Goal: Task Accomplishment & Management: Complete application form

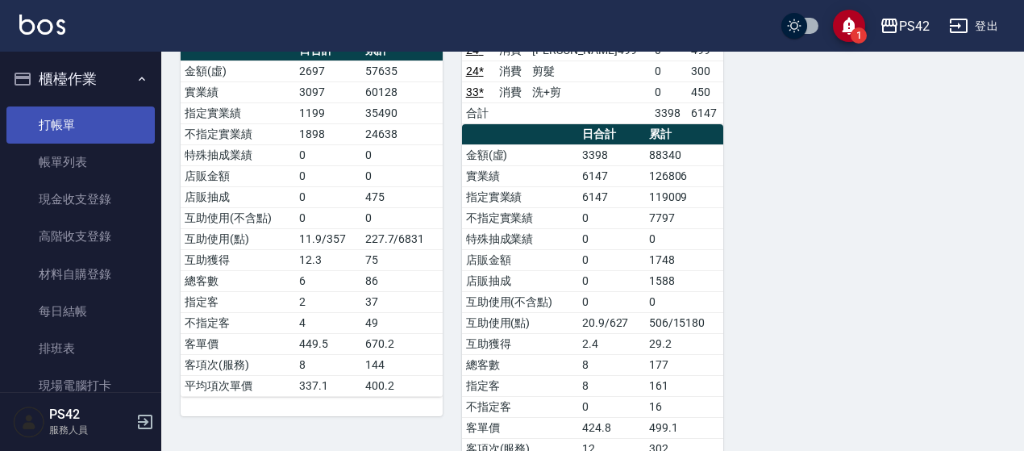
click at [87, 136] on link "打帳單" at bounding box center [80, 124] width 148 height 37
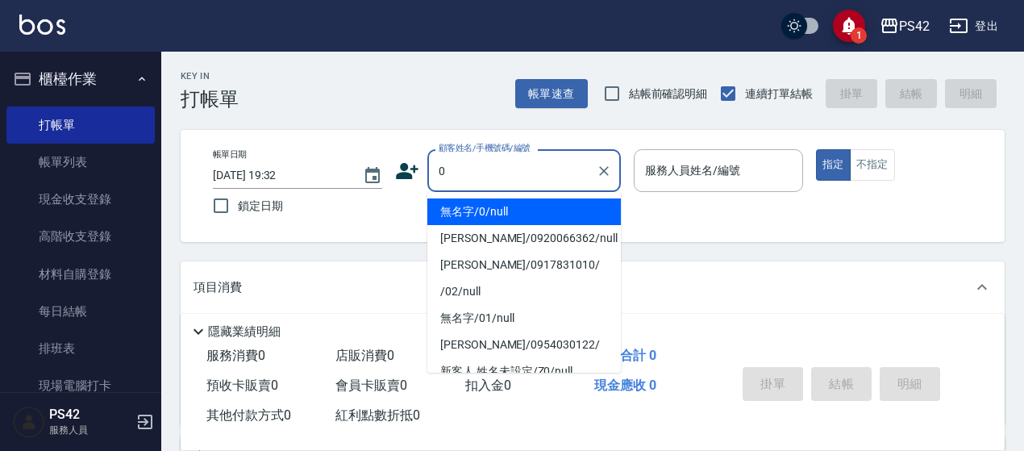
type input "無名字/0/null"
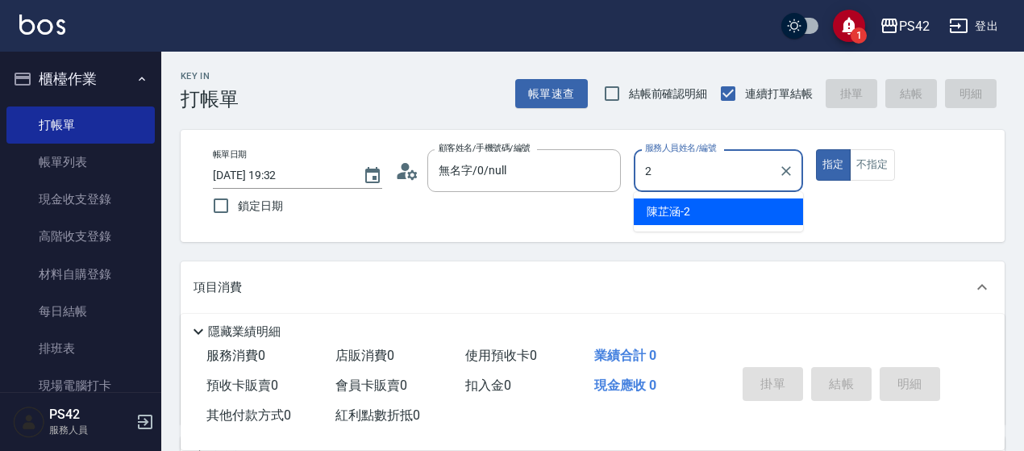
type input "2"
type button "true"
type input "[PERSON_NAME]2"
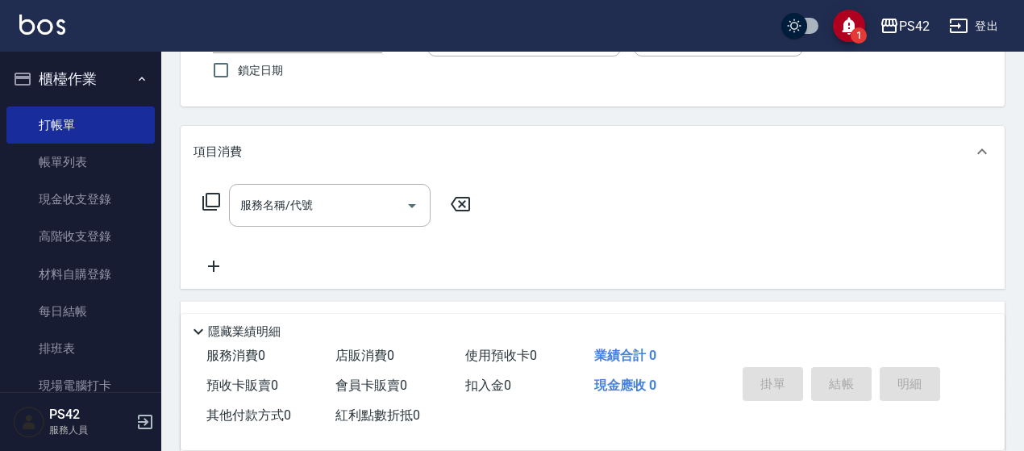
scroll to position [161, 0]
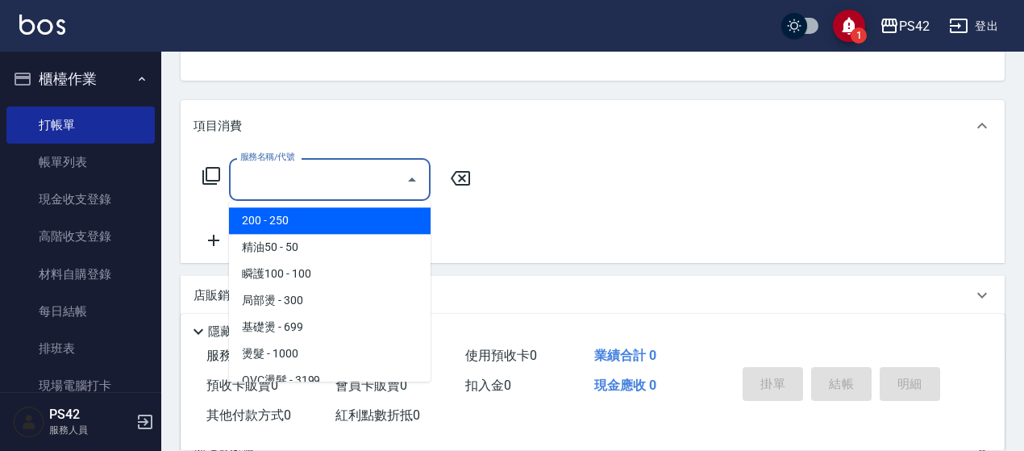
drag, startPoint x: 326, startPoint y: 170, endPoint x: 313, endPoint y: 144, distance: 28.9
click at [327, 170] on input "服務名稱/代號" at bounding box center [317, 179] width 163 height 28
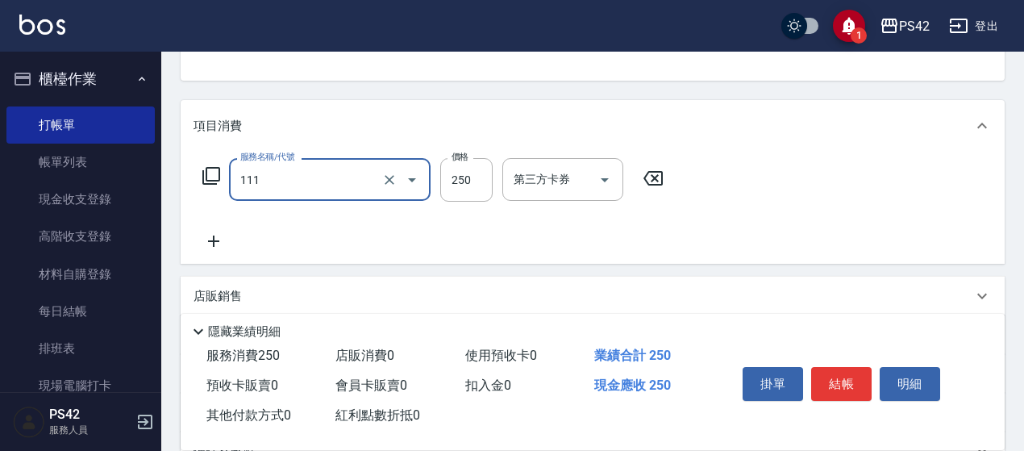
type input "200(111)"
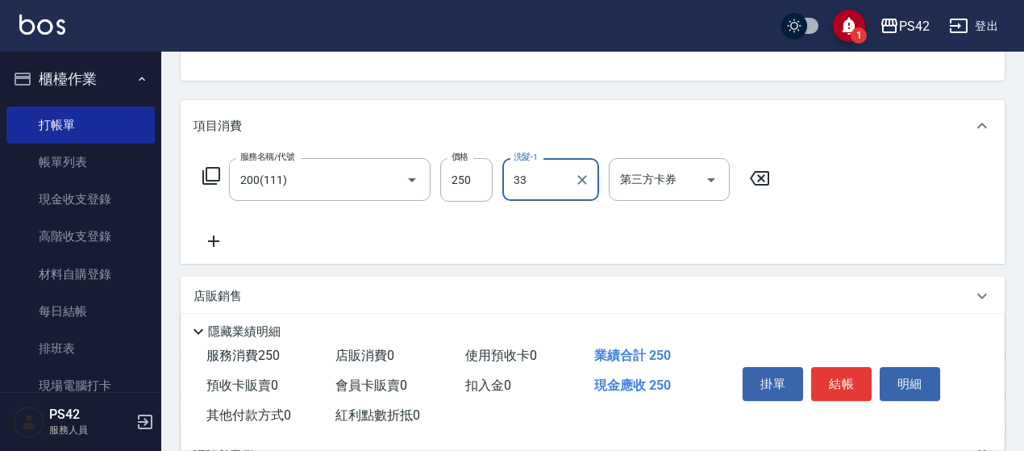
type input "[PERSON_NAME]-33"
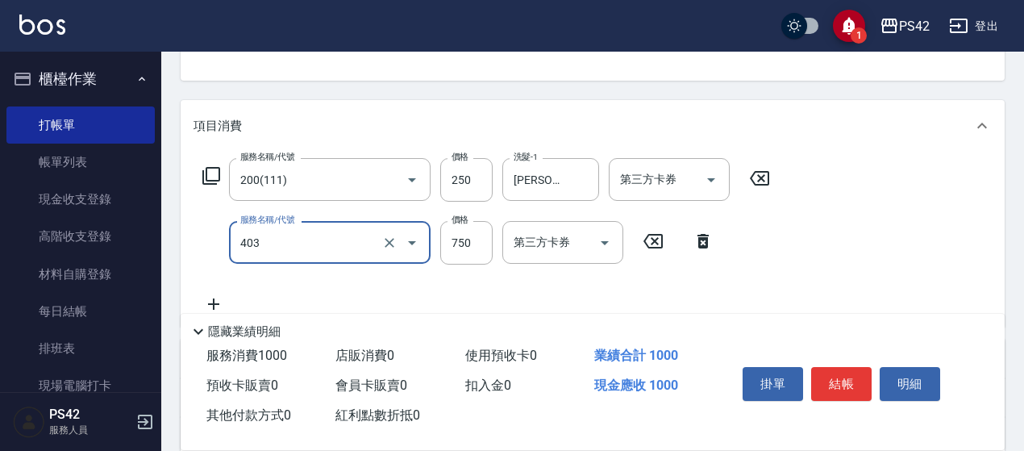
type input "750護(403)"
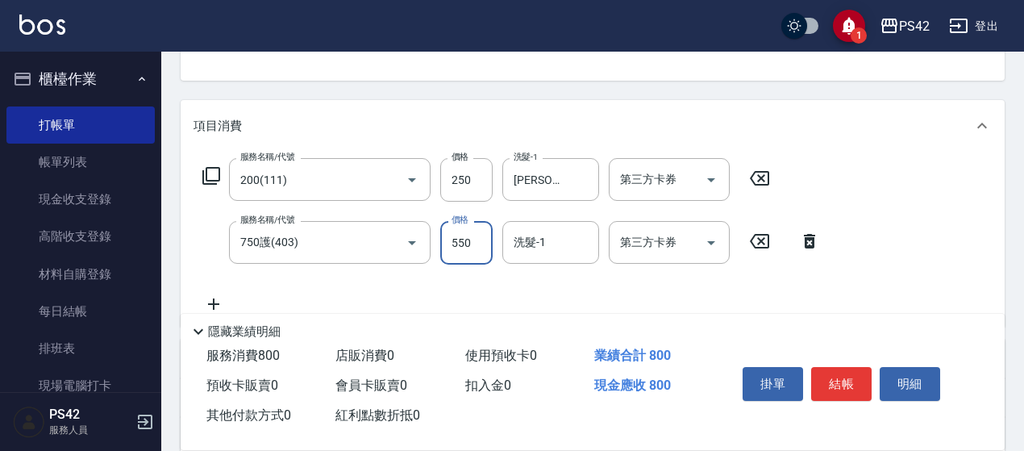
type input "550"
type input "[PERSON_NAME]-33"
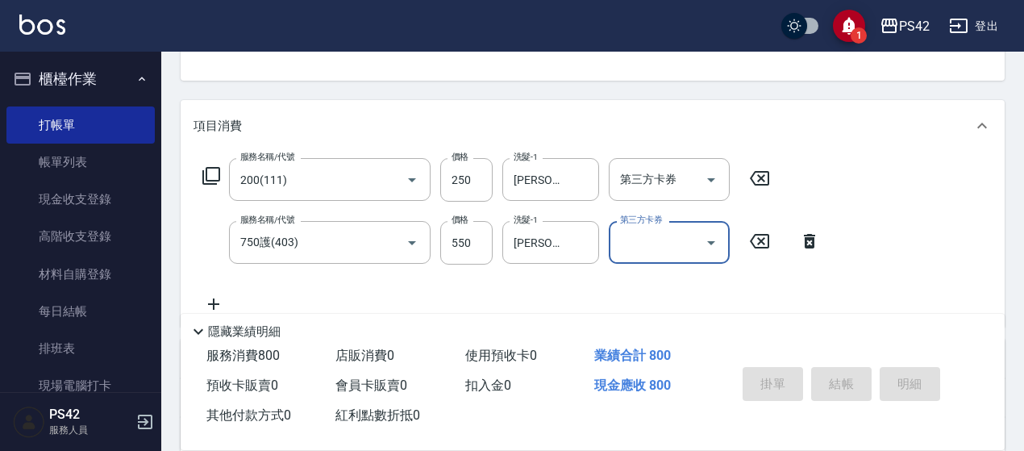
type input "[DATE] 19:34"
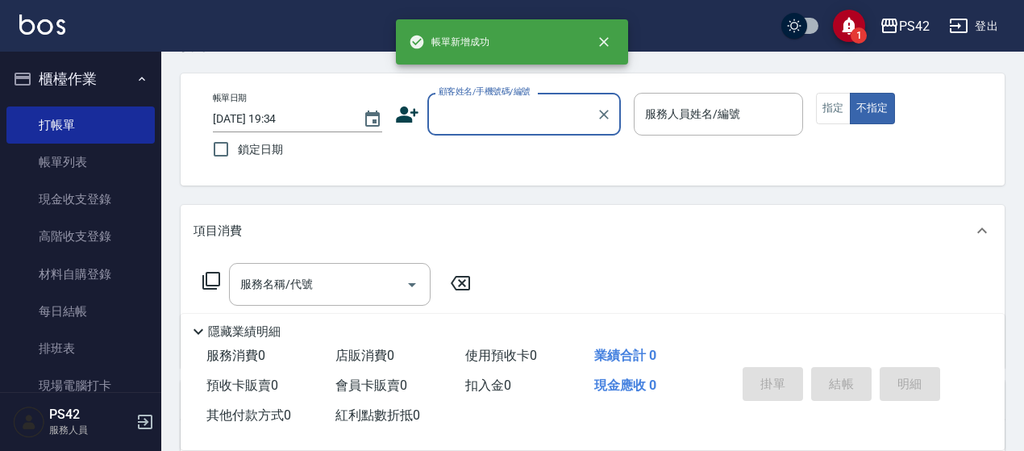
scroll to position [81, 0]
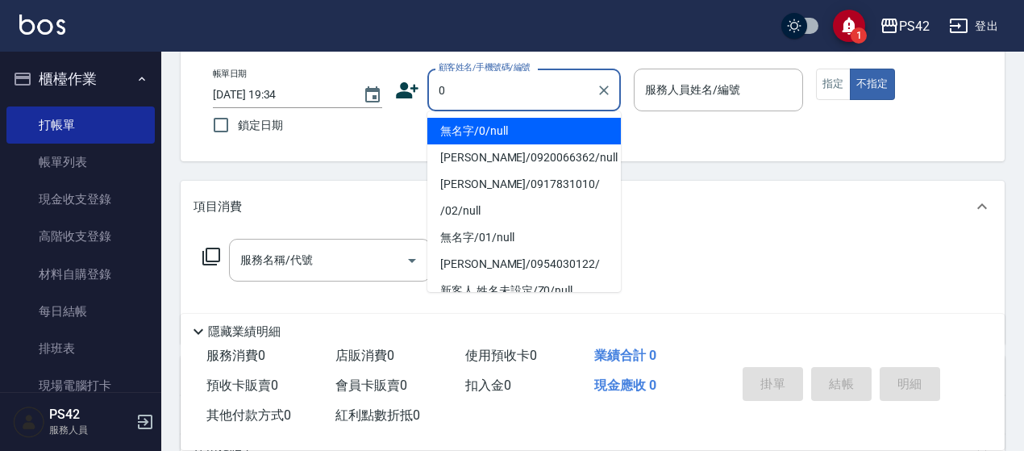
type input "0"
type input "2"
type input "無名字/0/null"
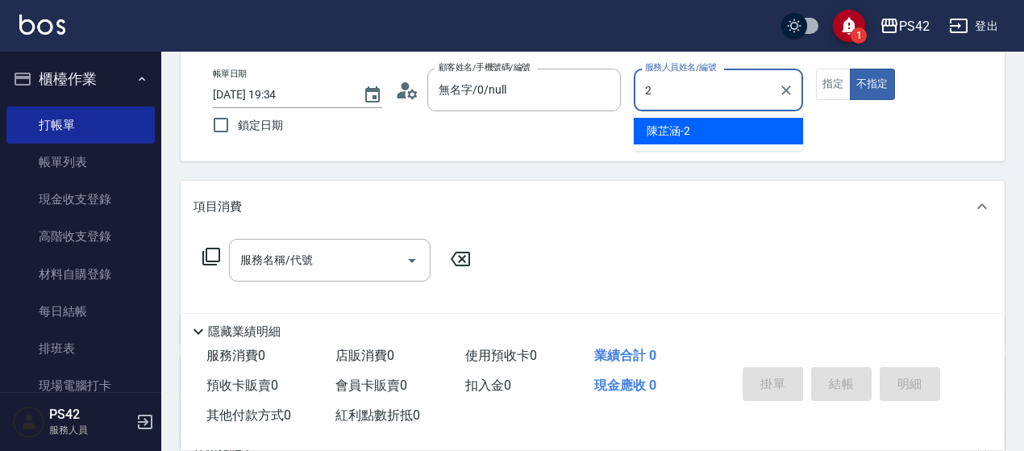
type input "[PERSON_NAME]2"
type button "false"
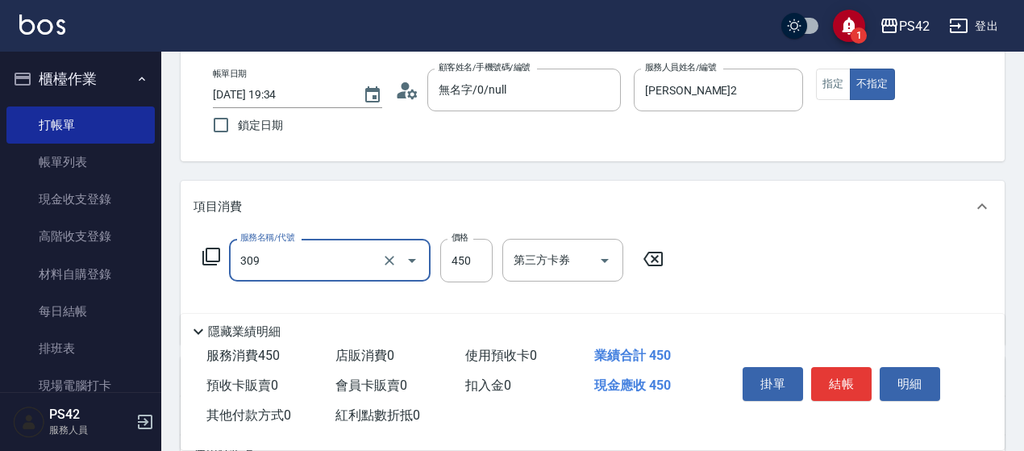
type input "洗+剪(309)"
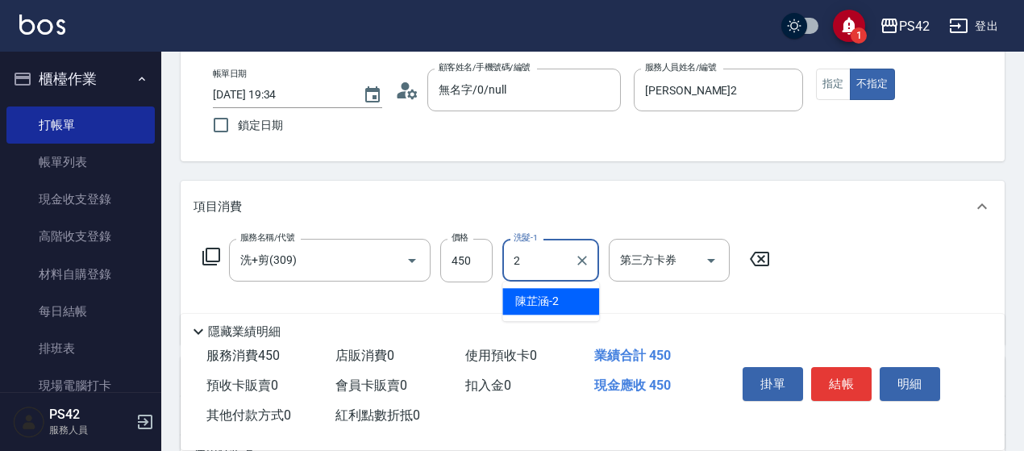
type input "[PERSON_NAME]2"
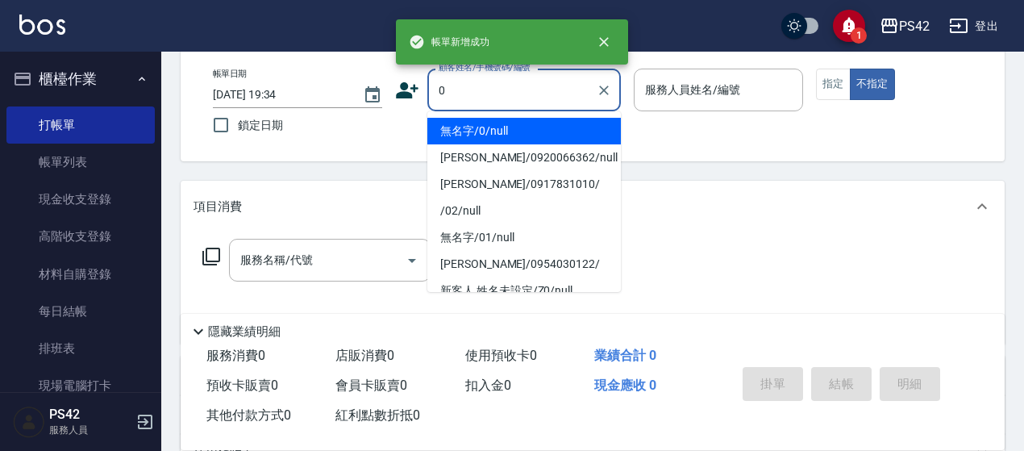
type input "無名字/0/null"
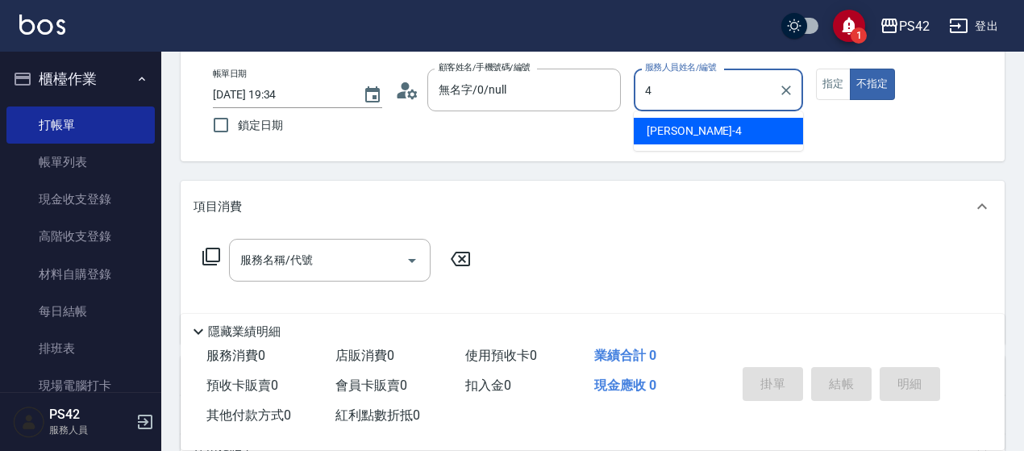
type input "[PERSON_NAME]-4"
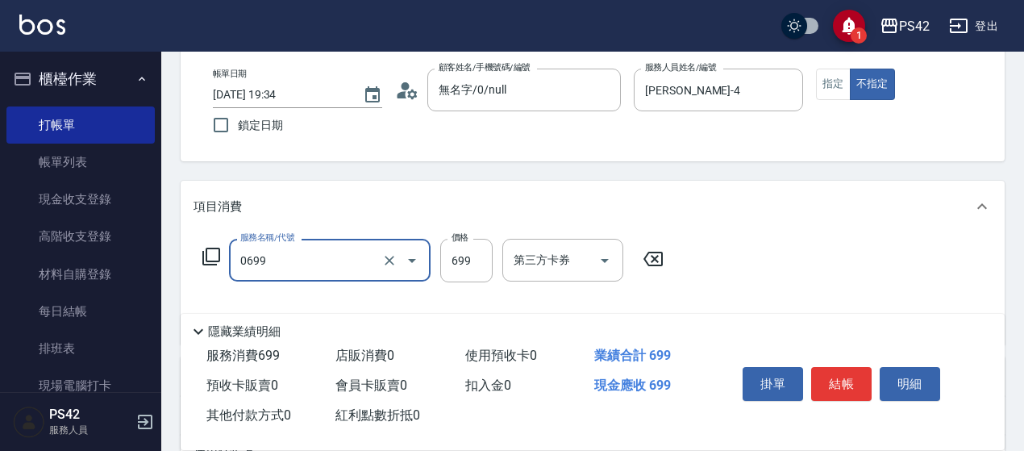
type input "精油SPA(0699)"
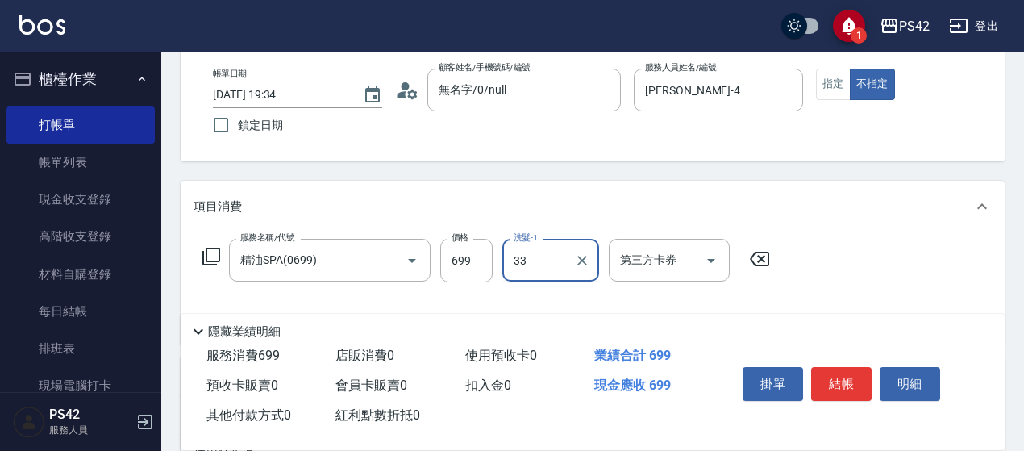
type input "[PERSON_NAME]-33"
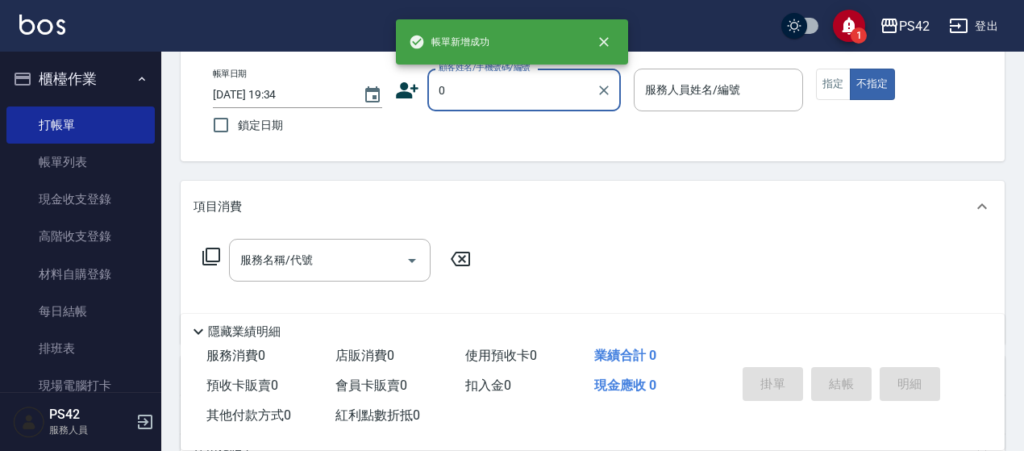
type input "無名字/0/null"
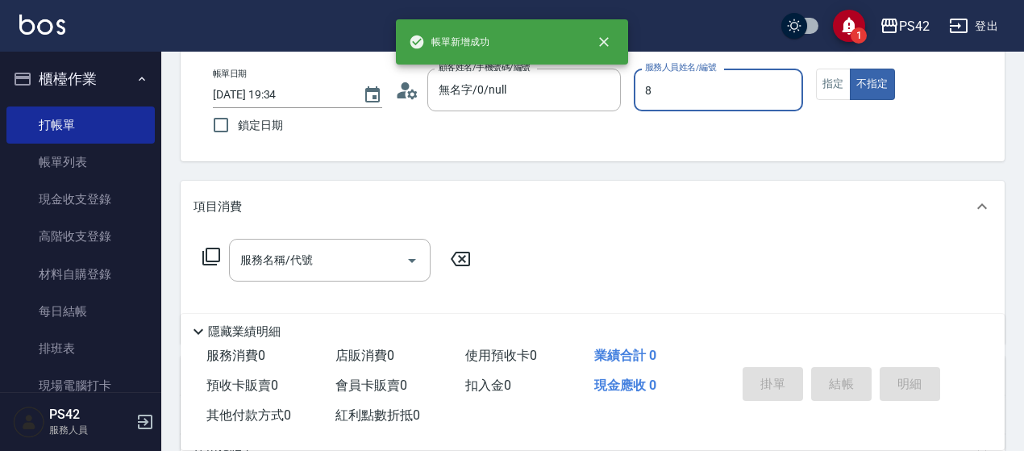
type input "[PERSON_NAME]-8"
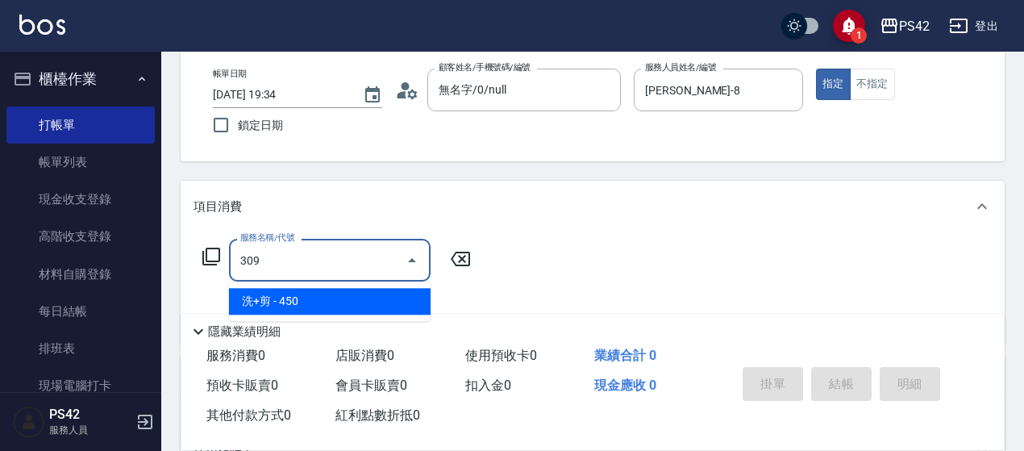
type input "洗+剪(309)"
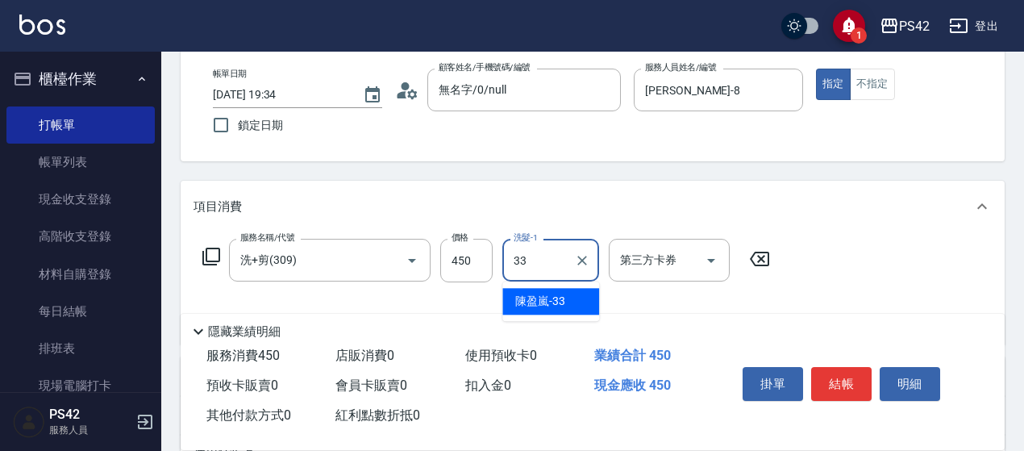
type input "[PERSON_NAME]-33"
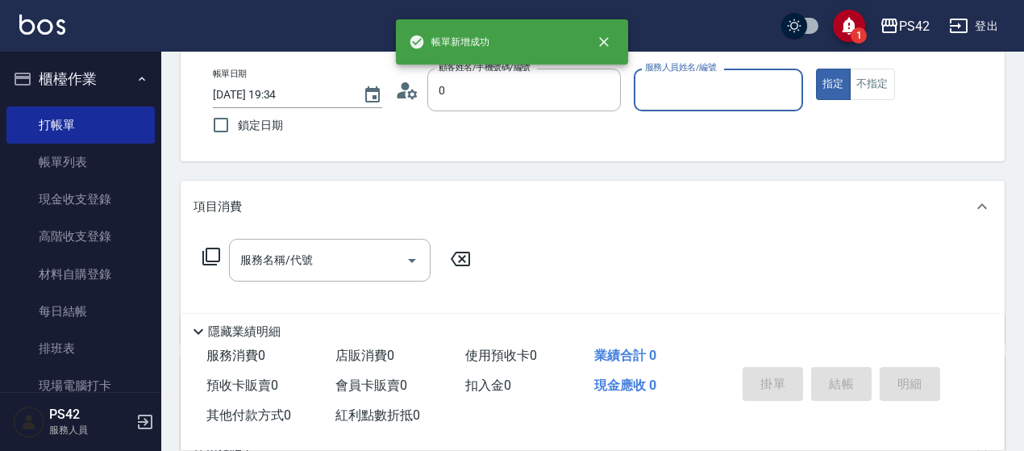
type input "無名字/0/null"
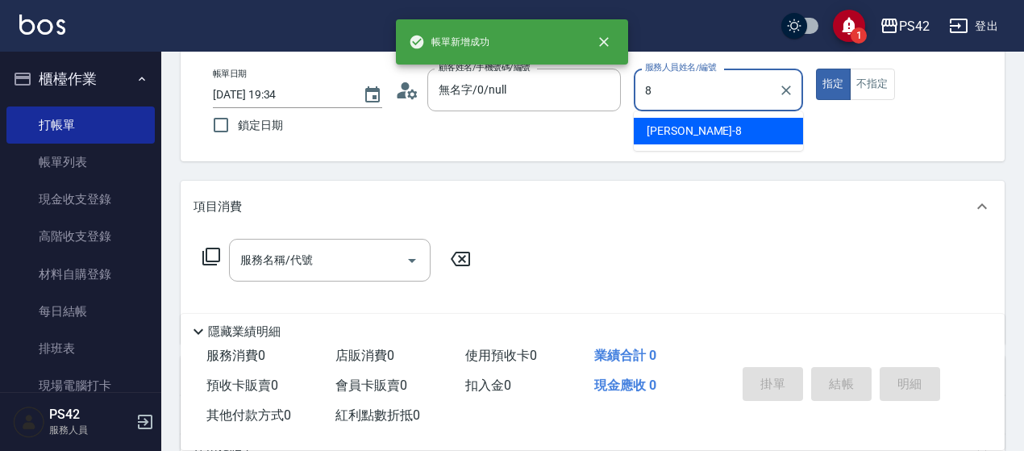
type input "[PERSON_NAME]-8"
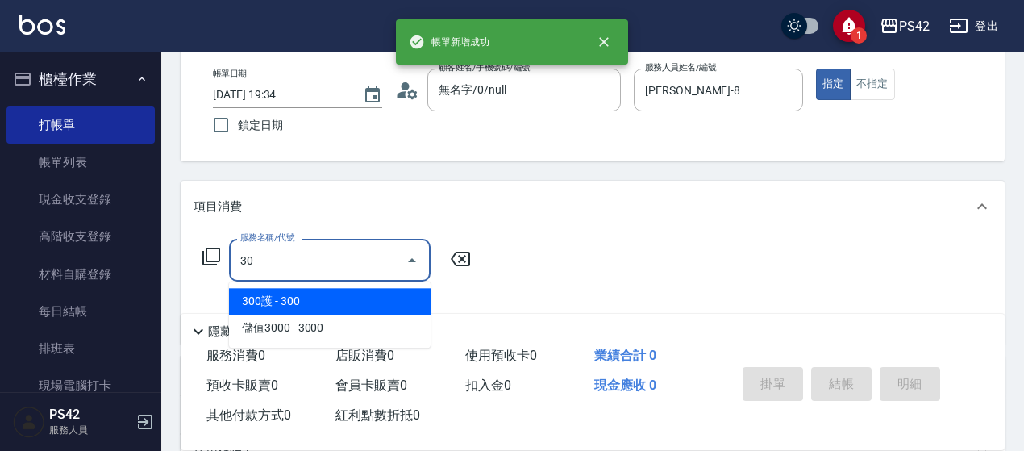
type input "3"
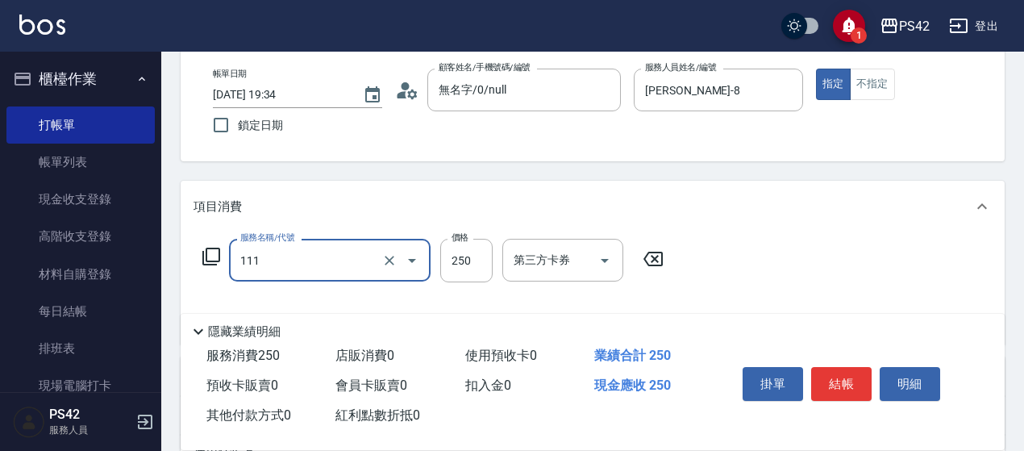
type input "200(111)"
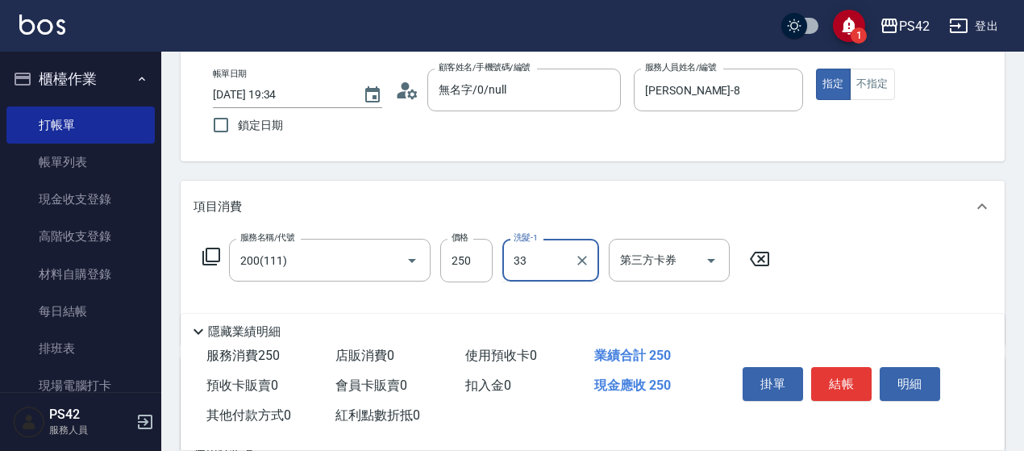
type input "[PERSON_NAME]-33"
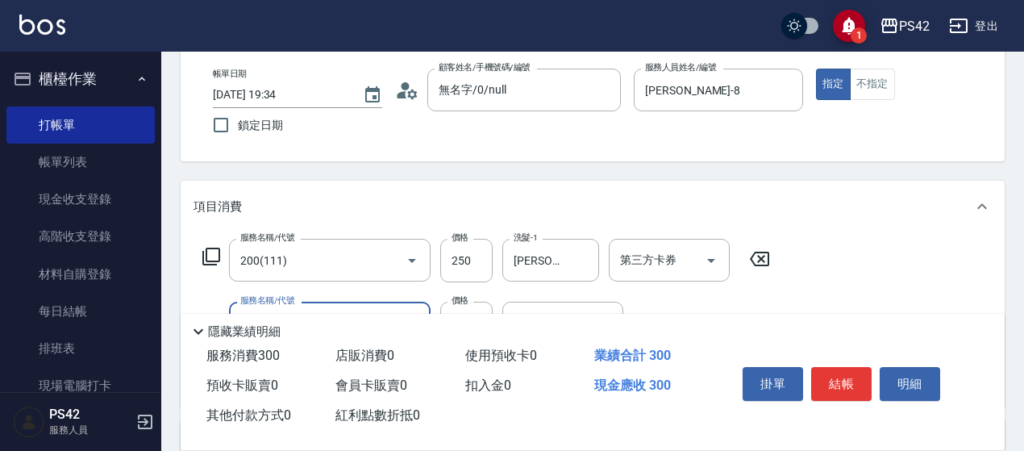
type input "精油50(112)"
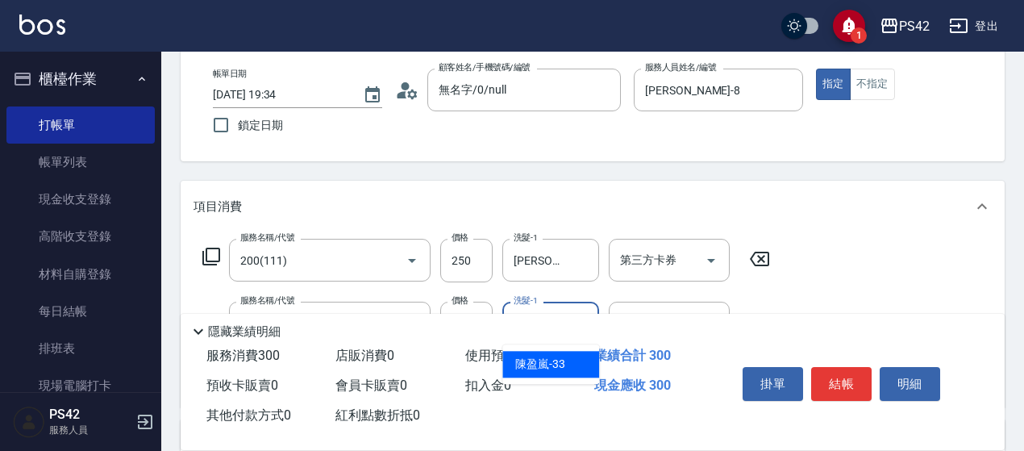
type input "[PERSON_NAME]-33"
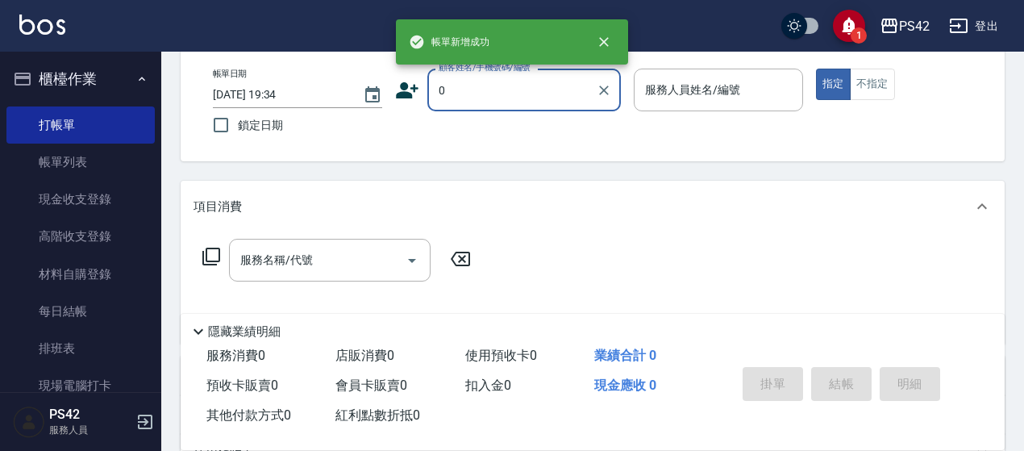
type input "無名字/0/null"
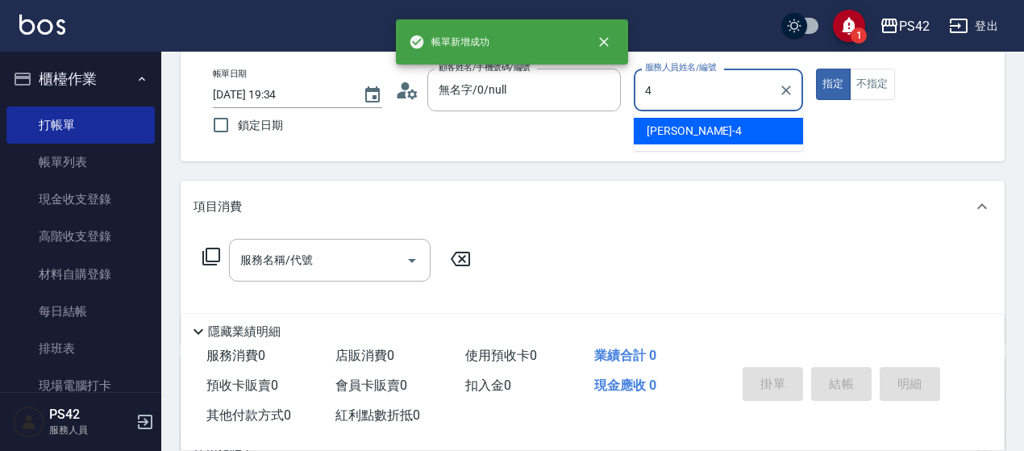
type input "[PERSON_NAME]-4"
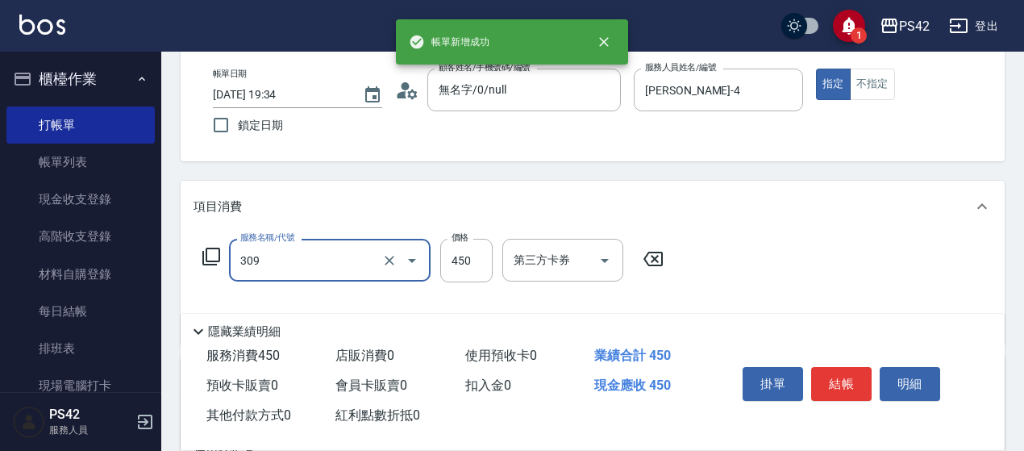
type input "洗+剪(309)"
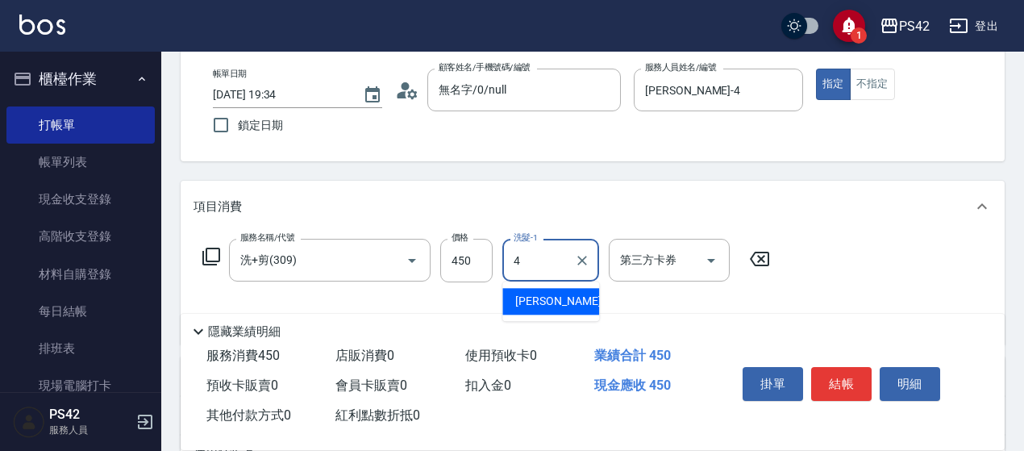
type input "[PERSON_NAME]-4"
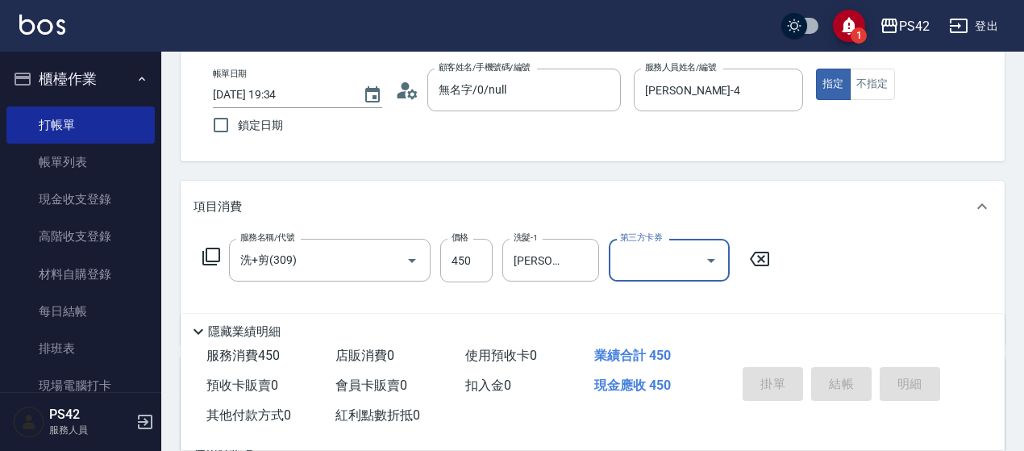
type input "[DATE] 19:35"
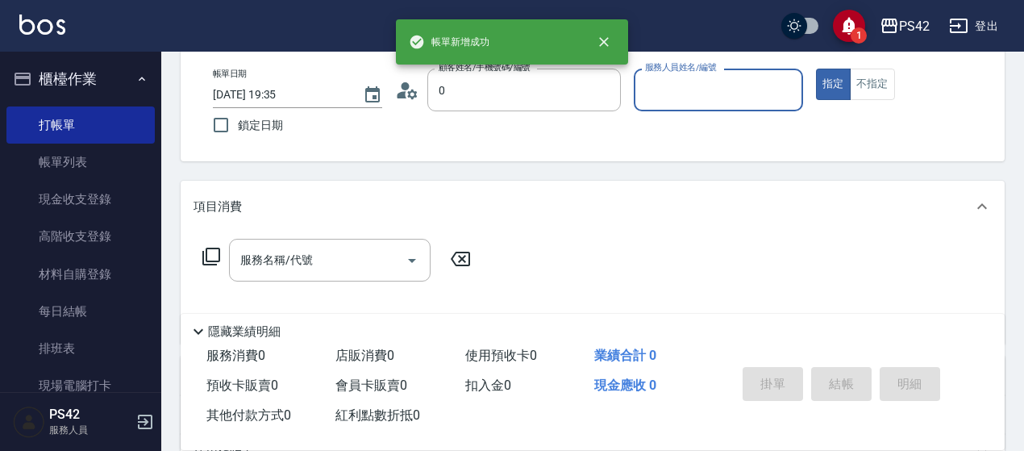
type input "無名字/0/null"
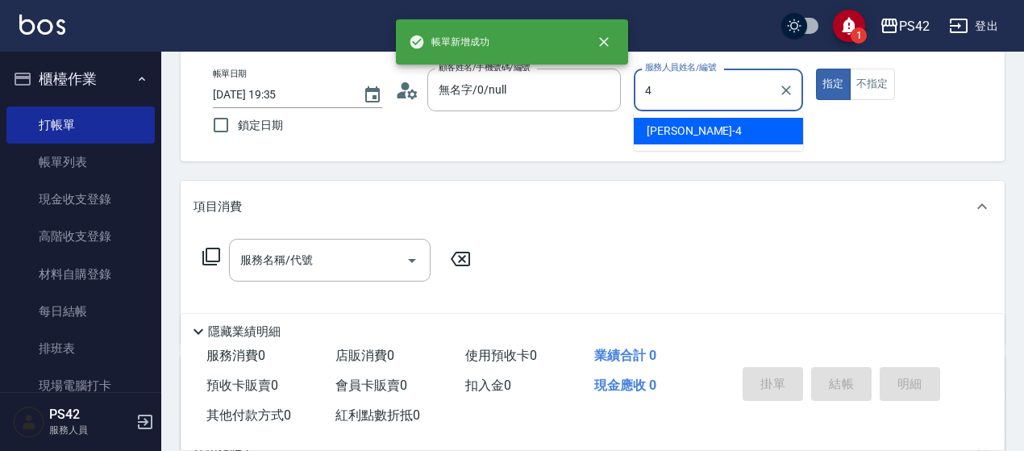
type input "[PERSON_NAME]-4"
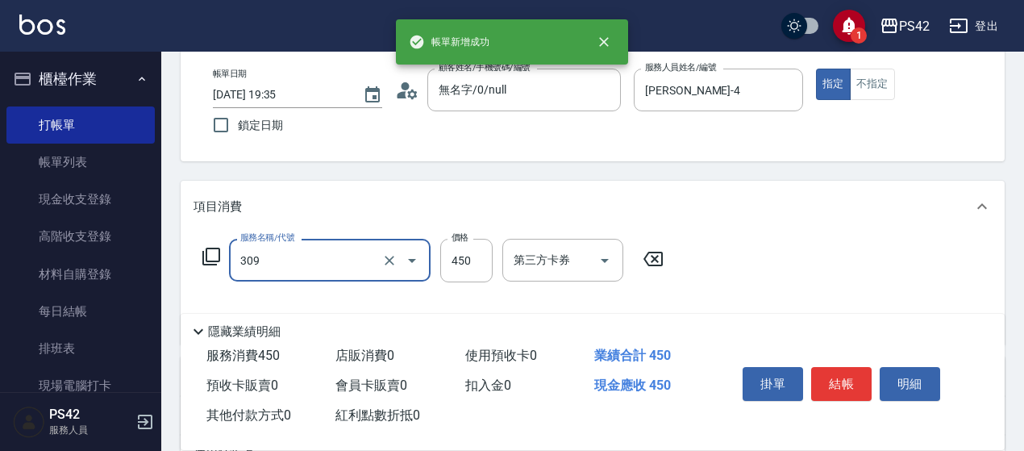
type input "洗+剪(309)"
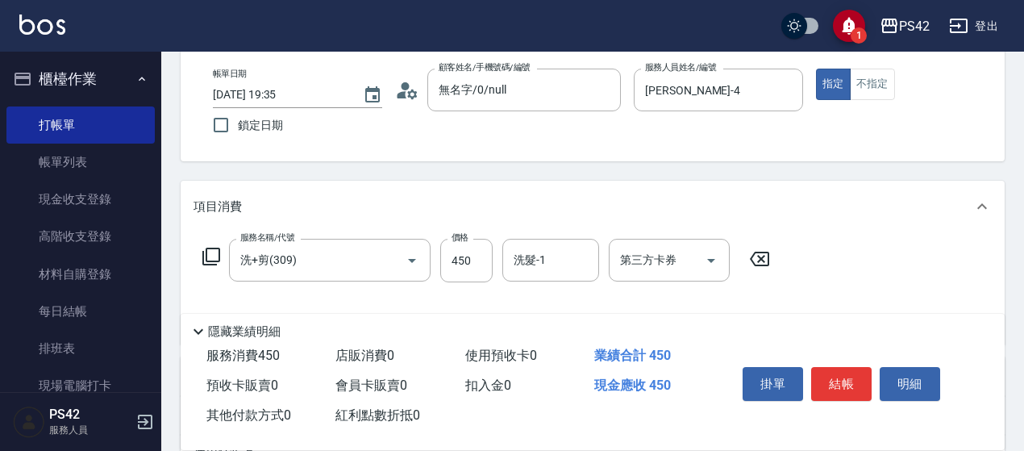
click at [768, 256] on icon at bounding box center [759, 259] width 19 height 15
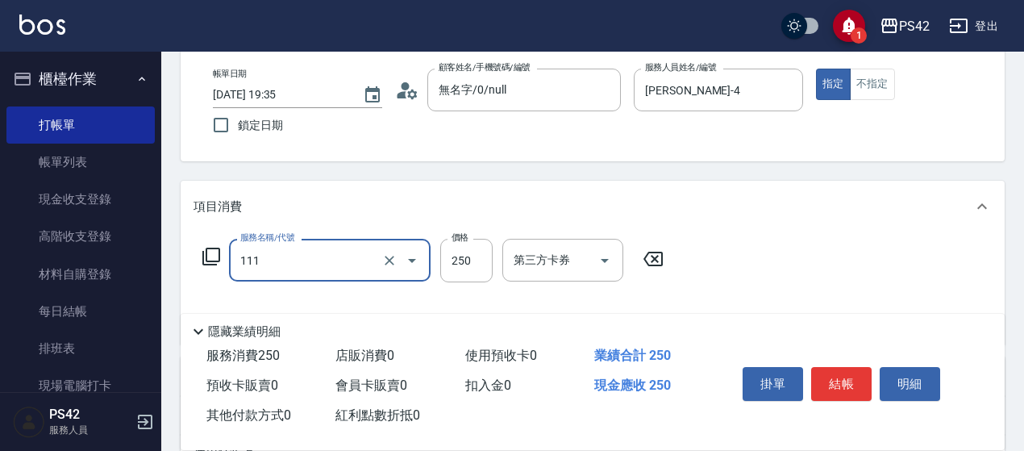
type input "200(111)"
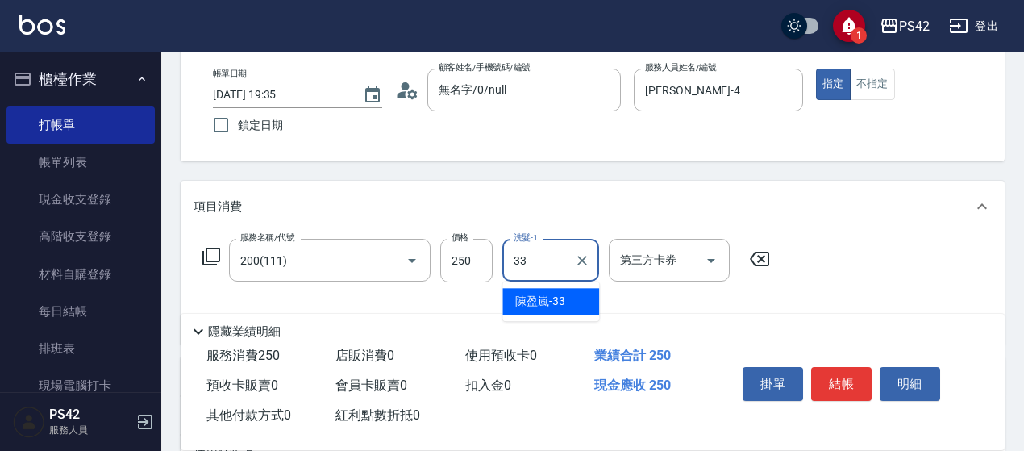
type input "[PERSON_NAME]-33"
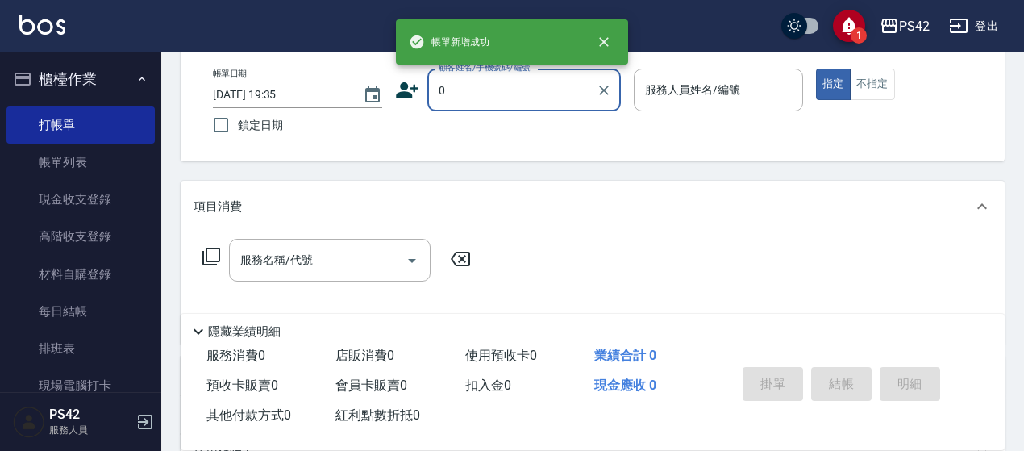
type input "無名字/0/null"
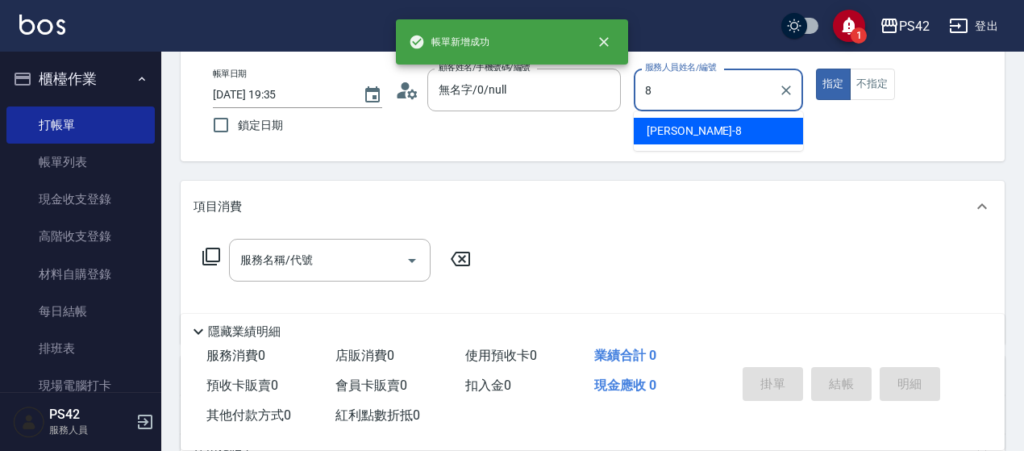
type input "[PERSON_NAME]-8"
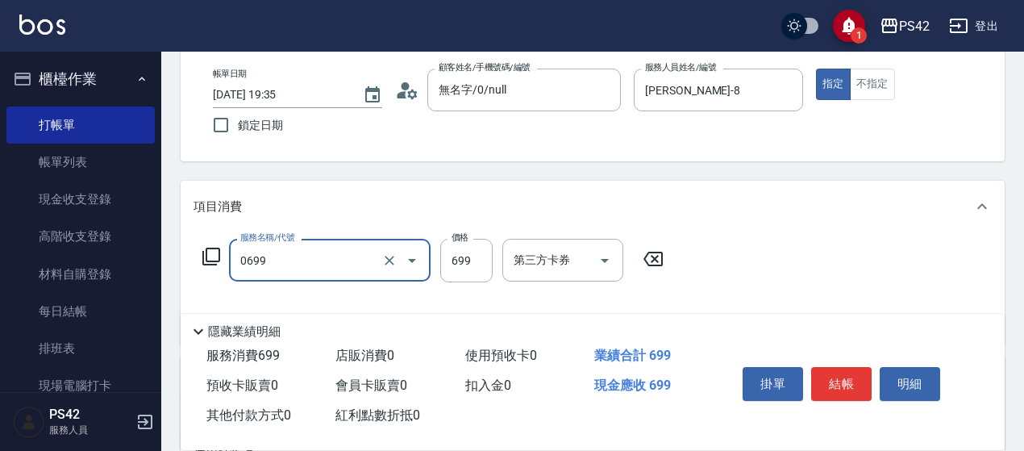
type input "精油SPA(0699)"
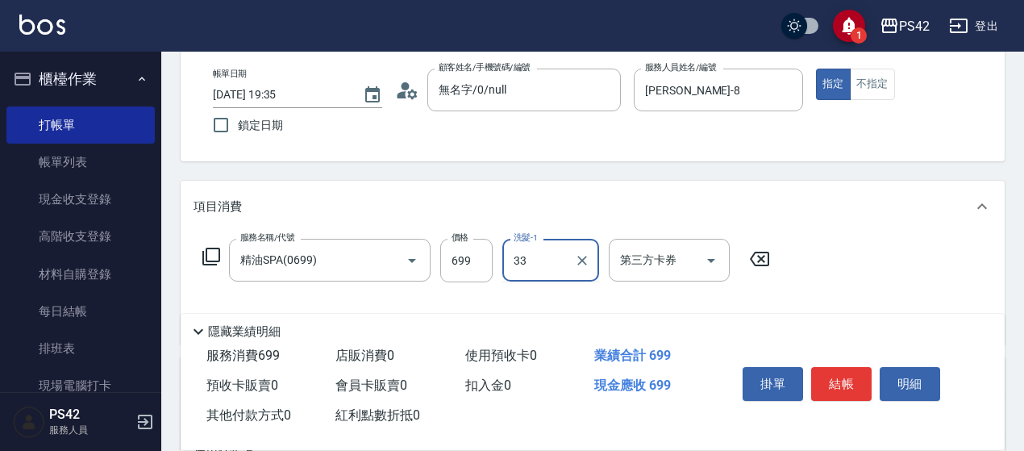
type input "[PERSON_NAME]-33"
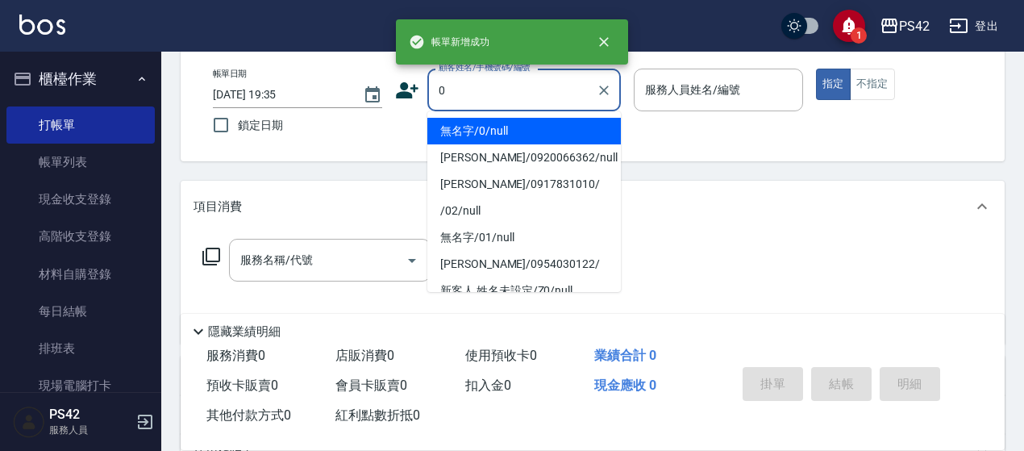
type input "無名字/0/null"
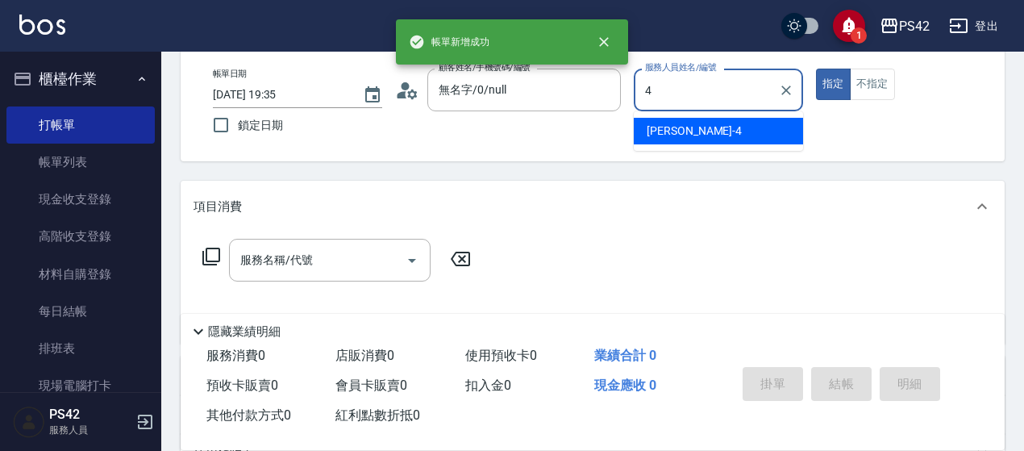
type input "[PERSON_NAME]-4"
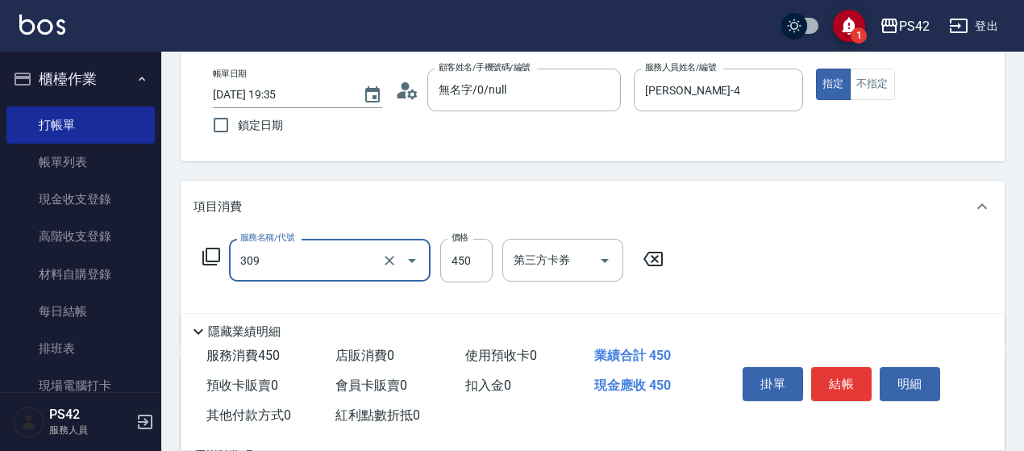
type input "洗+剪(309)"
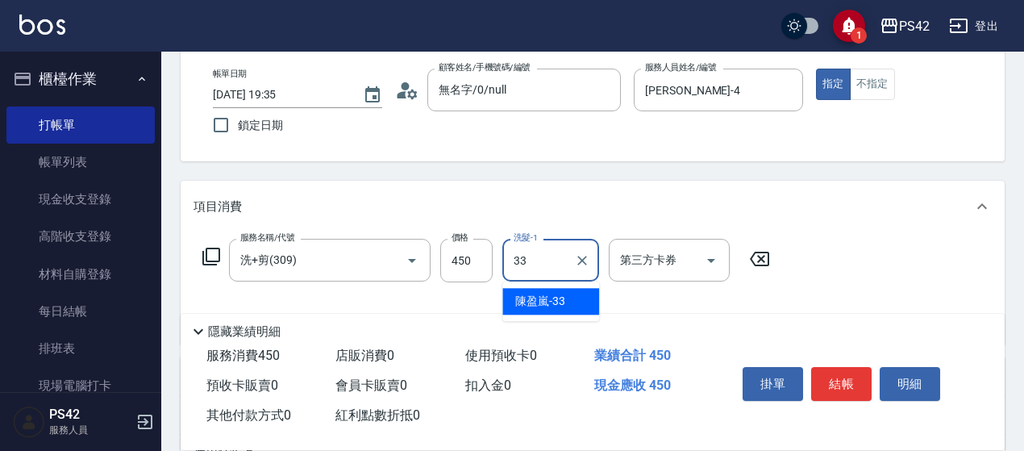
type input "[PERSON_NAME]-33"
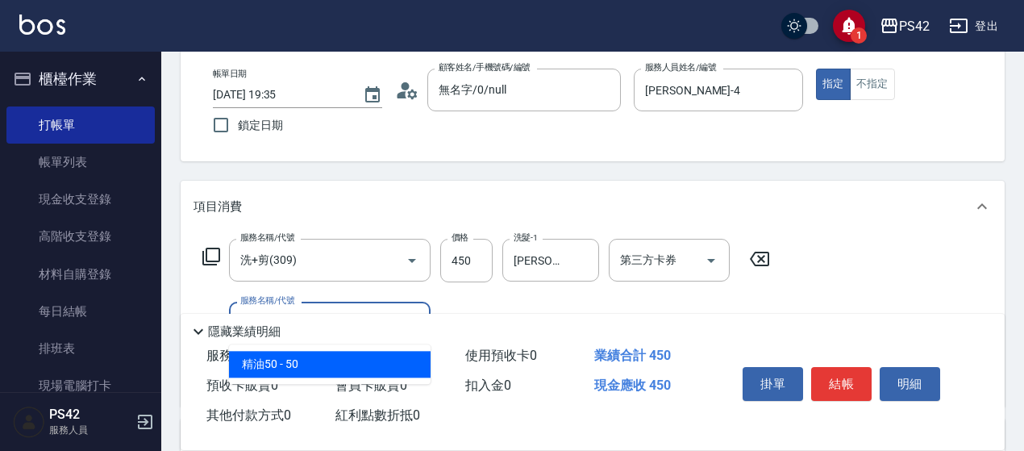
type input "精油50(112)"
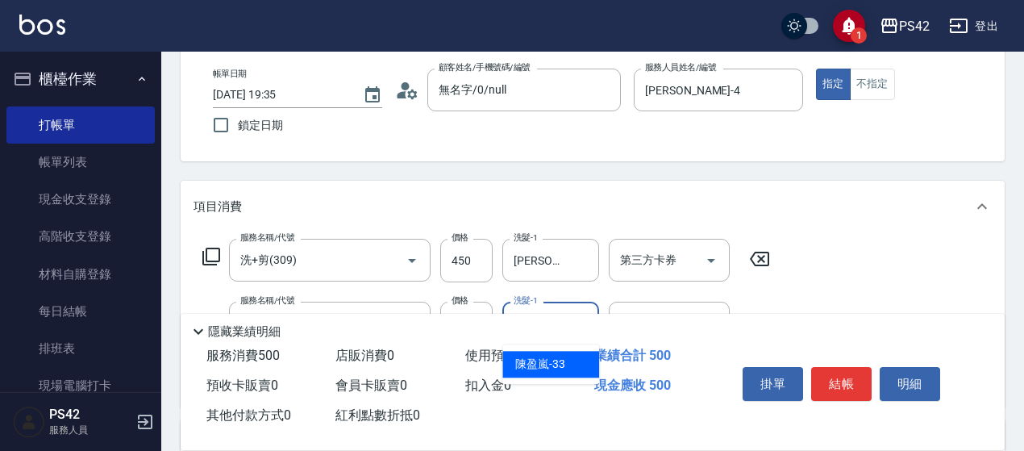
type input "[PERSON_NAME]-33"
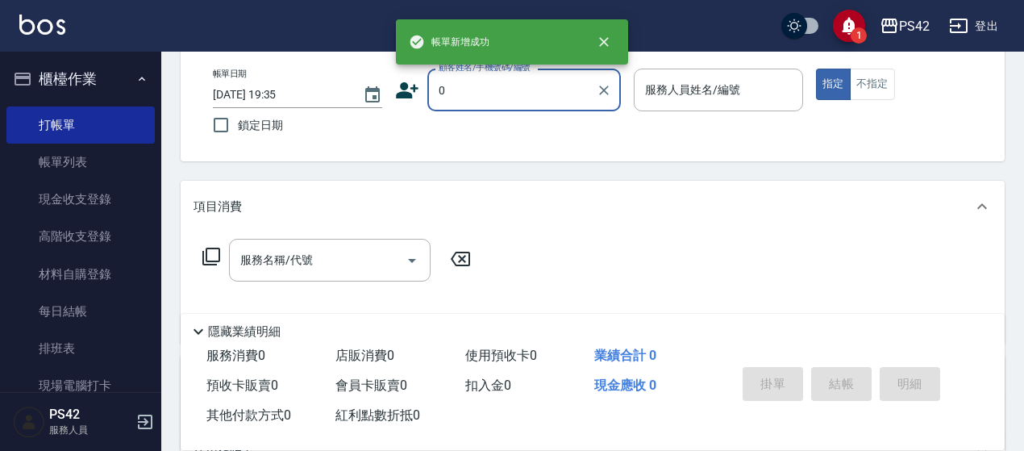
type input "無名字/0/null"
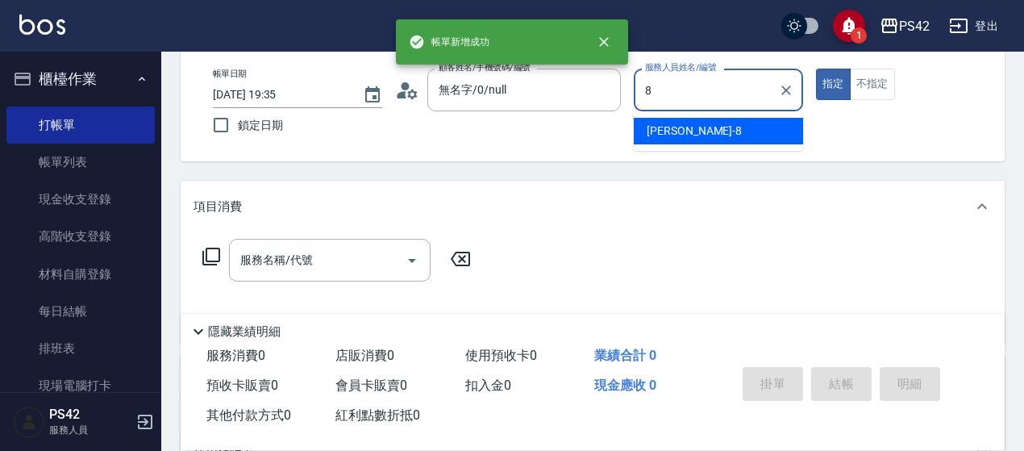
type input "[PERSON_NAME]-8"
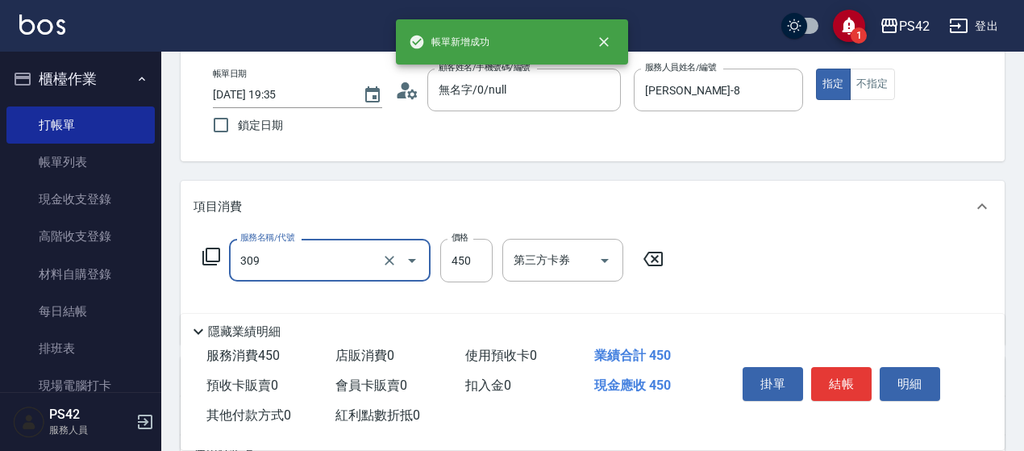
type input "洗+剪(309)"
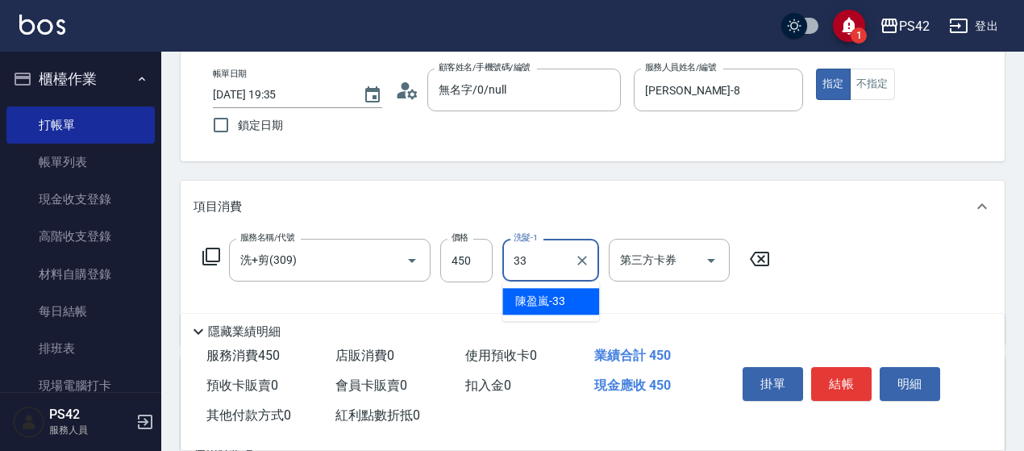
type input "[PERSON_NAME]-33"
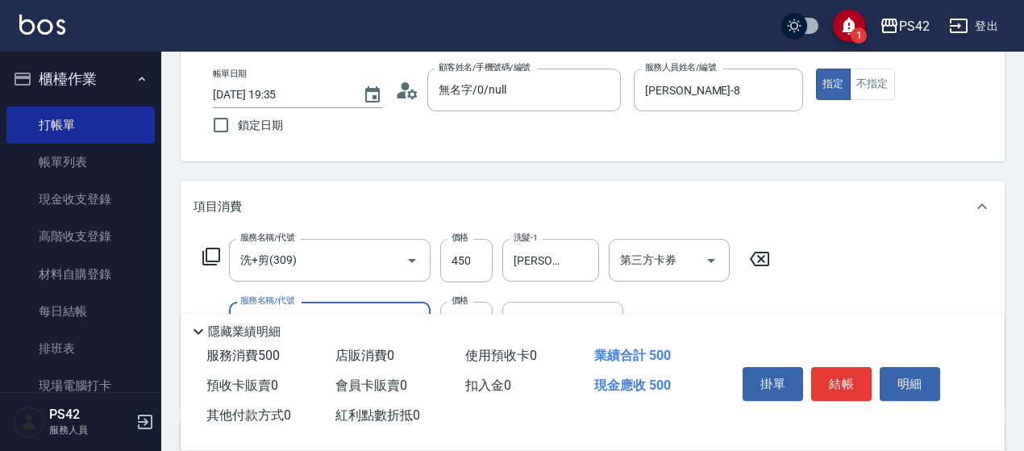
type input "精油50(112)"
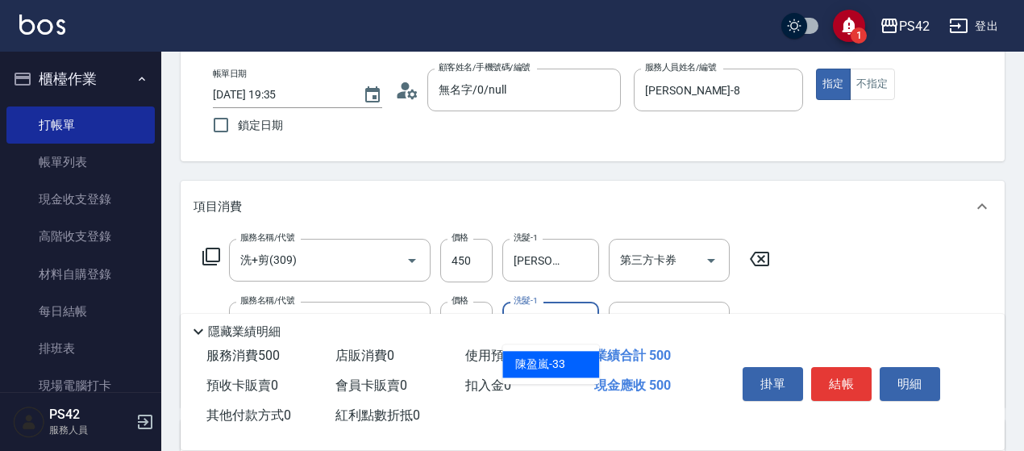
type input "[PERSON_NAME]-33"
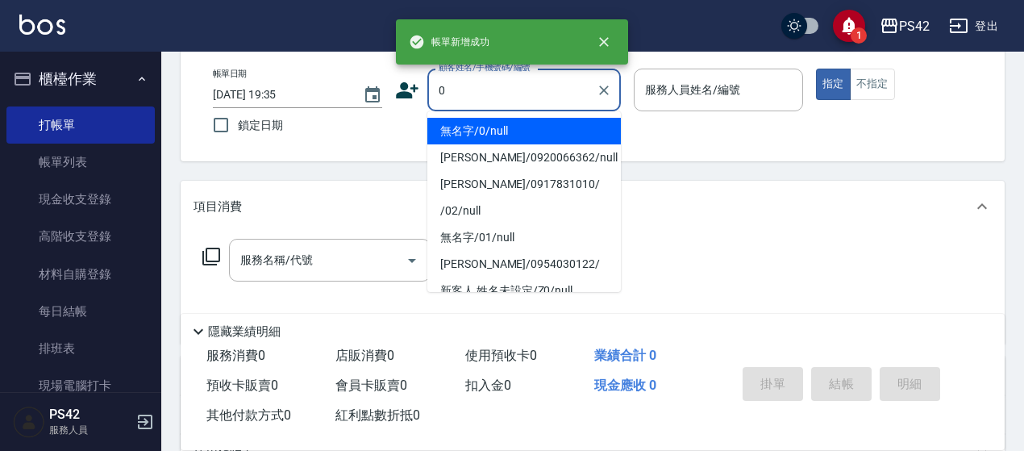
type input "0"
type input "2"
type input "無名字/0/null"
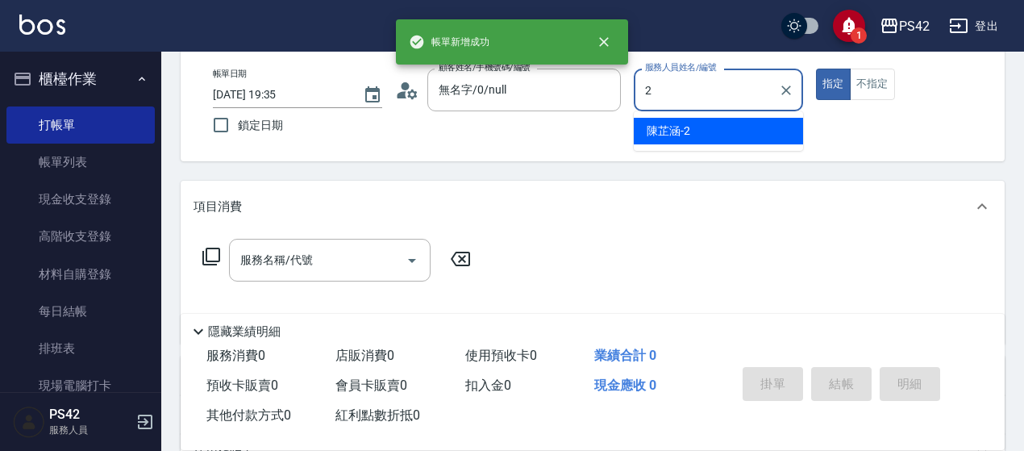
type input "[PERSON_NAME]2"
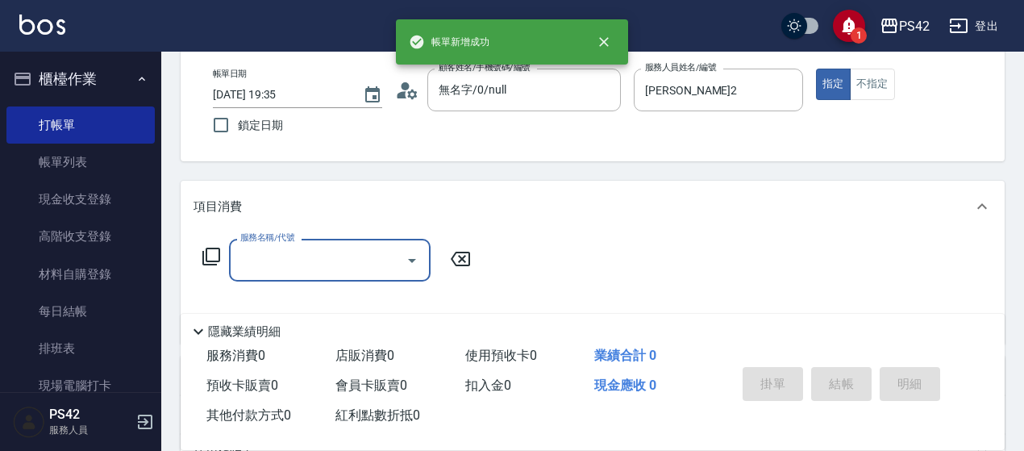
type input "3"
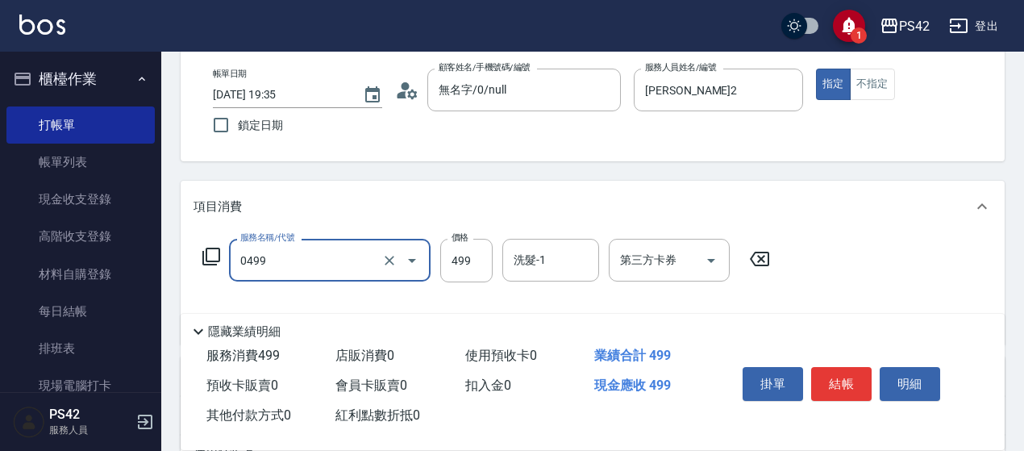
type input "[PERSON_NAME]499(0499)"
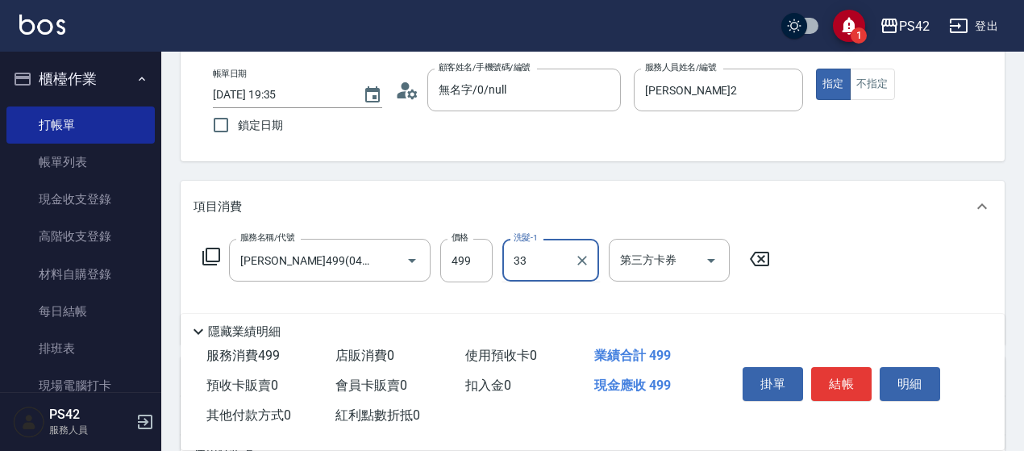
type input "[PERSON_NAME]-33"
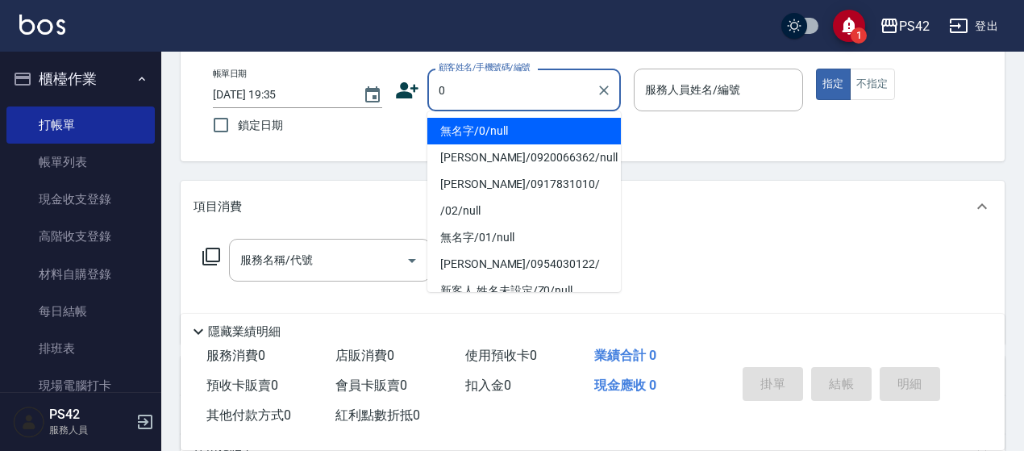
type input "無名字/0/null"
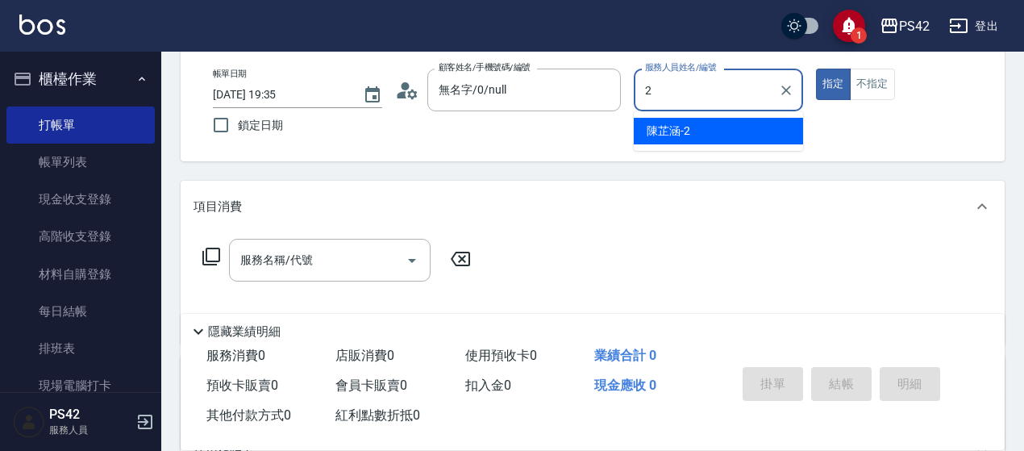
type input "[PERSON_NAME]2"
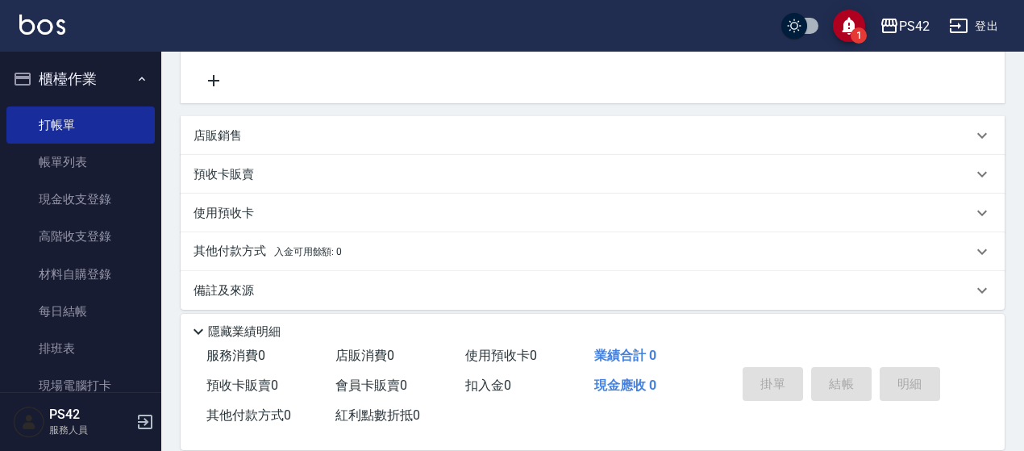
scroll to position [323, 0]
click at [290, 130] on div "店販銷售" at bounding box center [583, 134] width 779 height 17
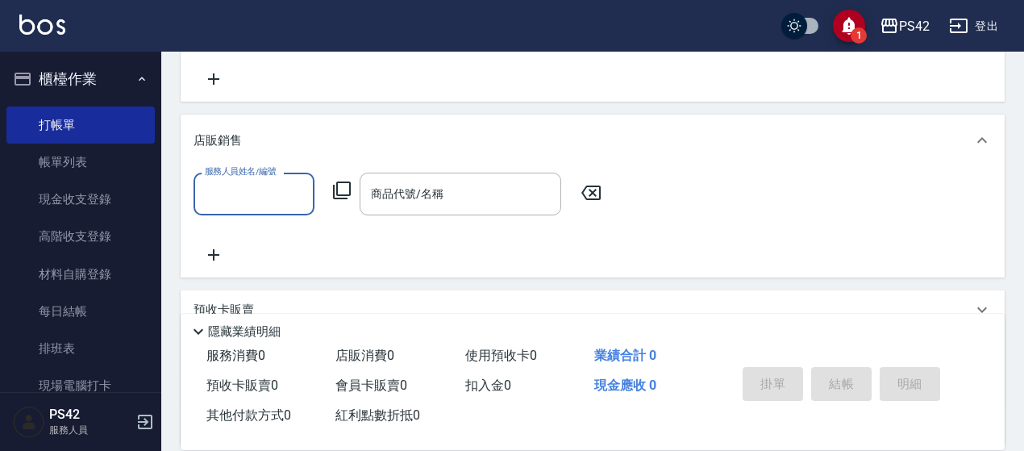
scroll to position [0, 0]
type input "[PERSON_NAME]2"
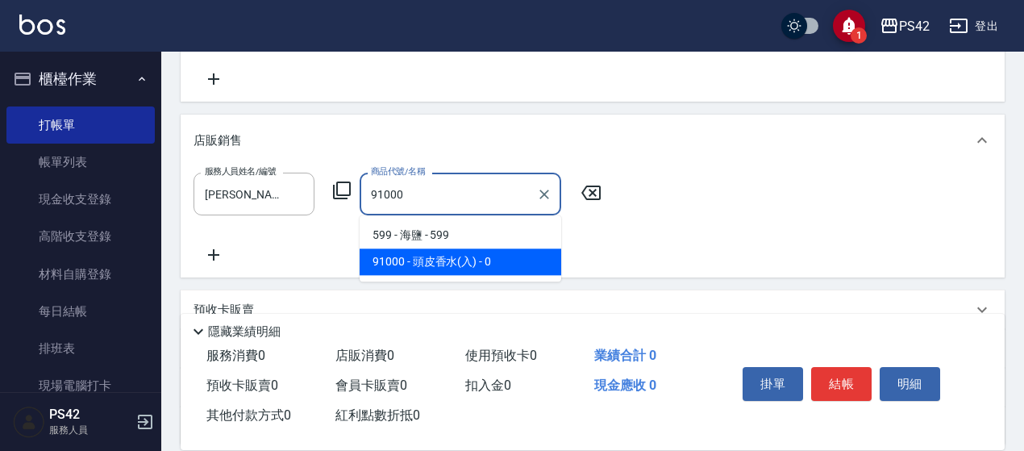
type input "頭皮香水(入)"
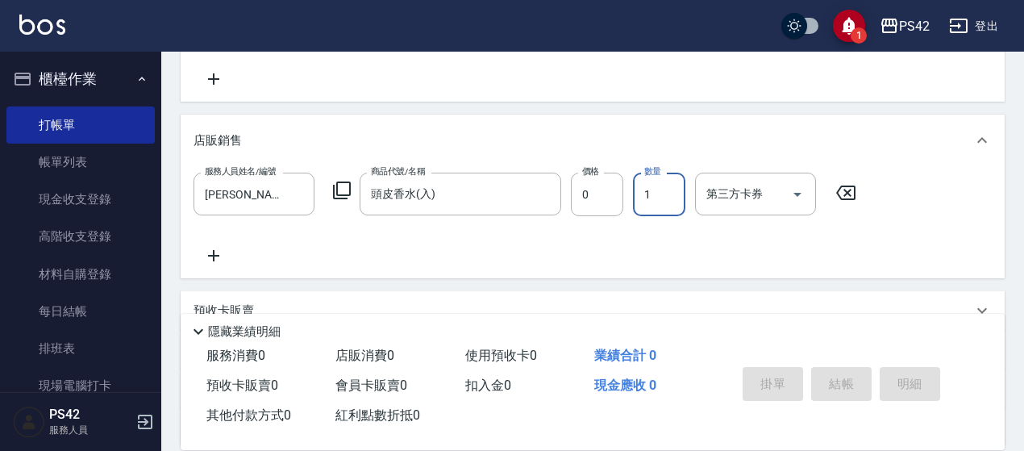
type input "[DATE] 19:36"
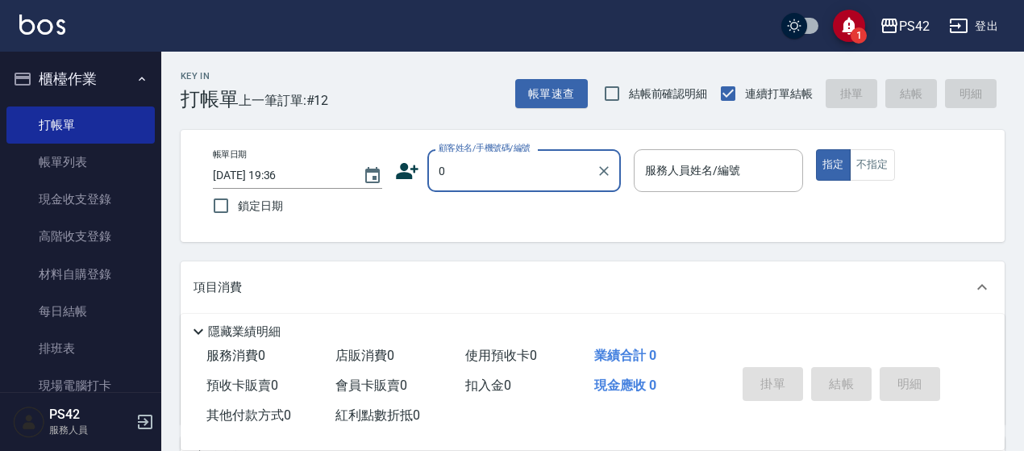
type input "無名字/0/null"
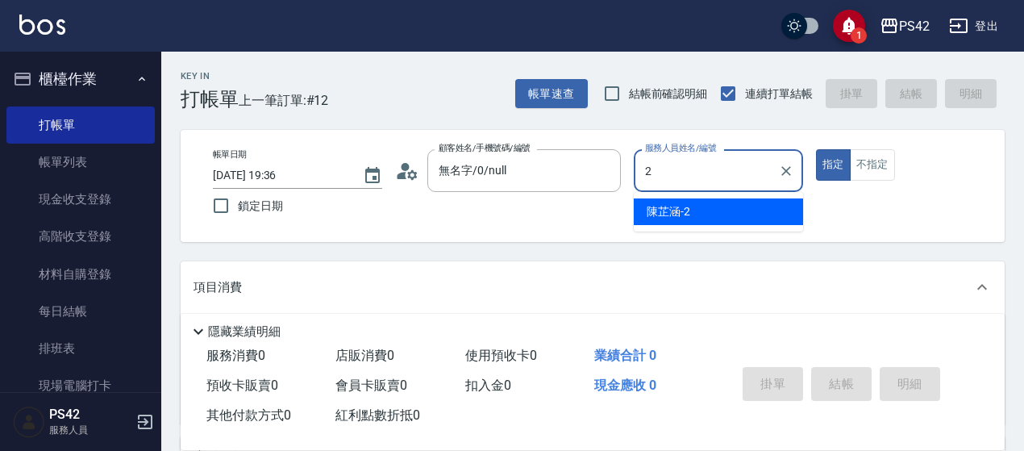
type input "[PERSON_NAME]2"
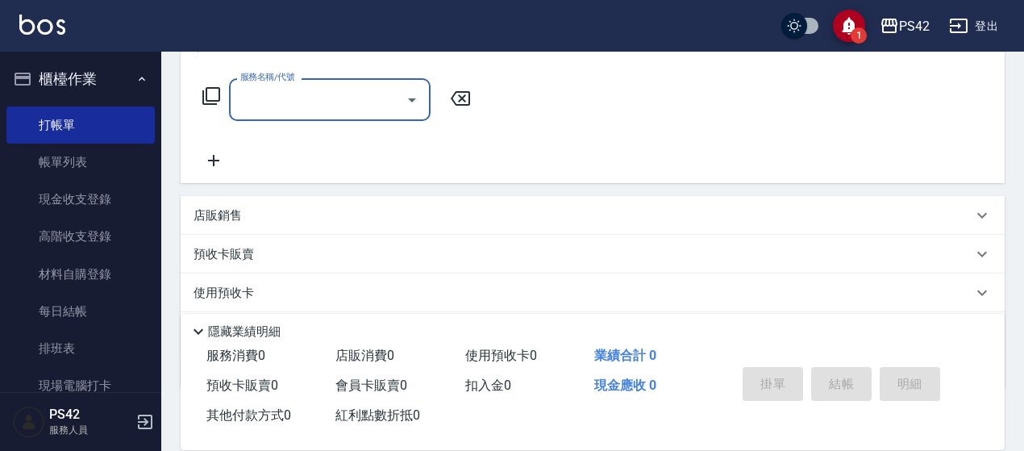
scroll to position [242, 0]
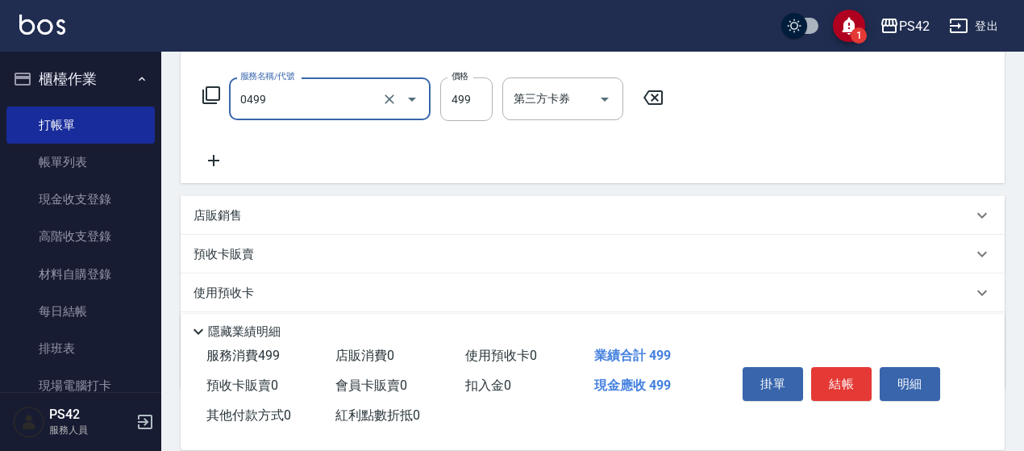
type input "[PERSON_NAME]499(0499)"
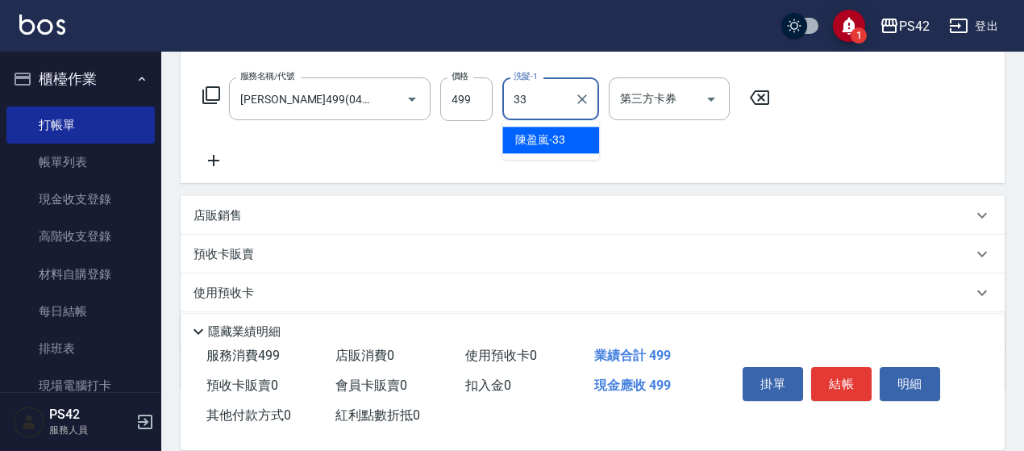
type input "[PERSON_NAME]-33"
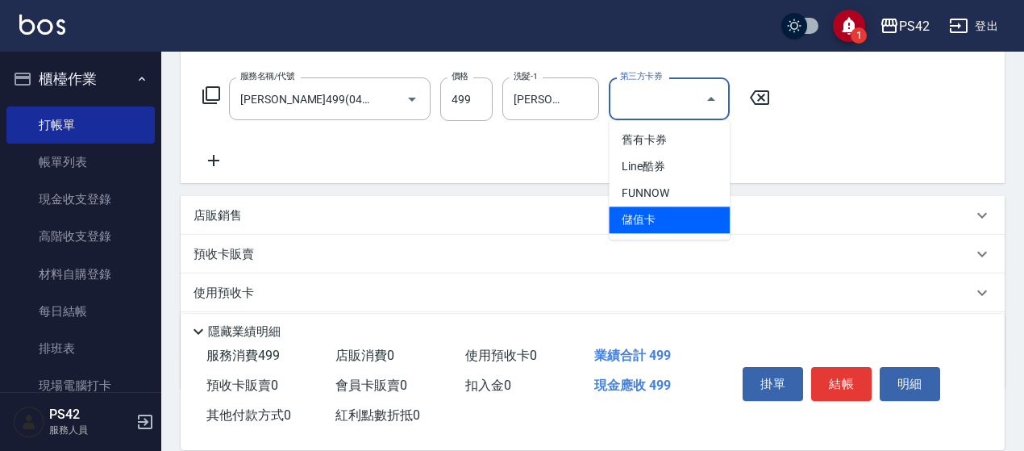
type input "儲值卡"
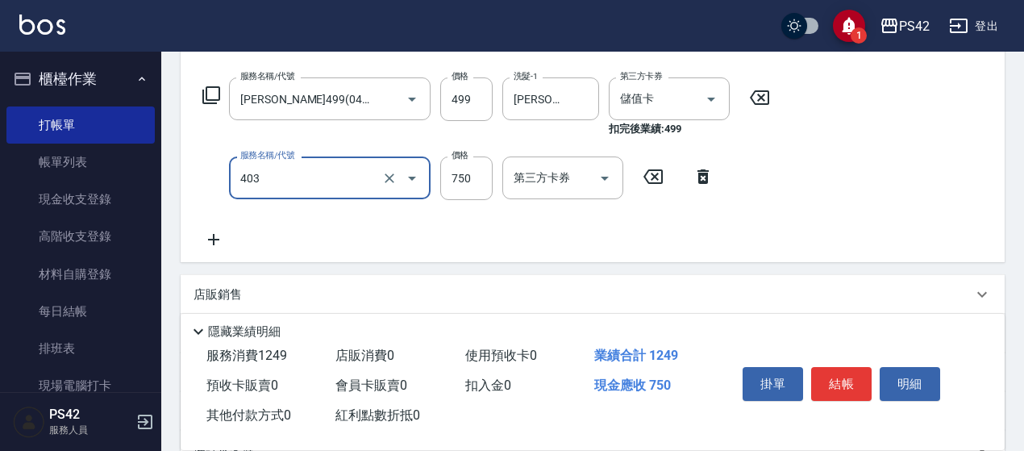
type input "750護(403)"
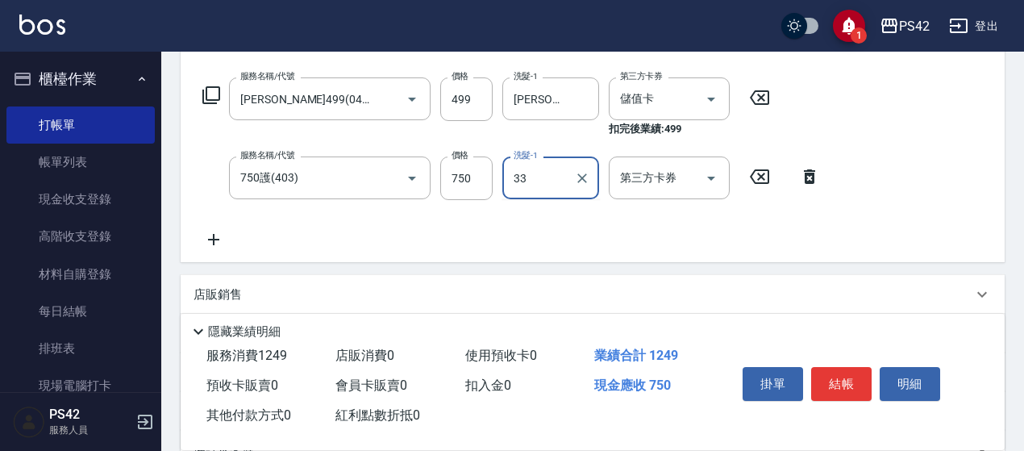
type input "[PERSON_NAME]-33"
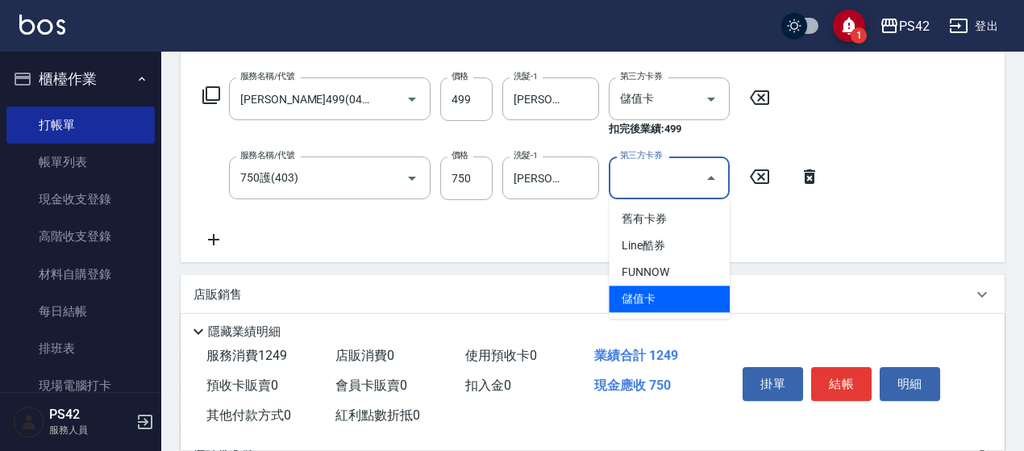
type input "儲值卡"
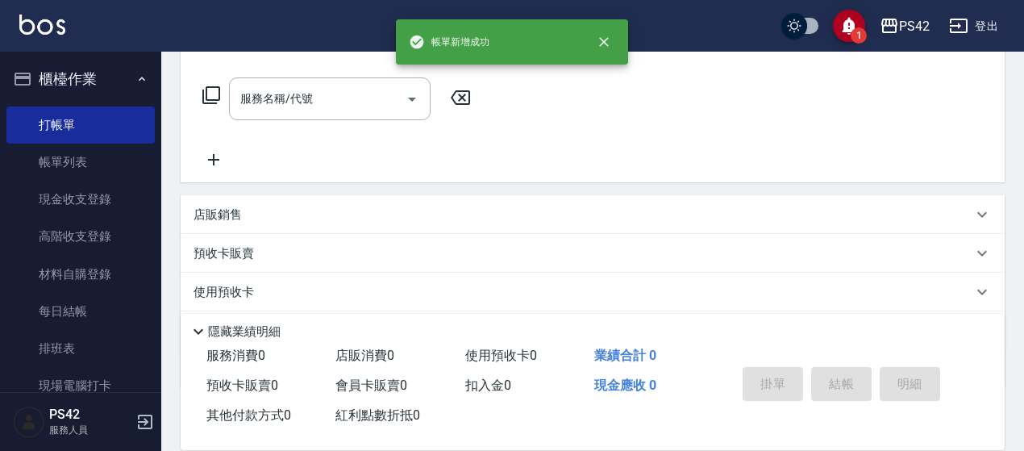
scroll to position [0, 0]
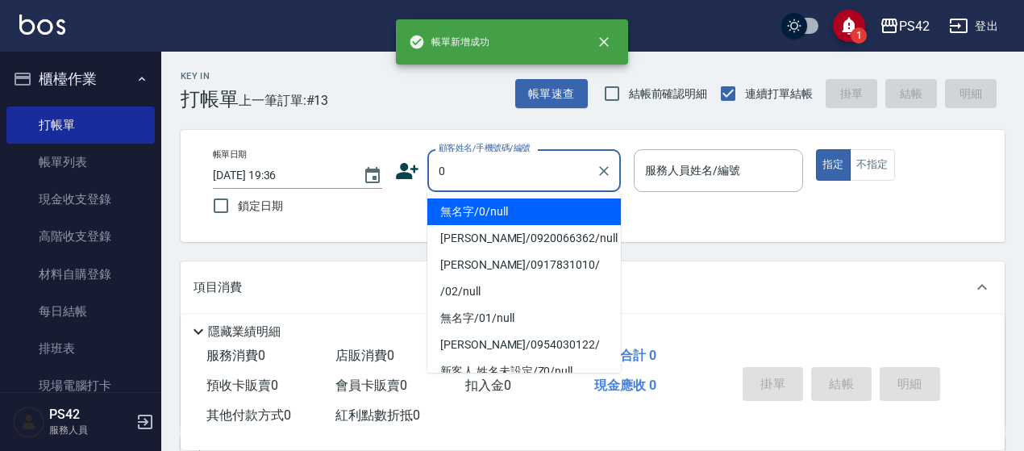
type input "無名字/0/null"
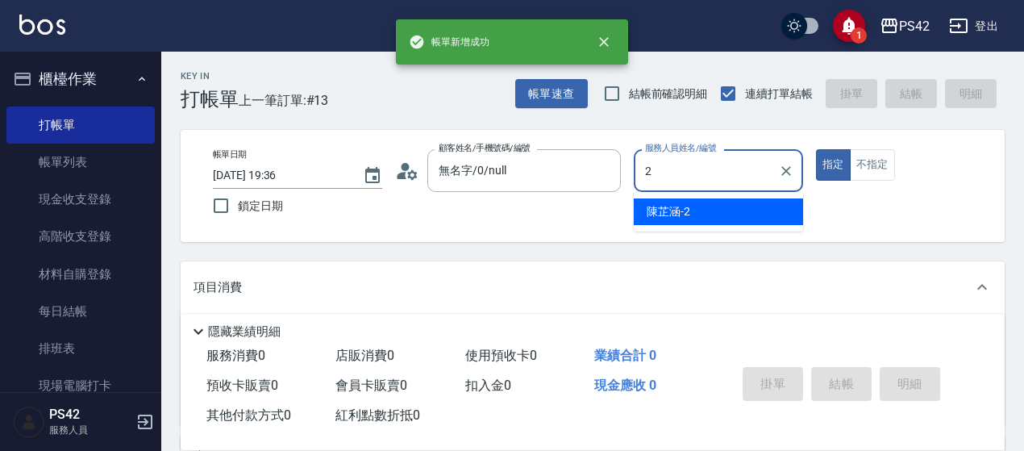
type input "[PERSON_NAME]2"
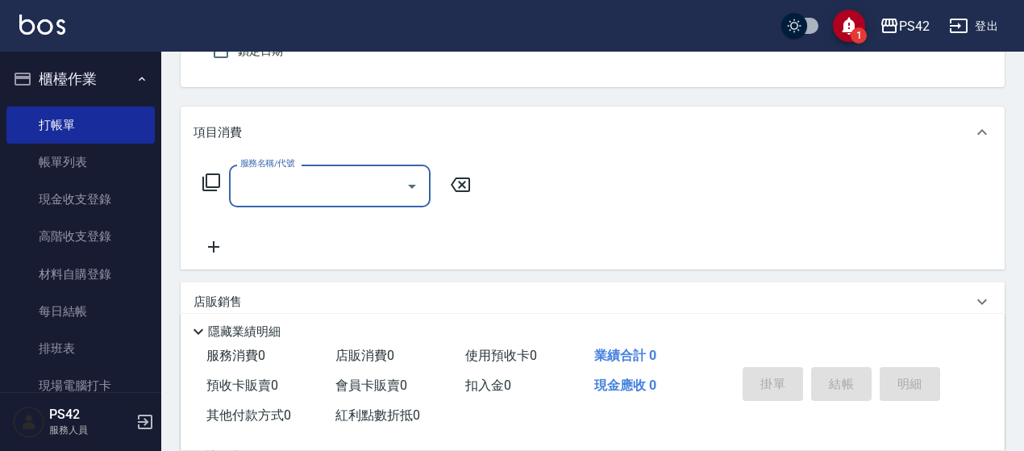
scroll to position [161, 0]
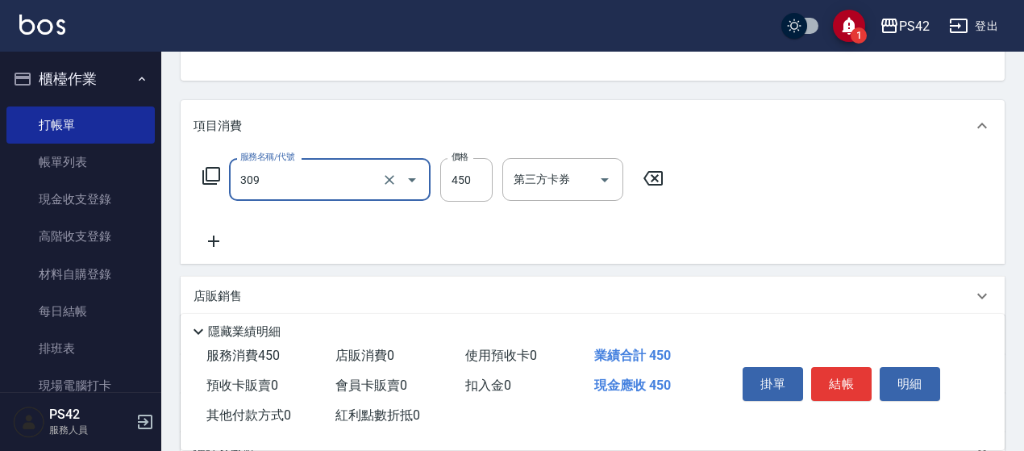
type input "洗+剪(309)"
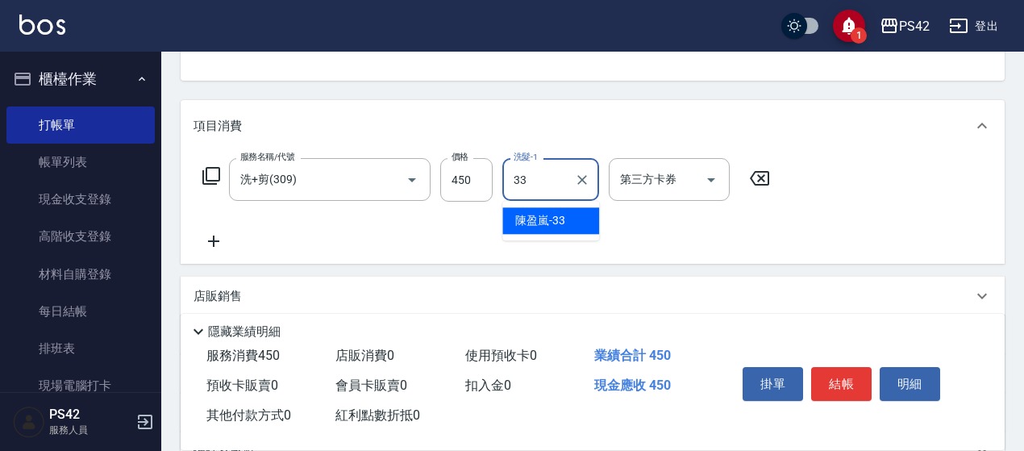
type input "[PERSON_NAME]-33"
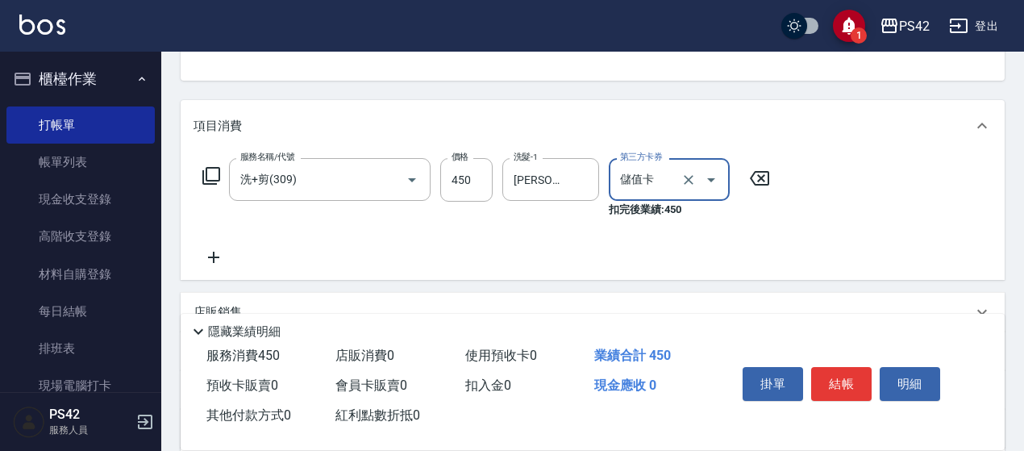
type input "儲值卡"
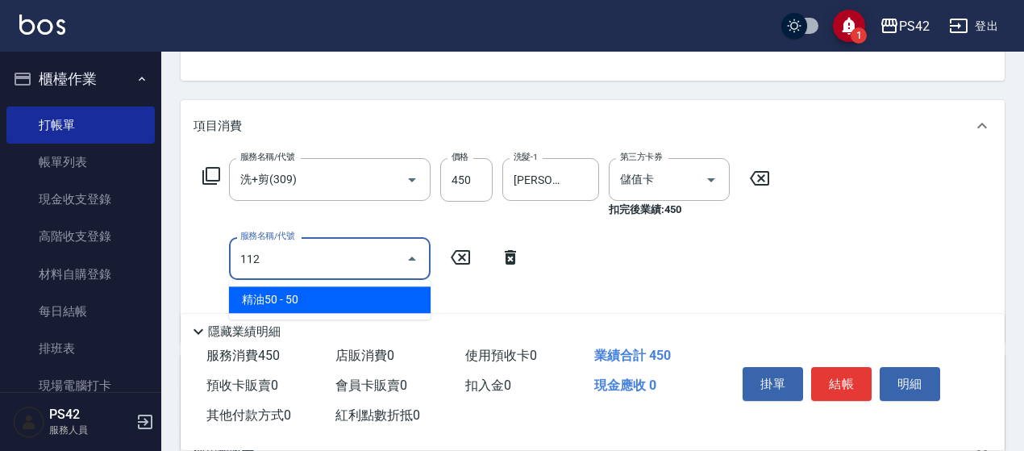
type input "精油50(112)"
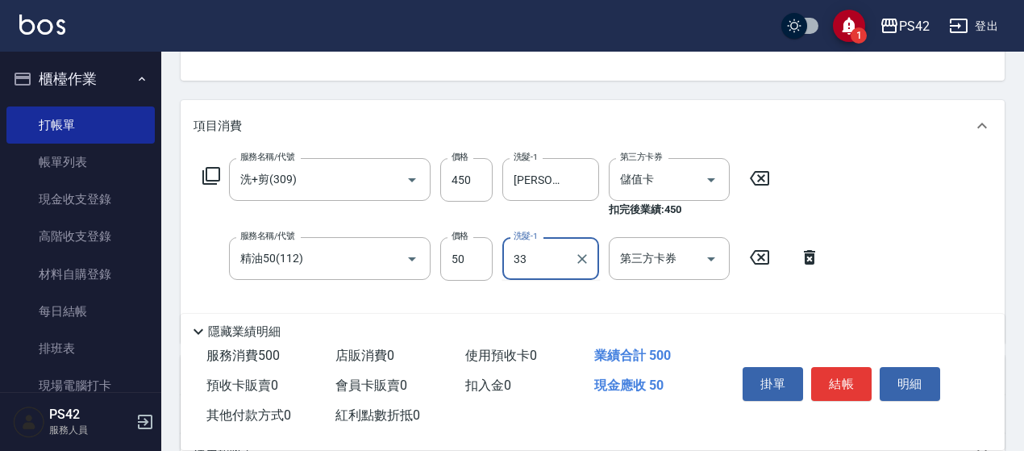
type input "[PERSON_NAME]-33"
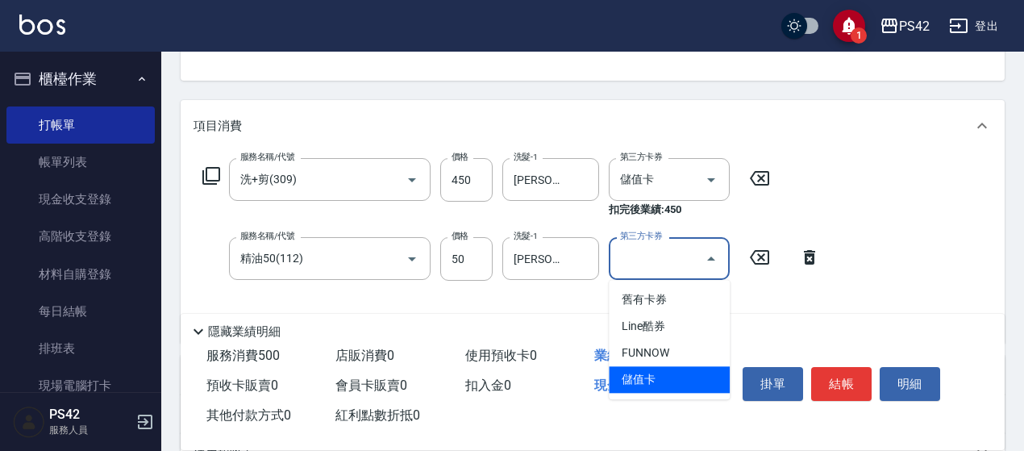
type input "儲值卡"
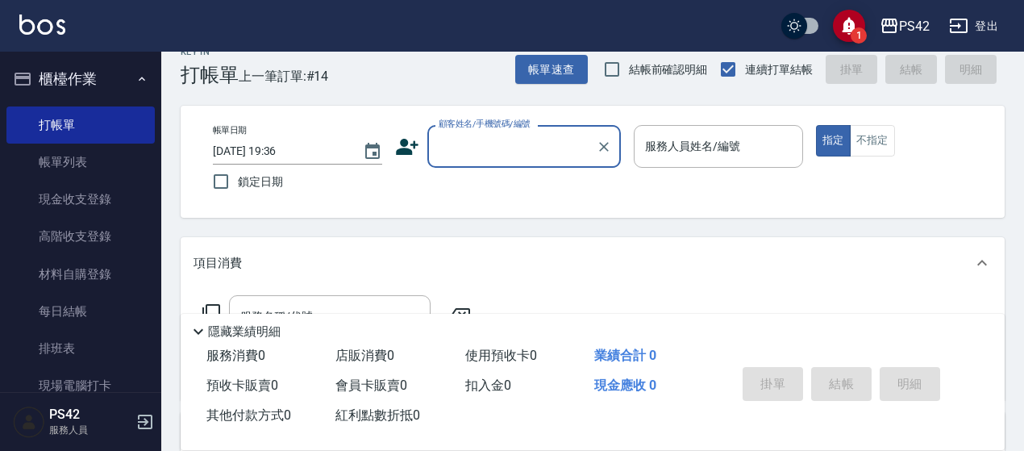
scroll to position [0, 0]
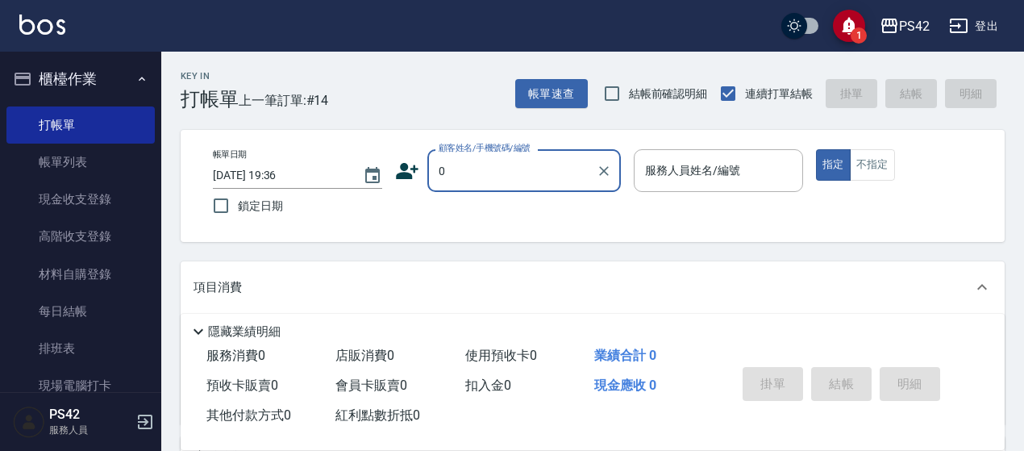
type input "無名字/0/null"
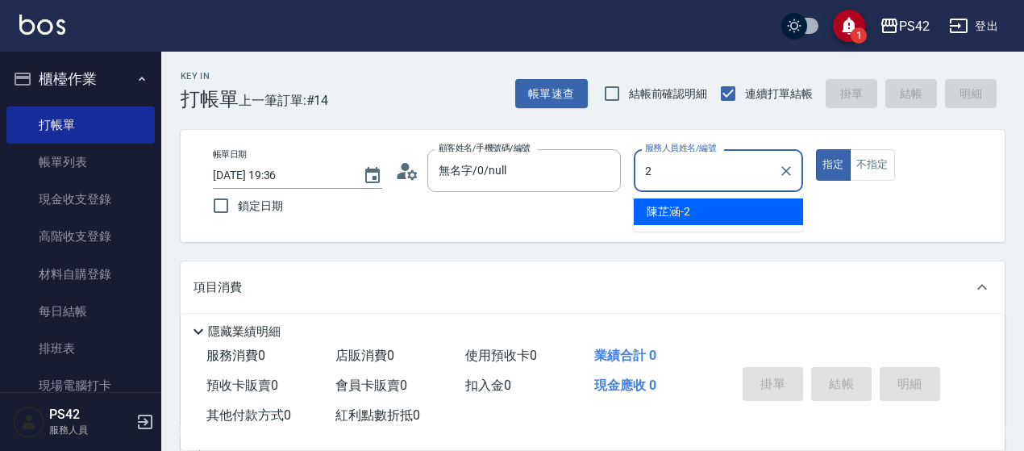
type input "[PERSON_NAME]2"
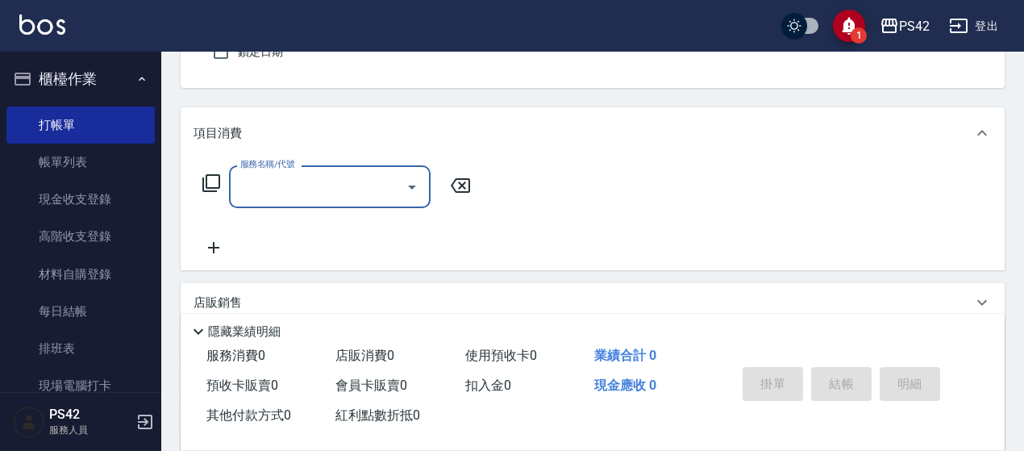
scroll to position [161, 0]
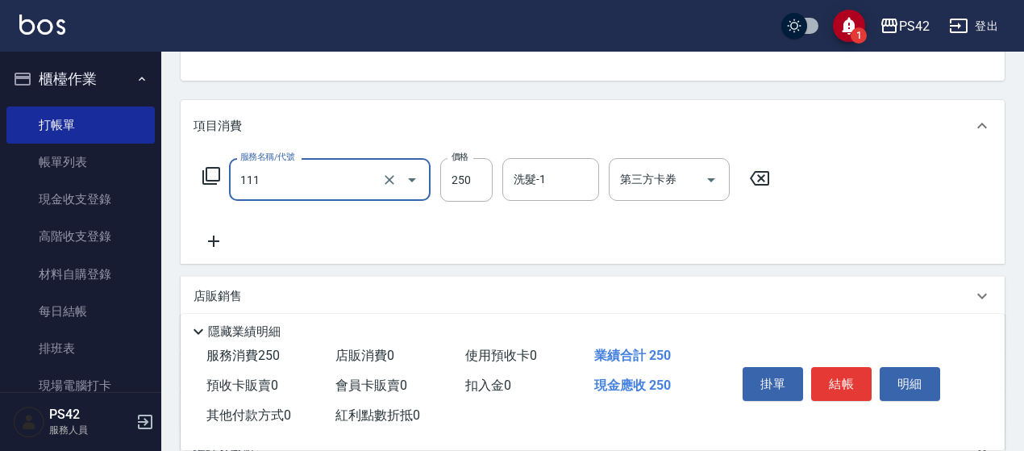
type input "200(111)"
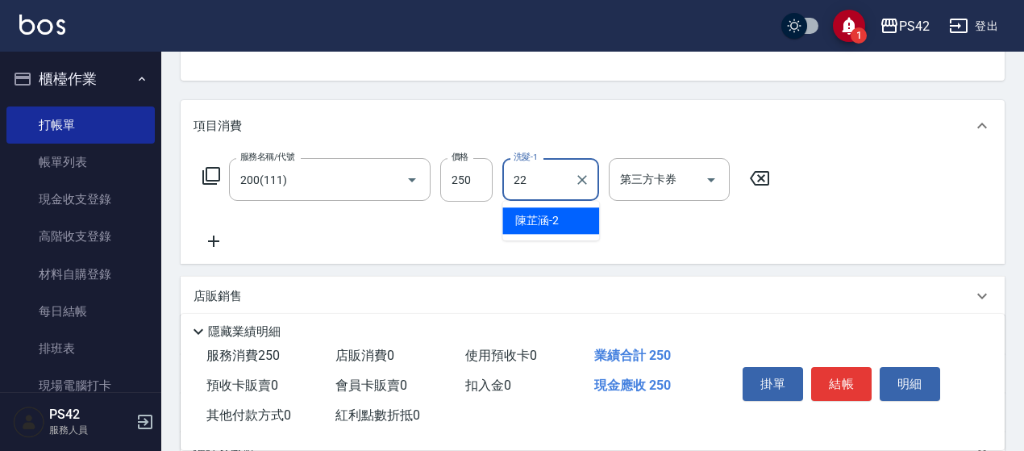
type input "[PERSON_NAME]-22"
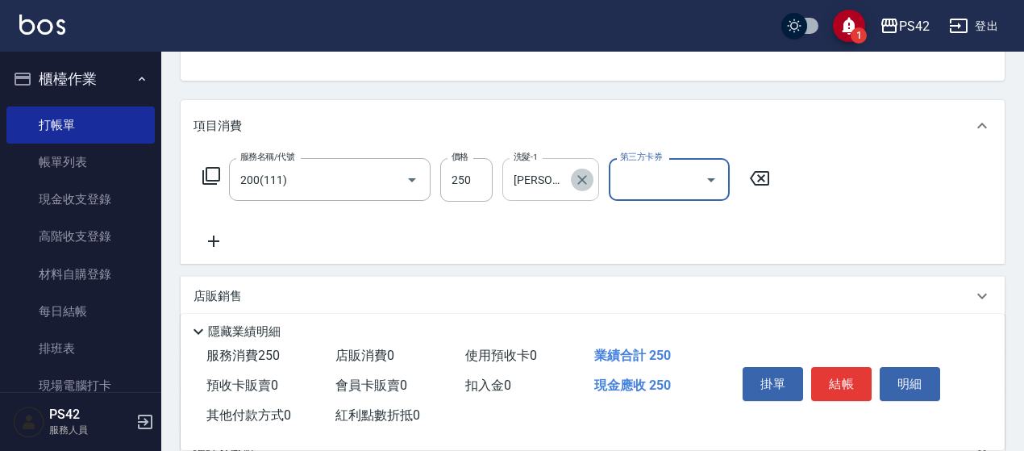
click at [579, 177] on icon "Clear" at bounding box center [583, 180] width 10 height 10
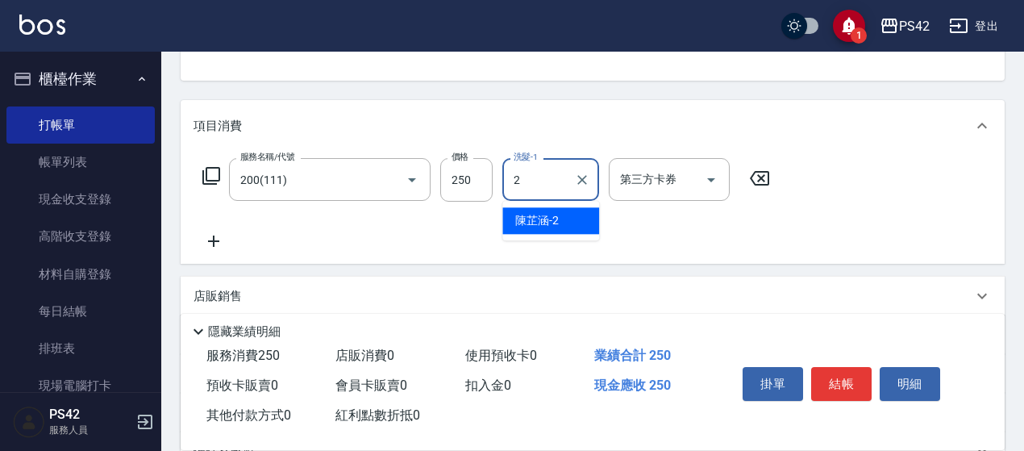
type input "[PERSON_NAME]2"
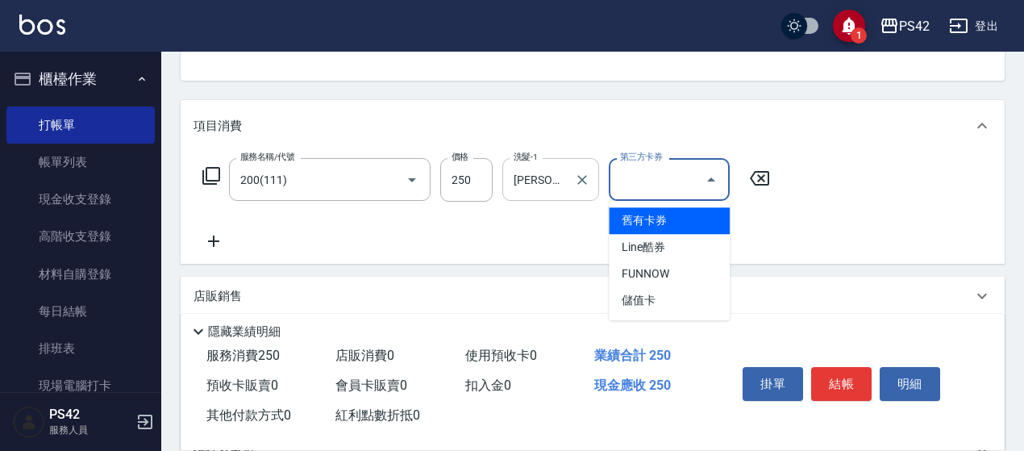
type input "儲值卡"
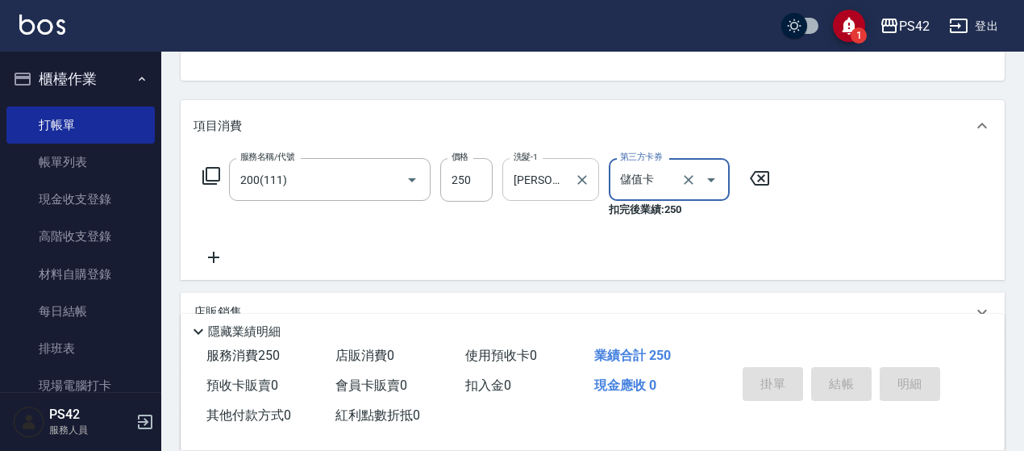
type input "[DATE] 19:37"
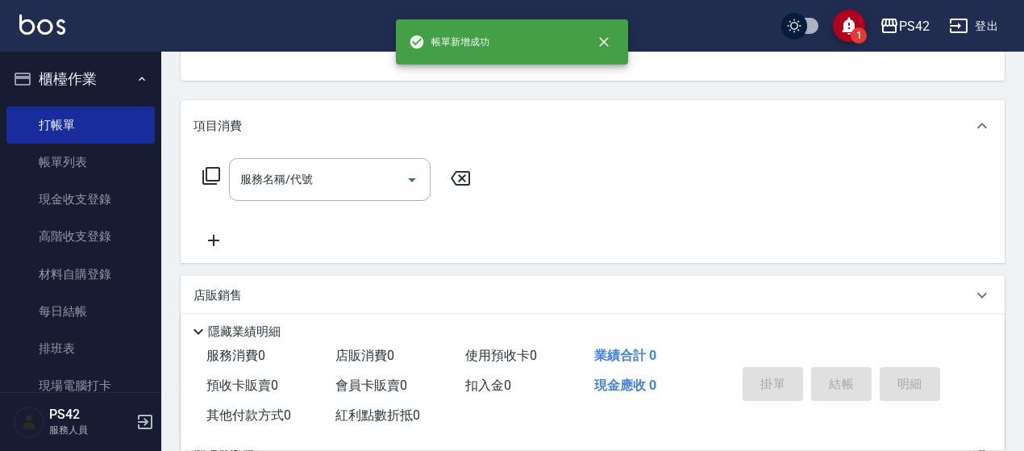
scroll to position [156, 0]
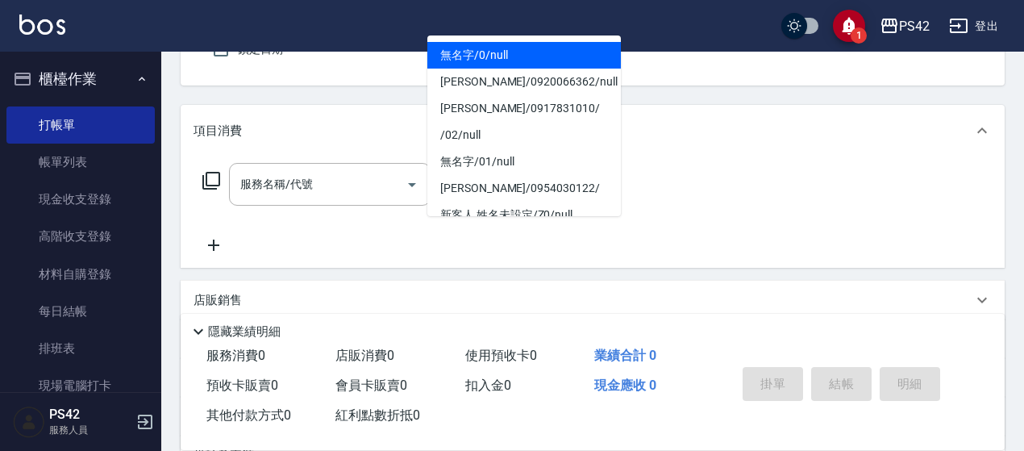
type input "無名字/0/null"
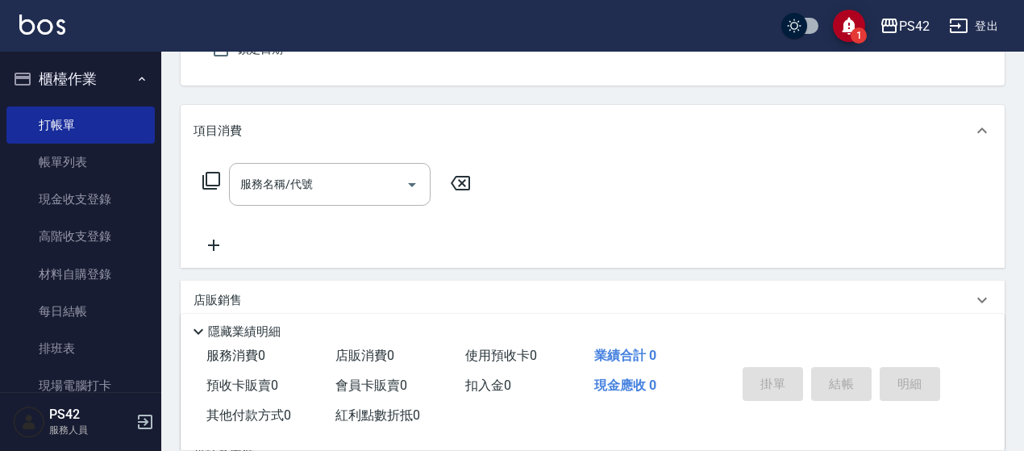
type input "[PERSON_NAME]2"
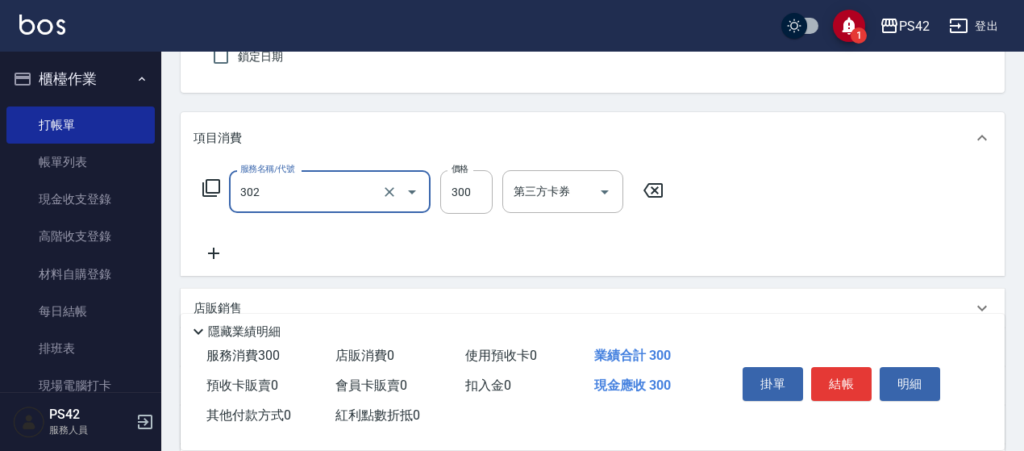
type input "剪髮(302)"
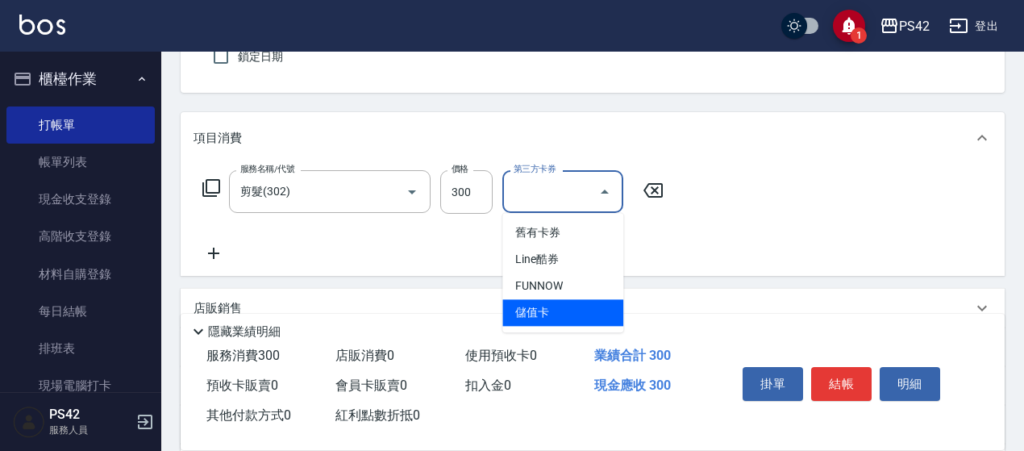
type input "儲值卡"
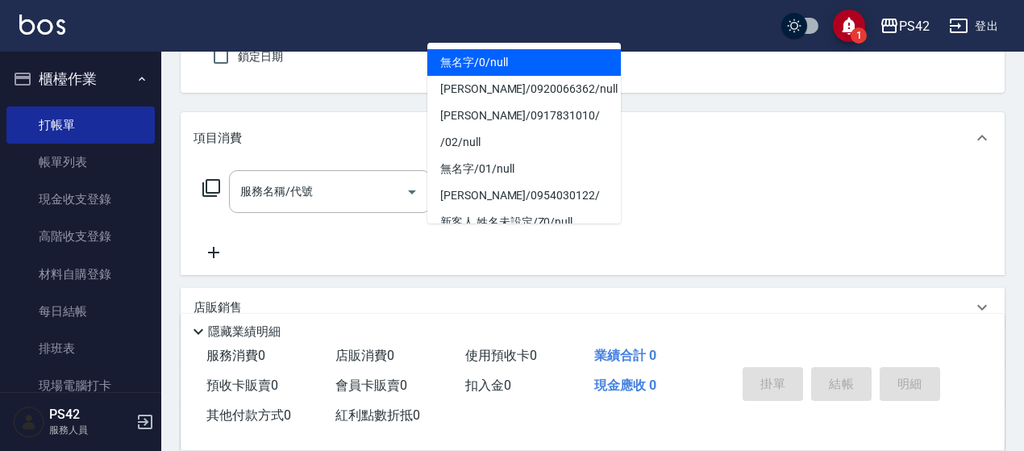
type input "無名字/0/null"
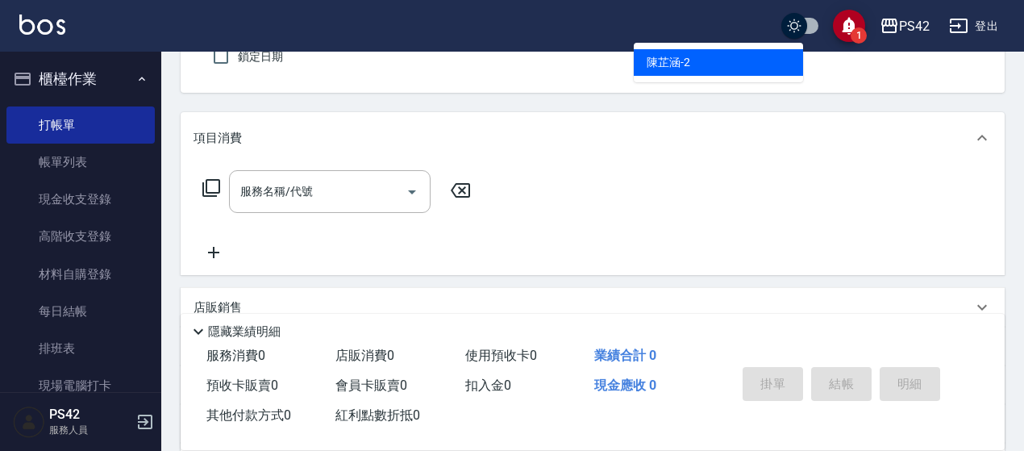
type input "[PERSON_NAME]2"
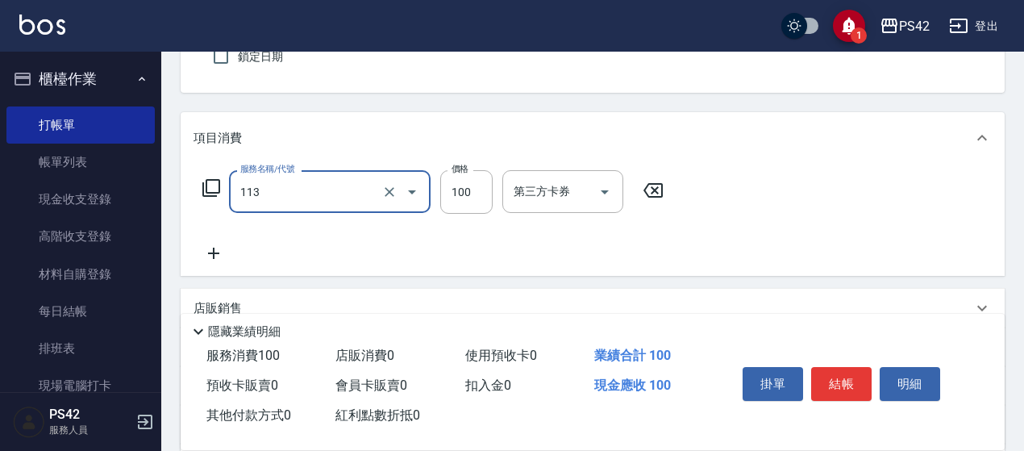
type input "瞬護100(113)"
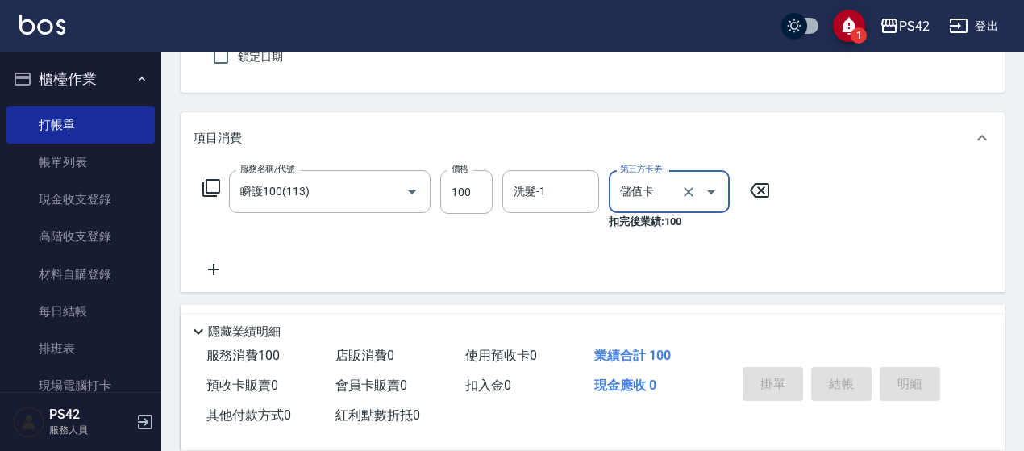
type input "儲值卡"
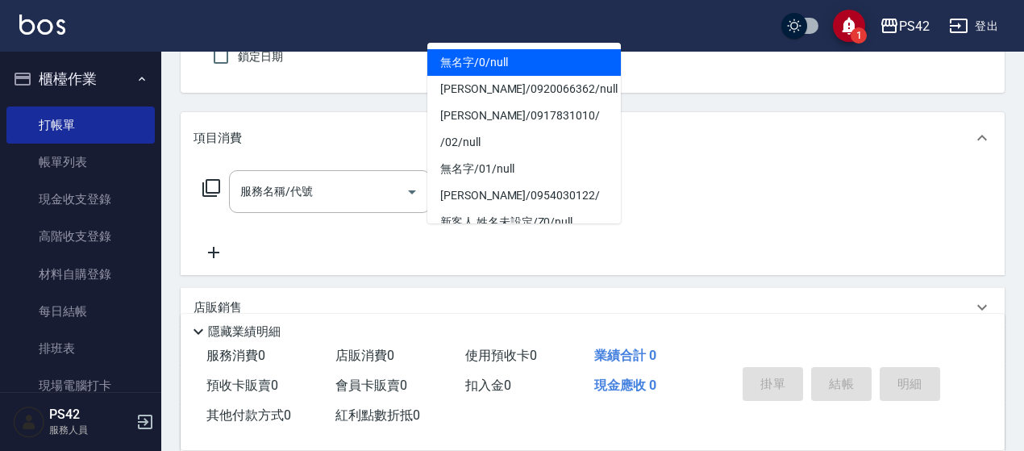
type input "無名字/0/null"
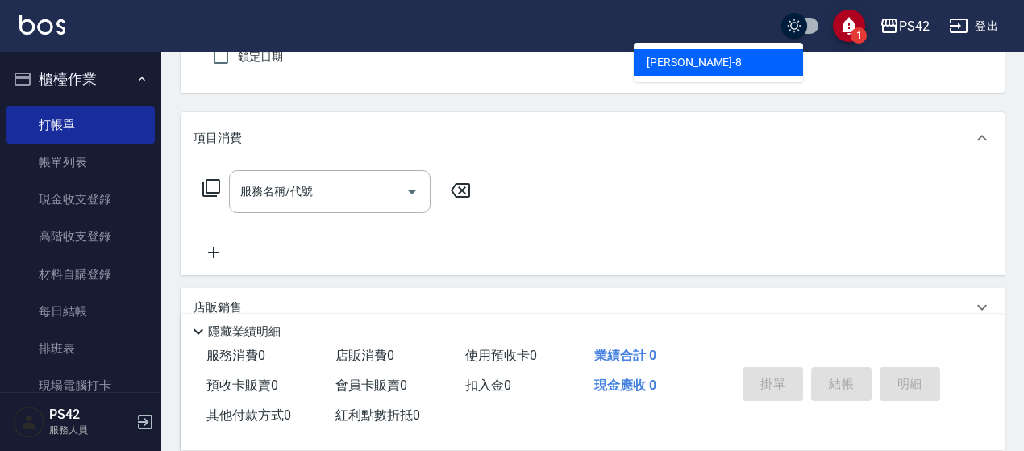
type input "[PERSON_NAME]-8"
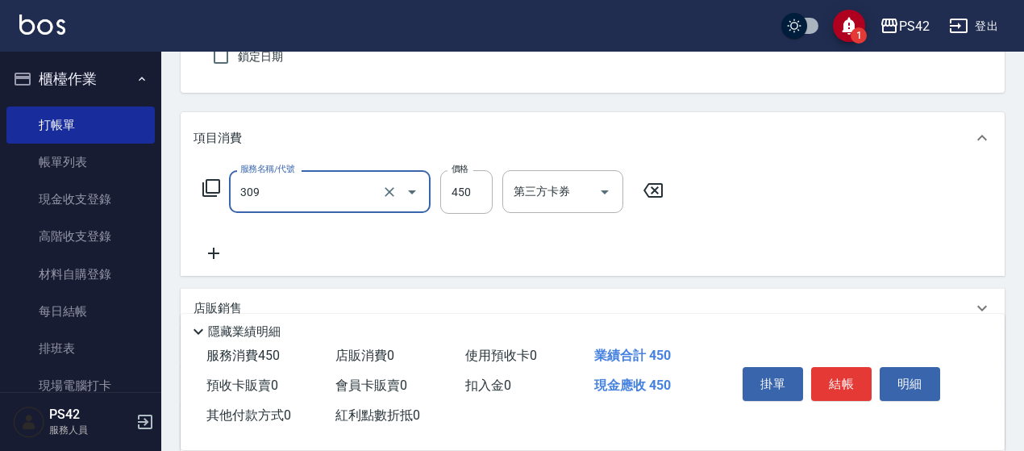
type input "洗+剪(309)"
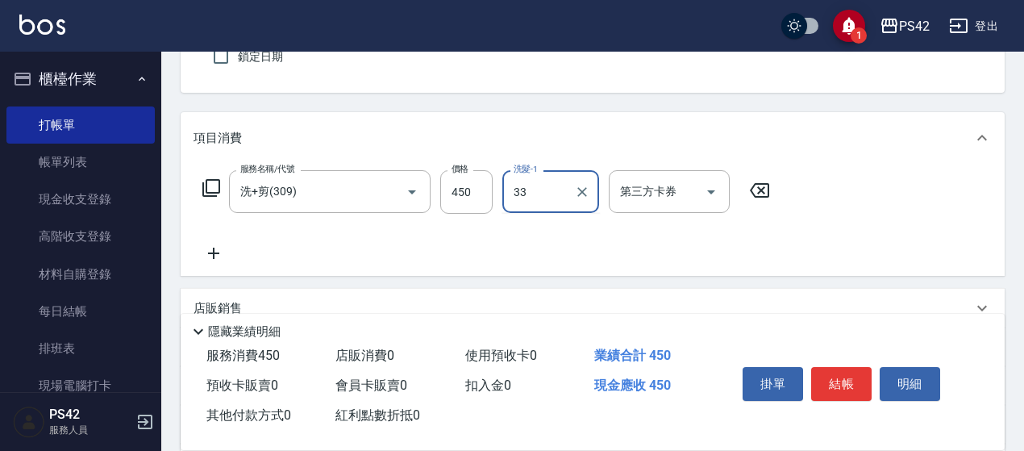
type input "[PERSON_NAME]-33"
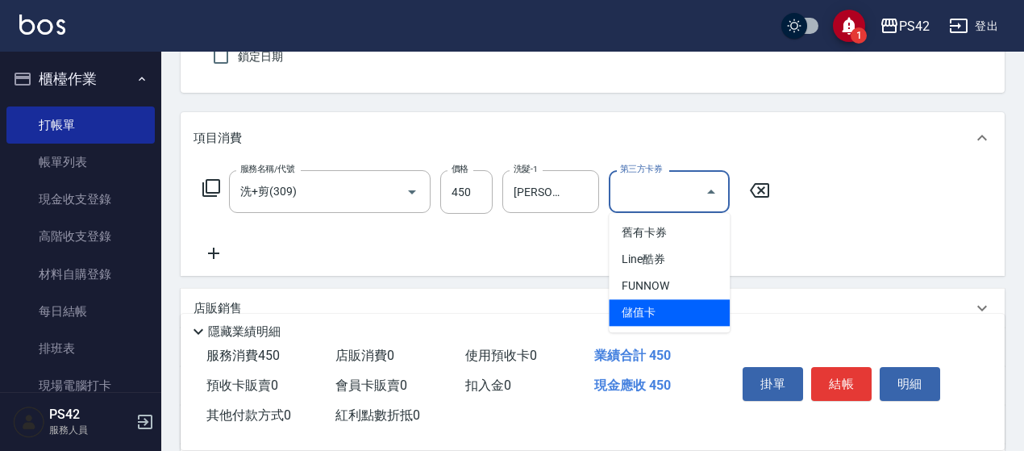
type input "儲值卡"
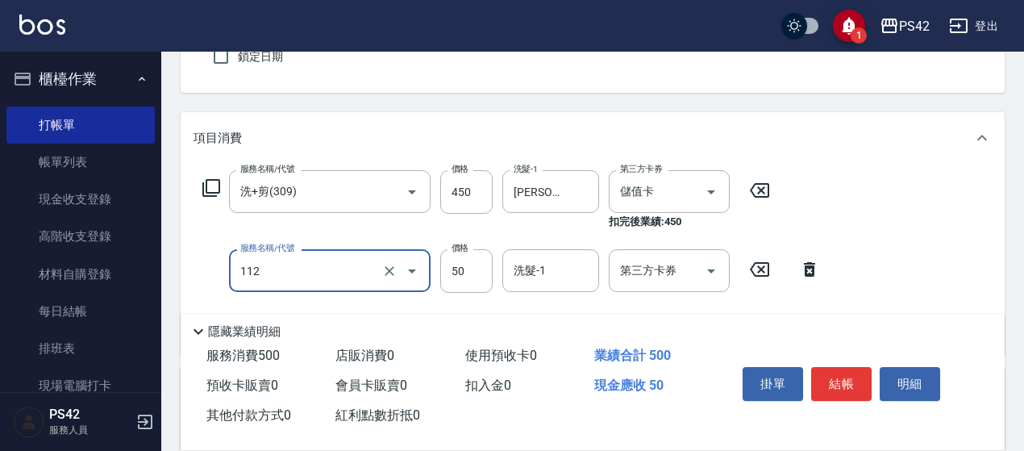
type input "精油50(112)"
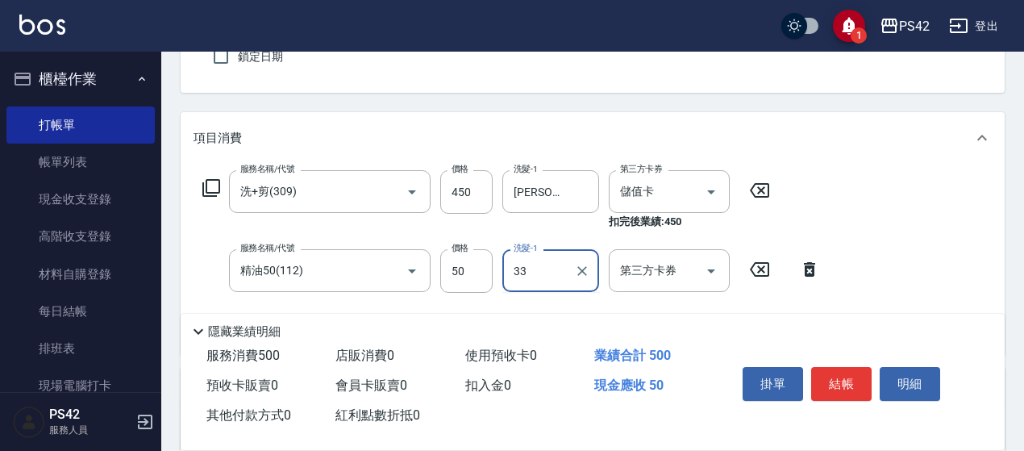
type input "[PERSON_NAME]-33"
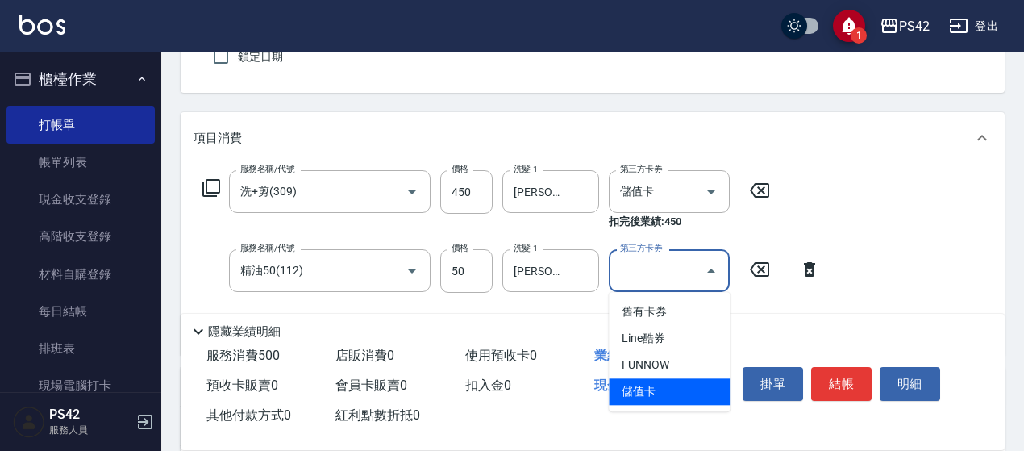
type input "儲值卡"
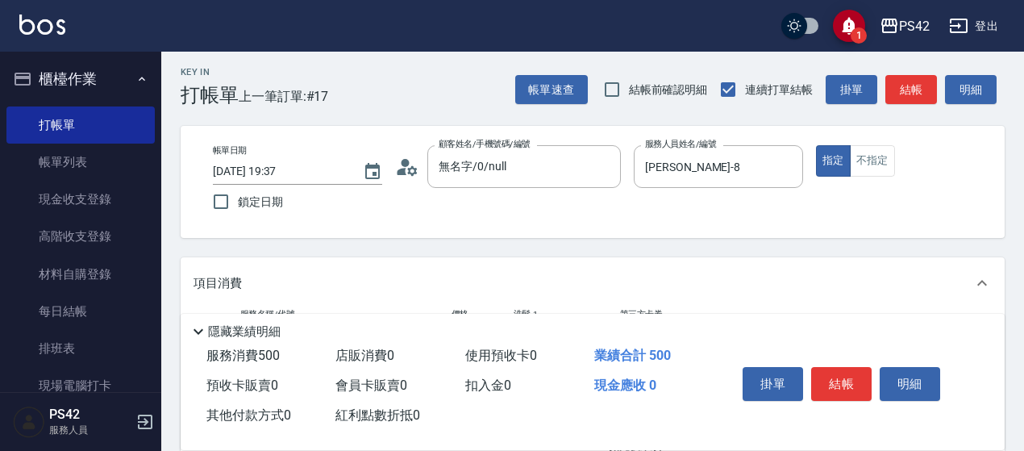
scroll to position [0, 0]
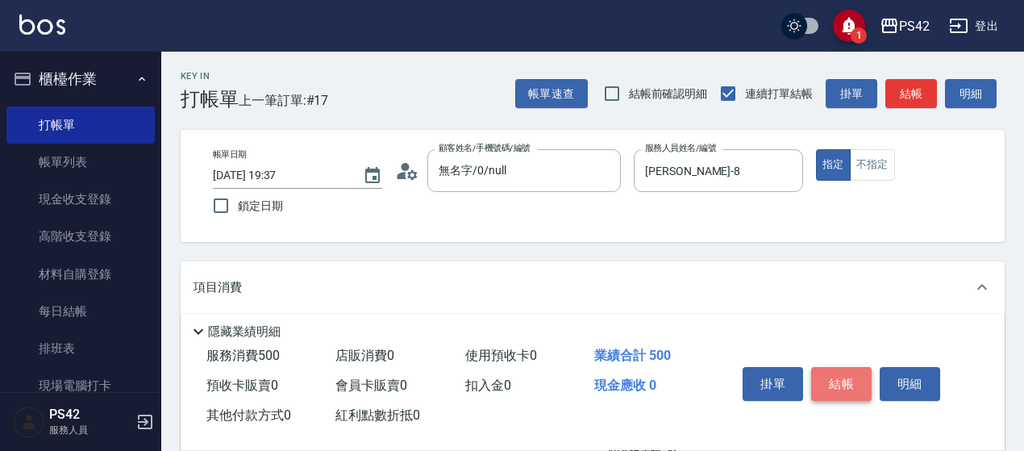
click at [839, 379] on button "結帳" at bounding box center [841, 384] width 60 height 34
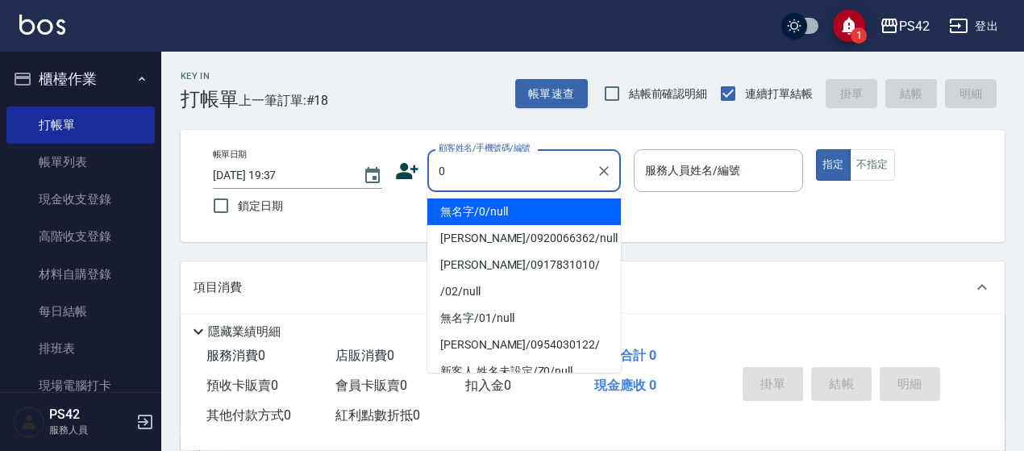
type input "無名字/0/null"
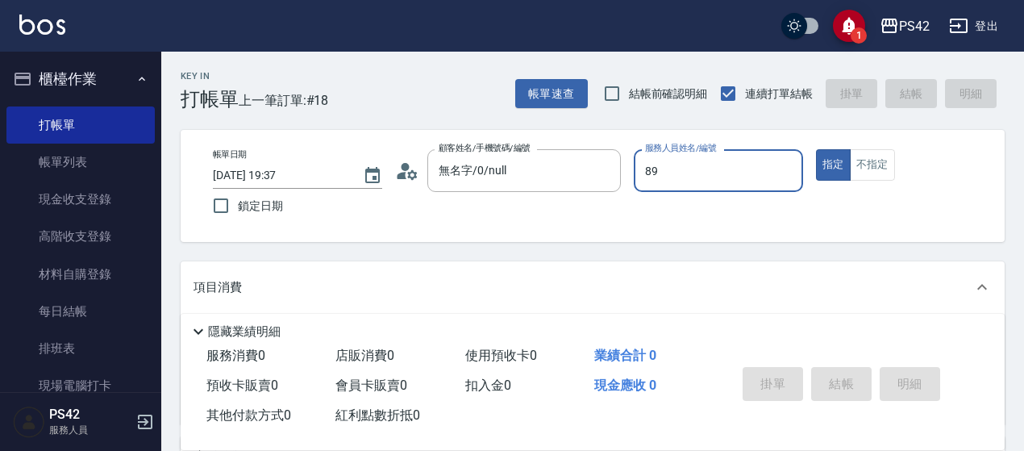
type input "89"
click at [816, 149] on button "指定" at bounding box center [833, 164] width 35 height 31
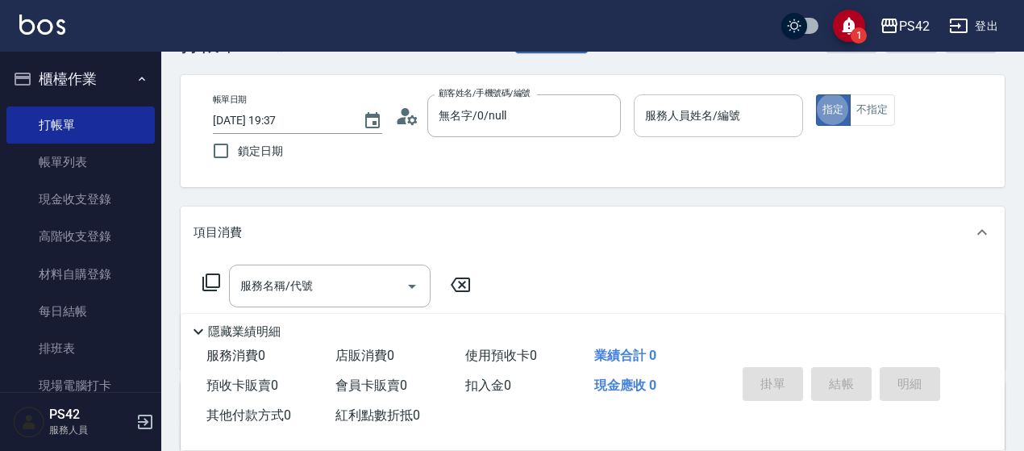
scroll to position [81, 0]
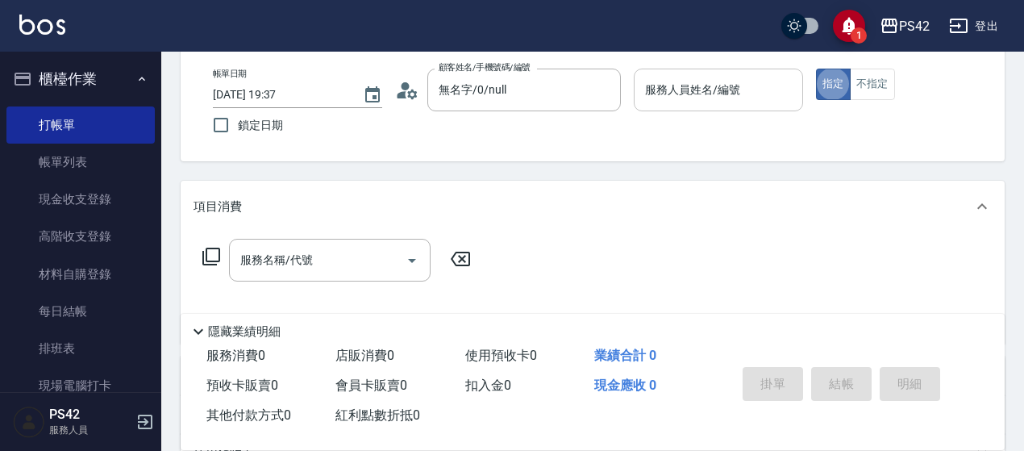
click at [699, 81] on div "服務人員姓名/編號 服務人員姓名/編號" at bounding box center [718, 90] width 169 height 43
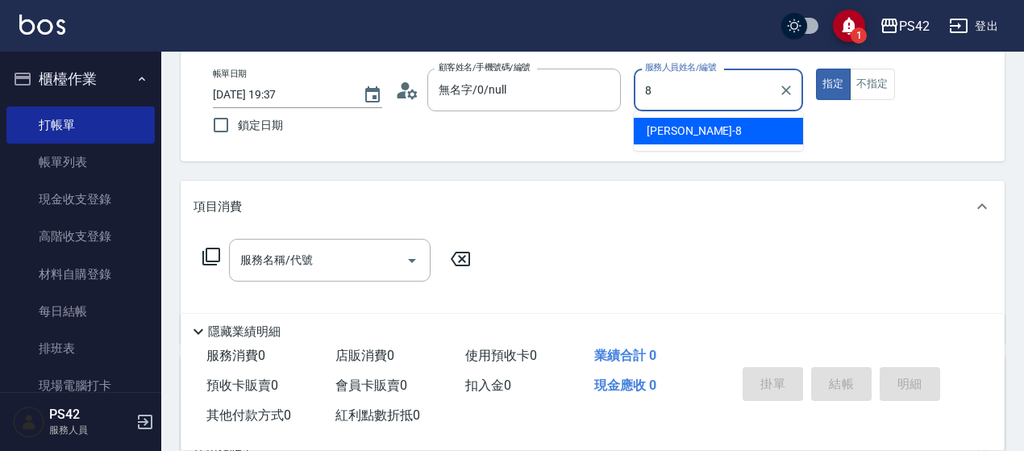
type input "[PERSON_NAME]-8"
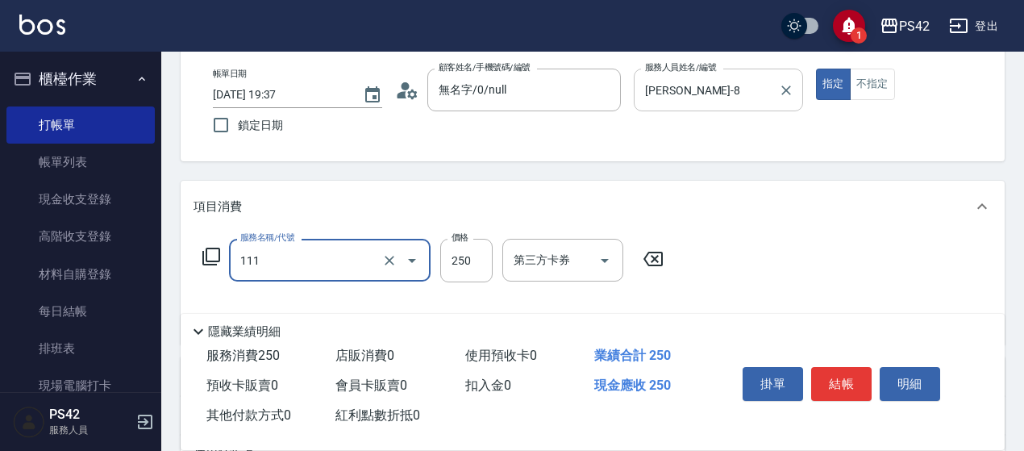
type input "200(111)"
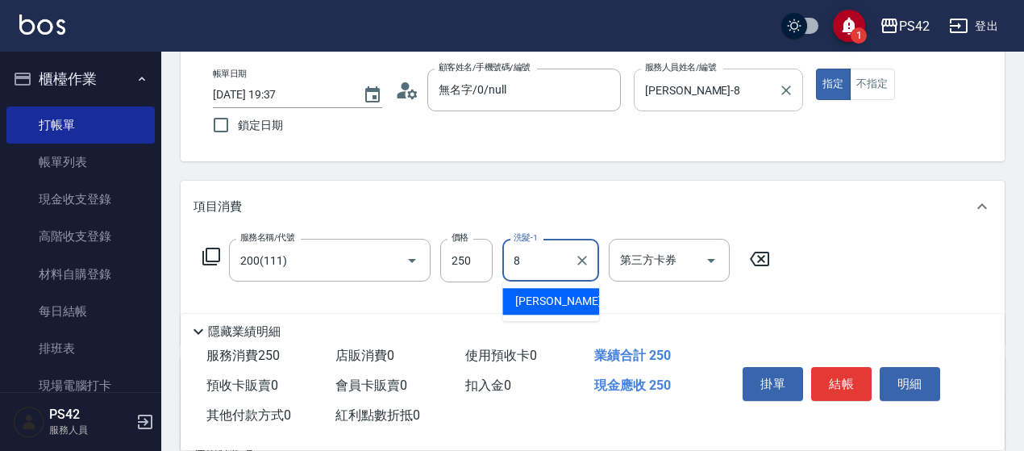
type input "[PERSON_NAME]-8"
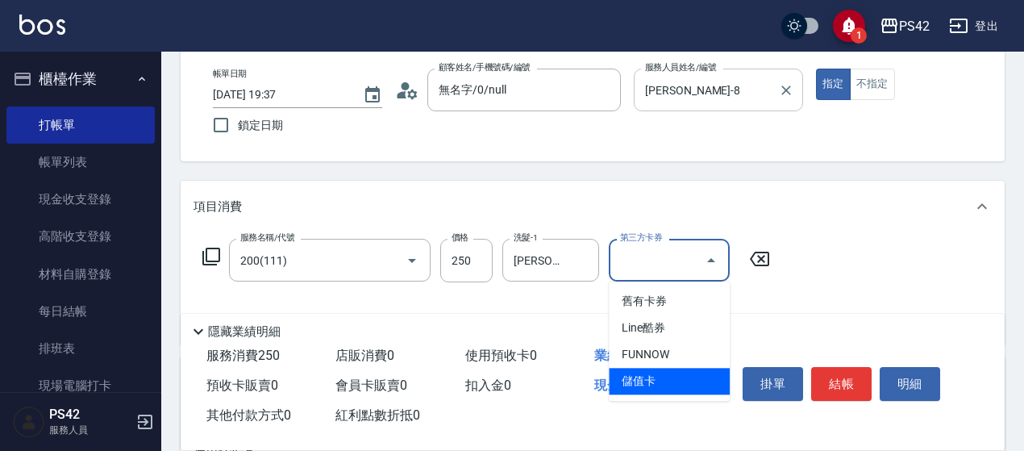
type input "儲值卡"
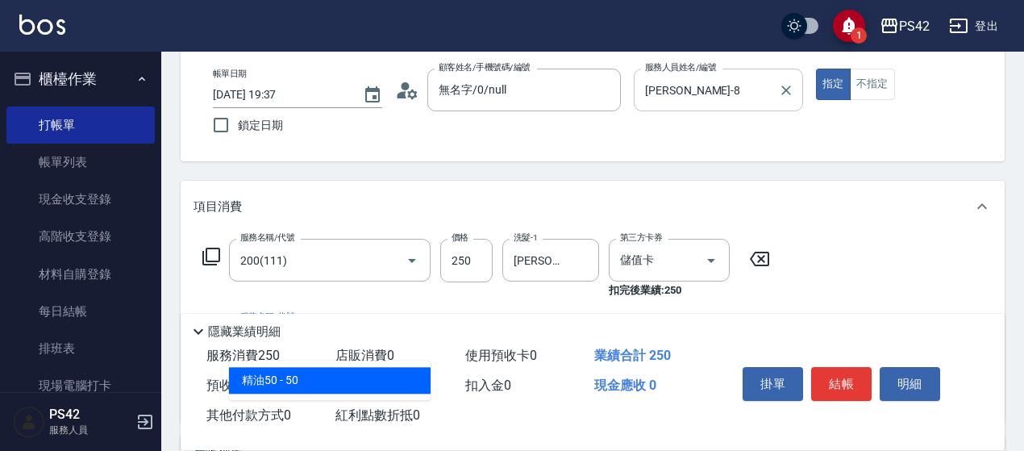
type input "精油50(112)"
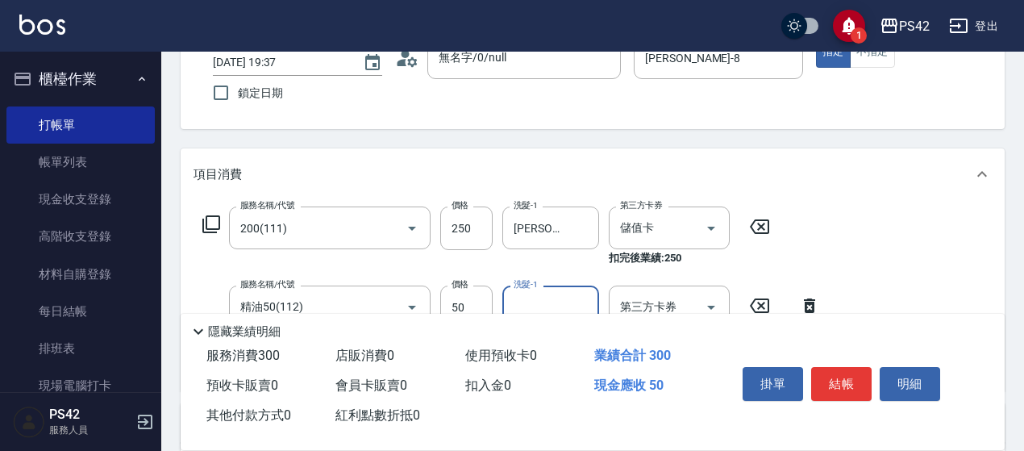
scroll to position [161, 0]
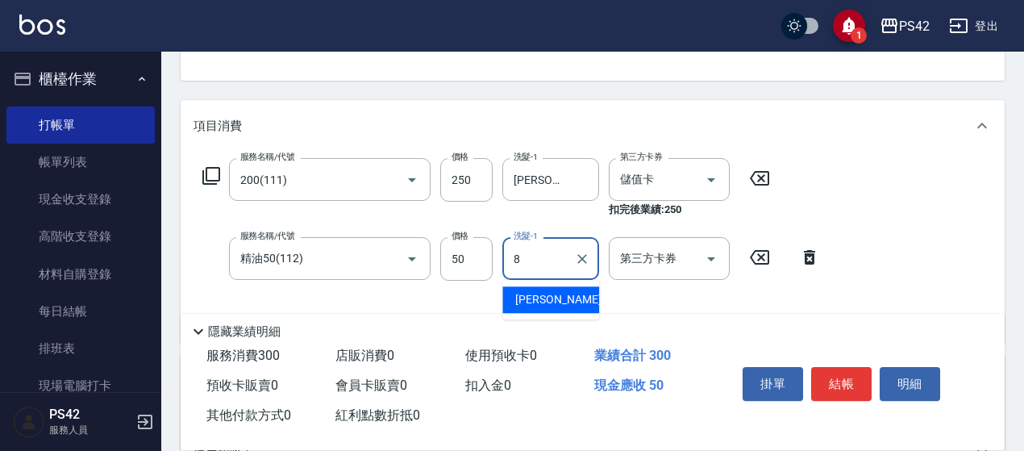
type input "[PERSON_NAME]-8"
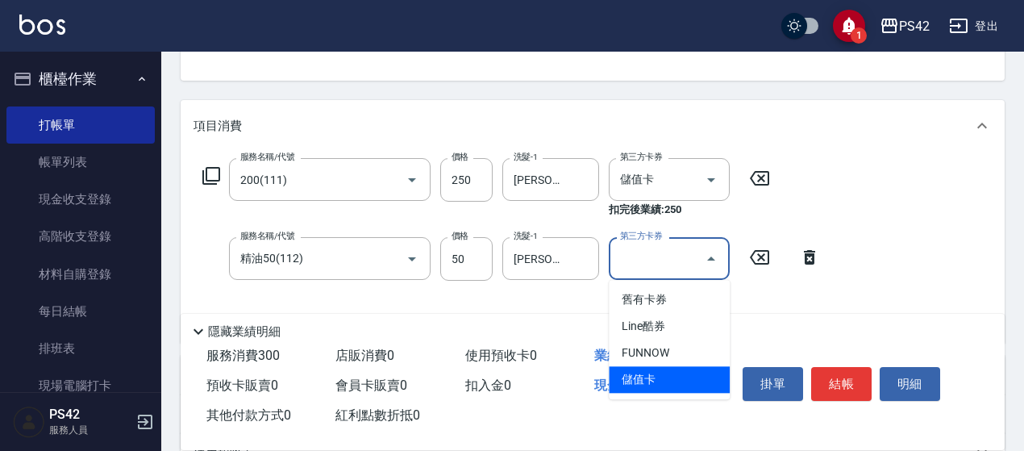
type input "儲值卡"
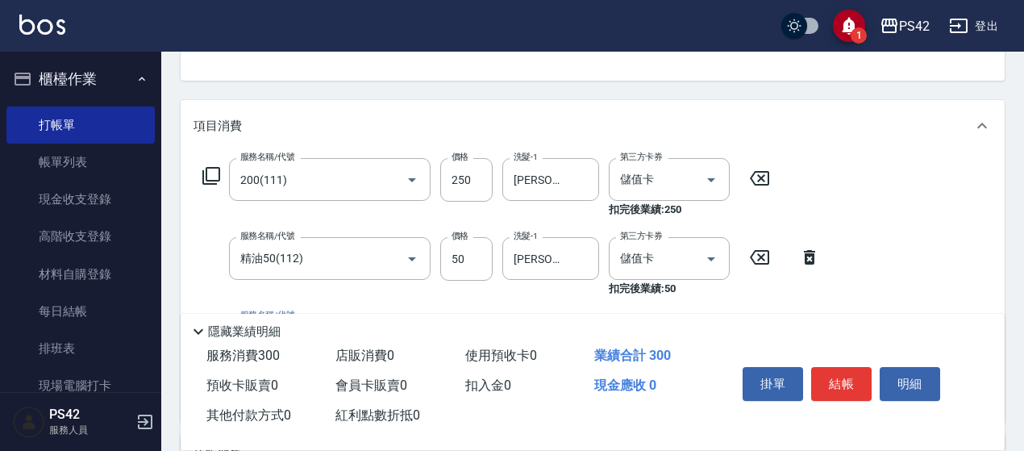
scroll to position [323, 0]
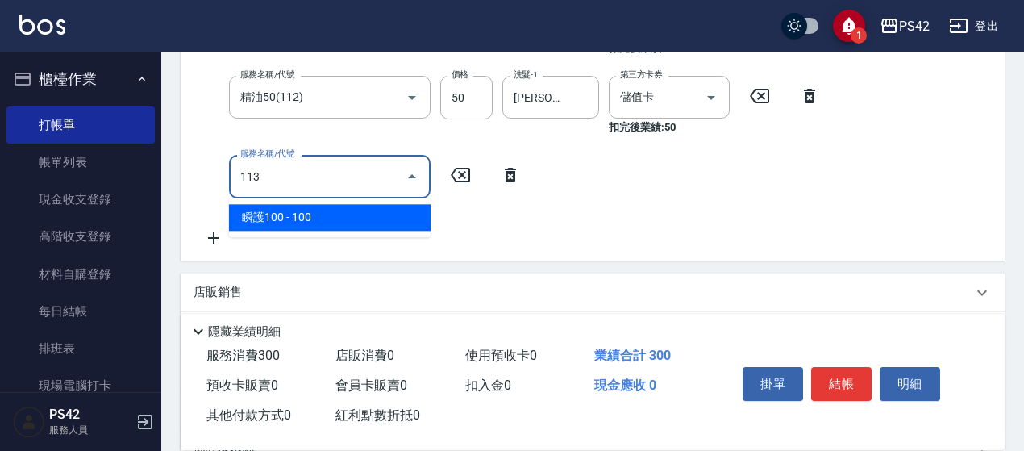
type input "瞬護100(113)"
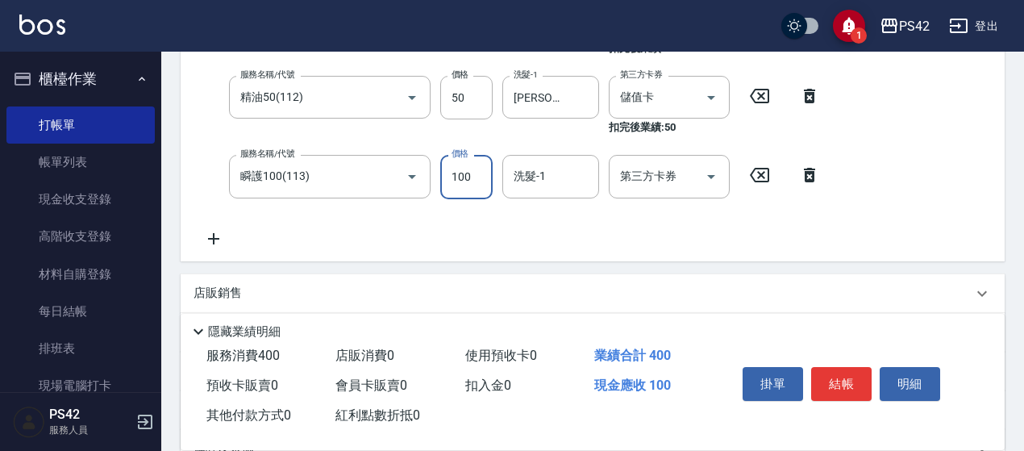
scroll to position [319, 0]
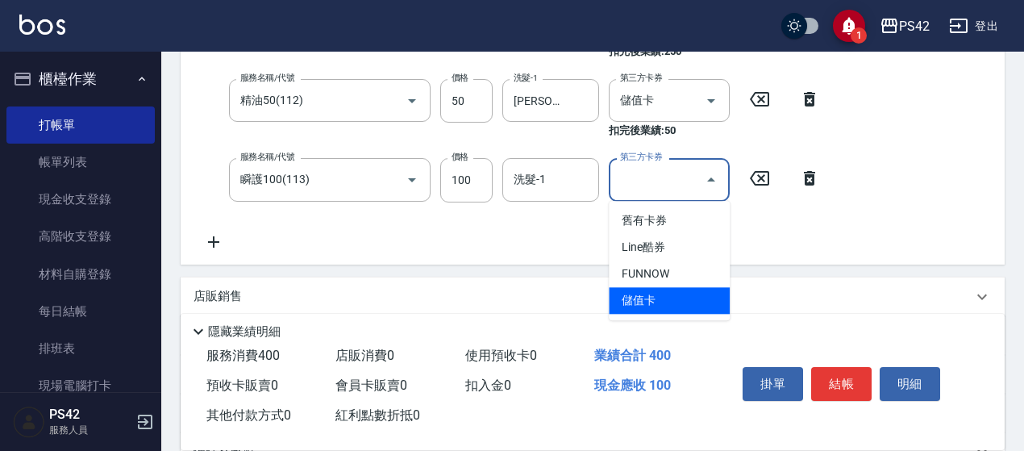
type input "儲值卡"
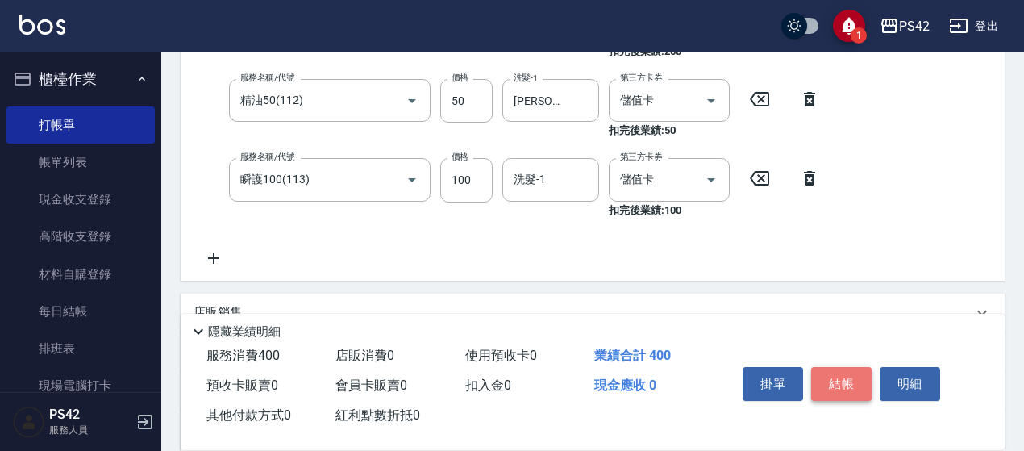
click at [842, 385] on button "結帳" at bounding box center [841, 384] width 60 height 34
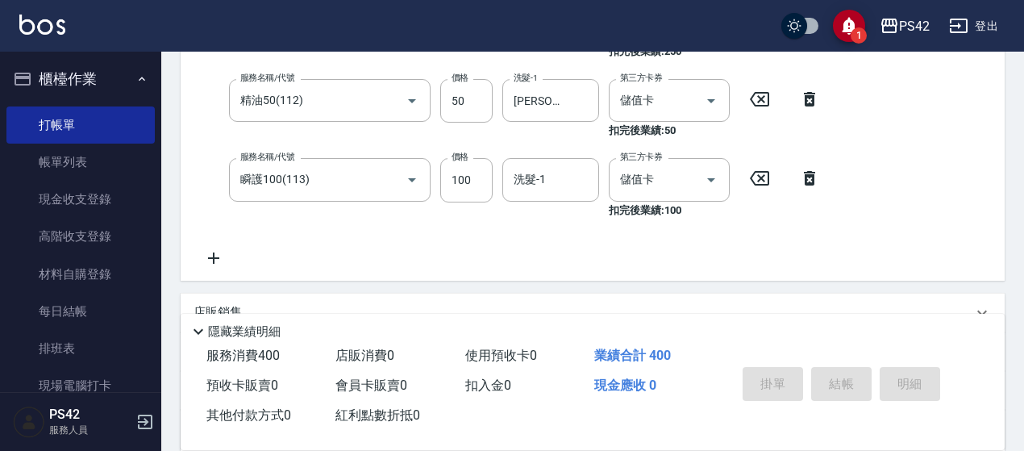
type input "[DATE] 19:38"
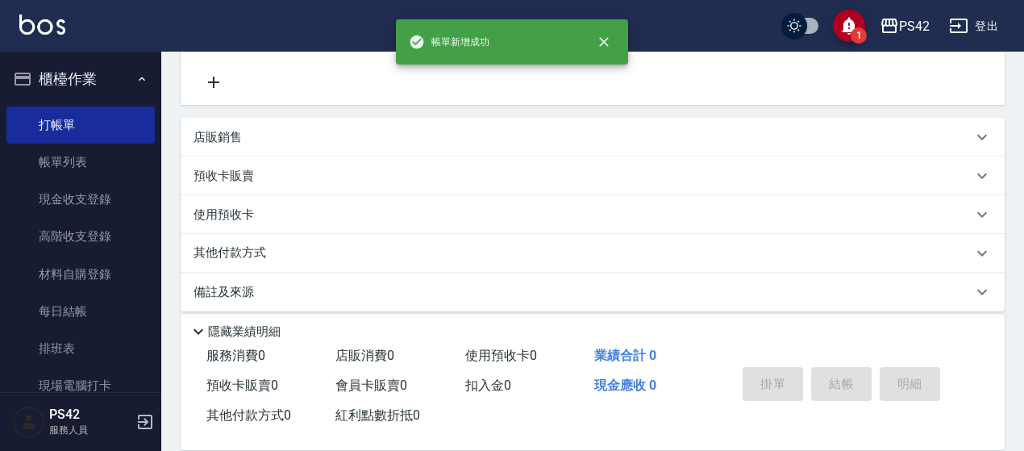
scroll to position [0, 0]
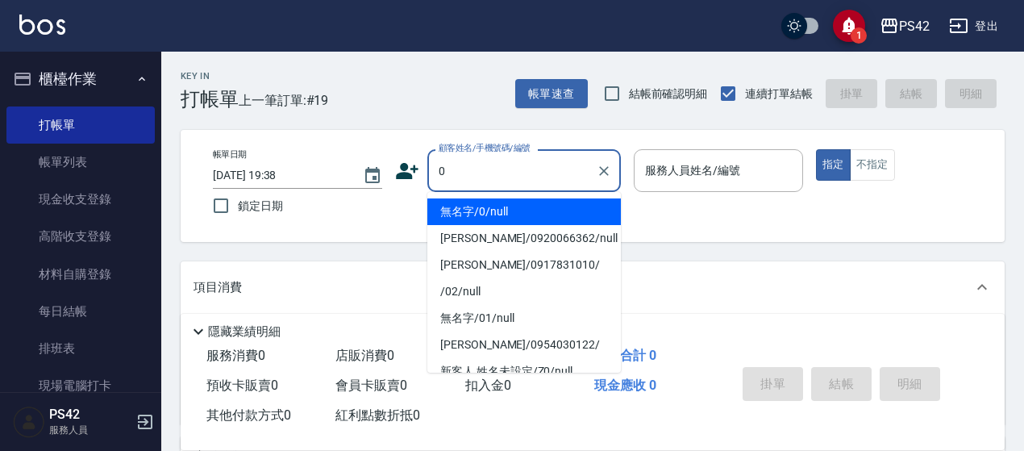
type input "無名字/0/null"
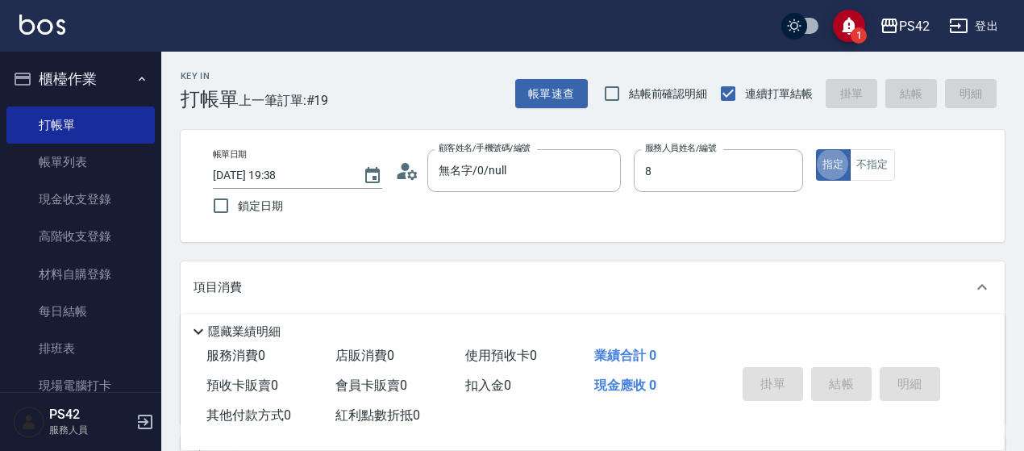
type input "[PERSON_NAME]-8"
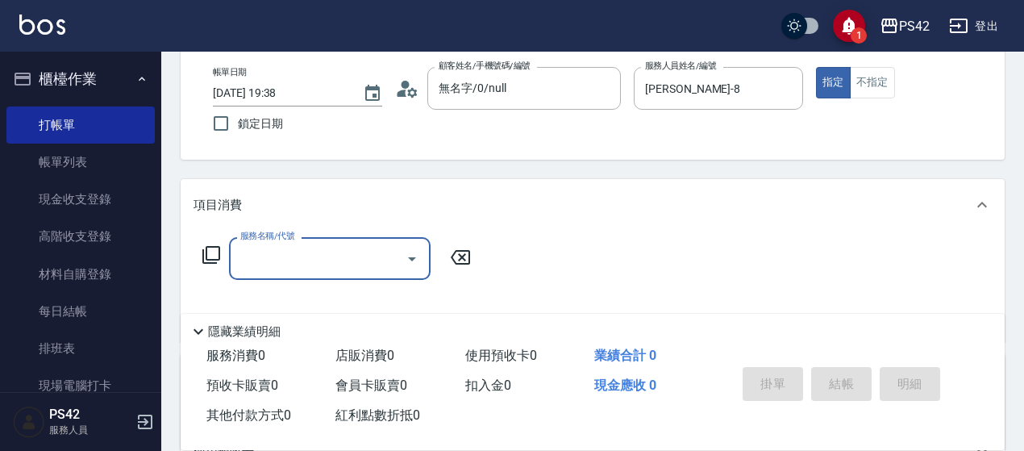
scroll to position [161, 0]
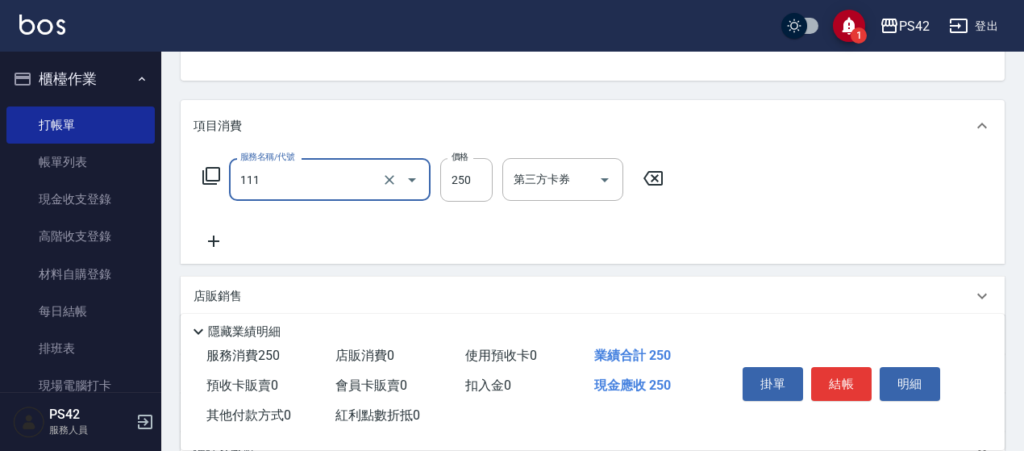
type input "200(111)"
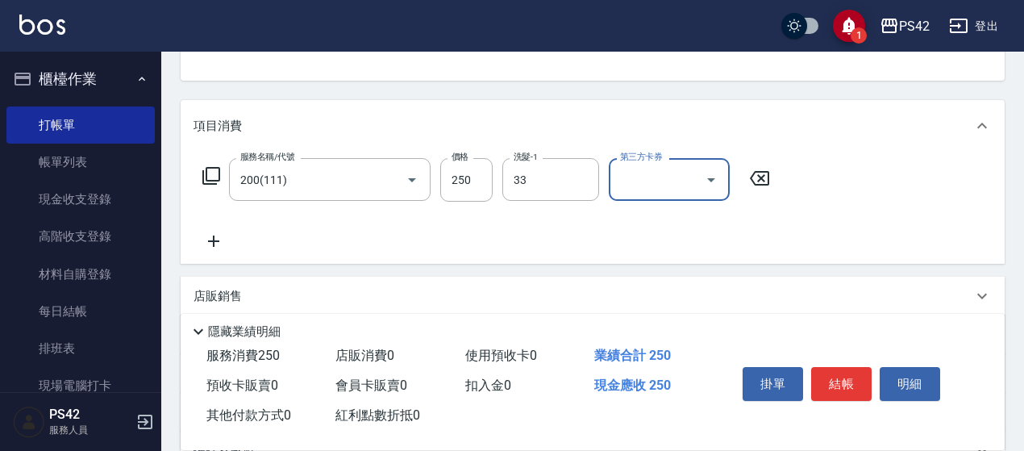
type input "[PERSON_NAME]-33"
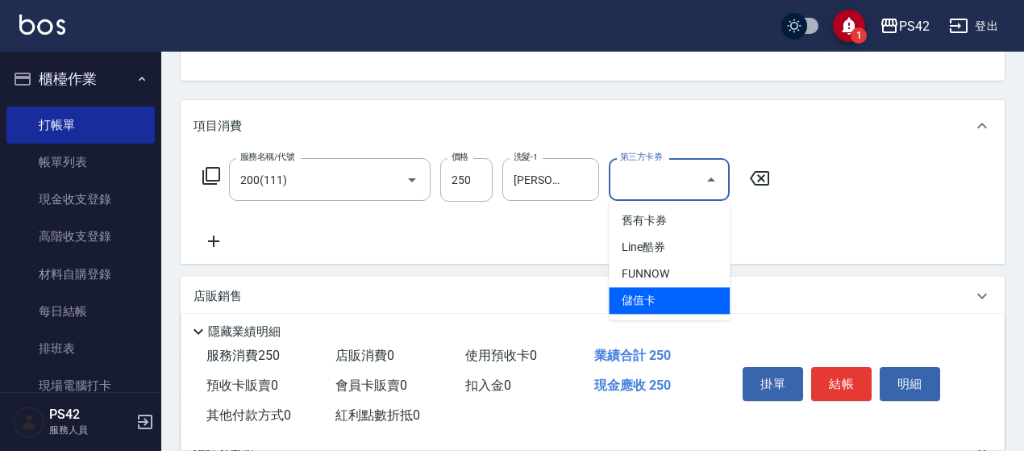
type input "儲值卡"
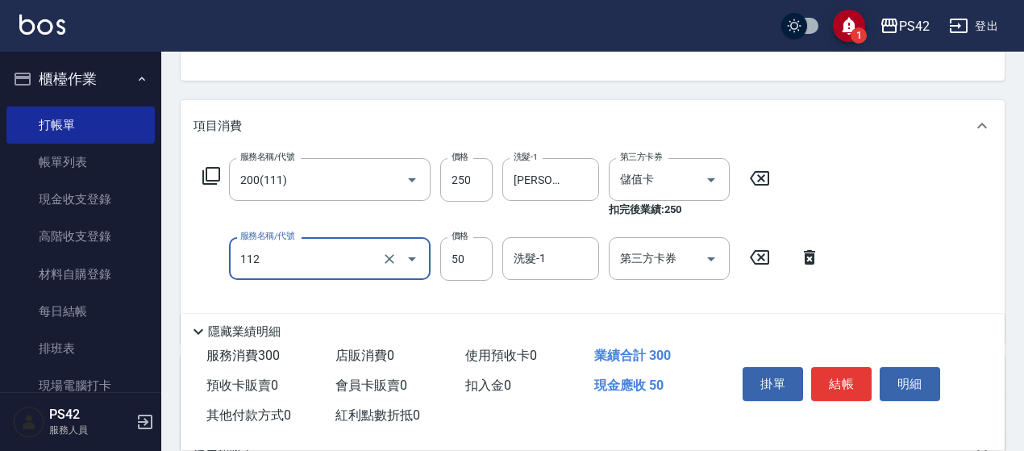
type input "精油50(112)"
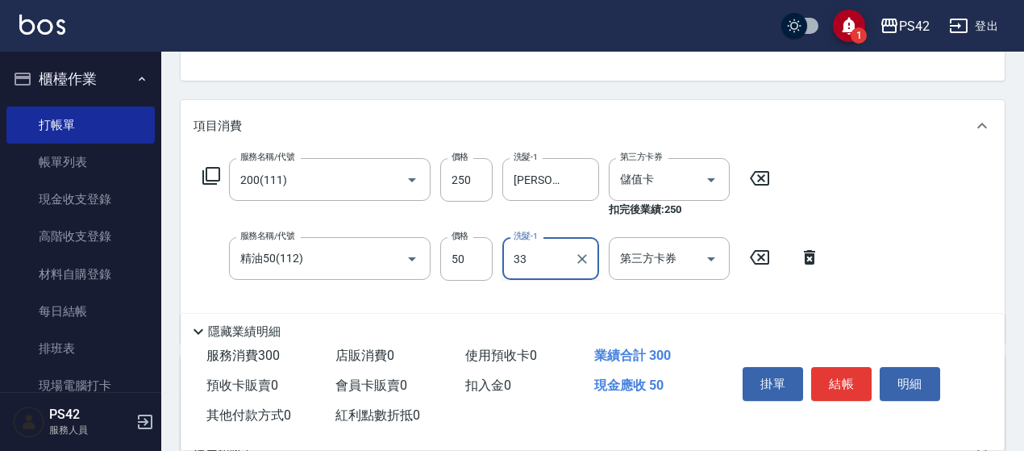
type input "[PERSON_NAME]-33"
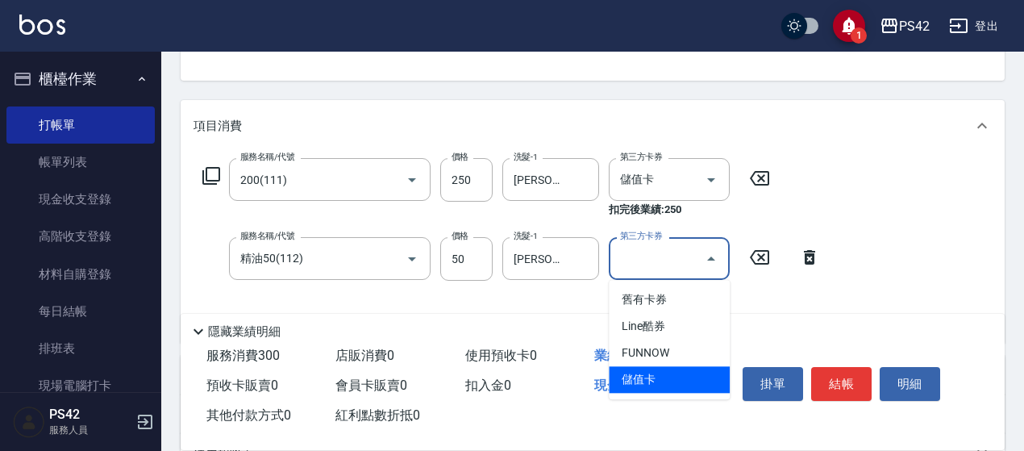
type input "儲值卡"
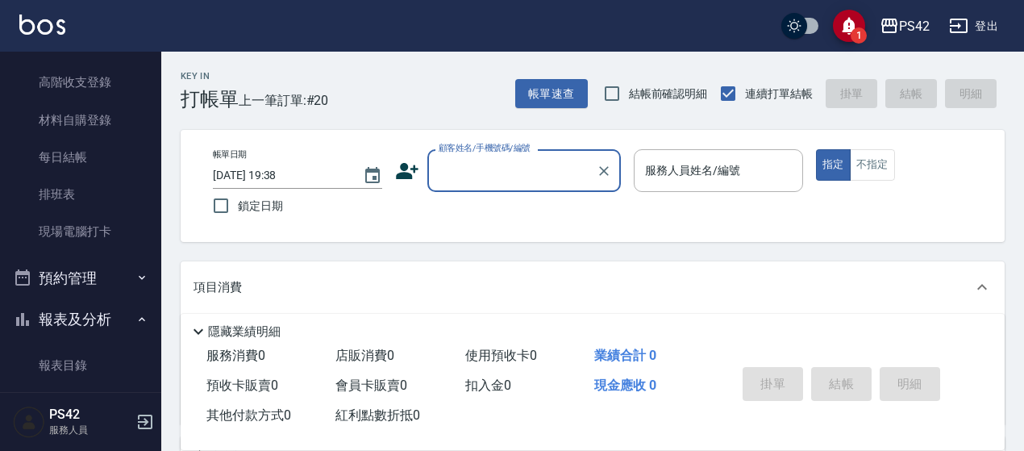
scroll to position [403, 0]
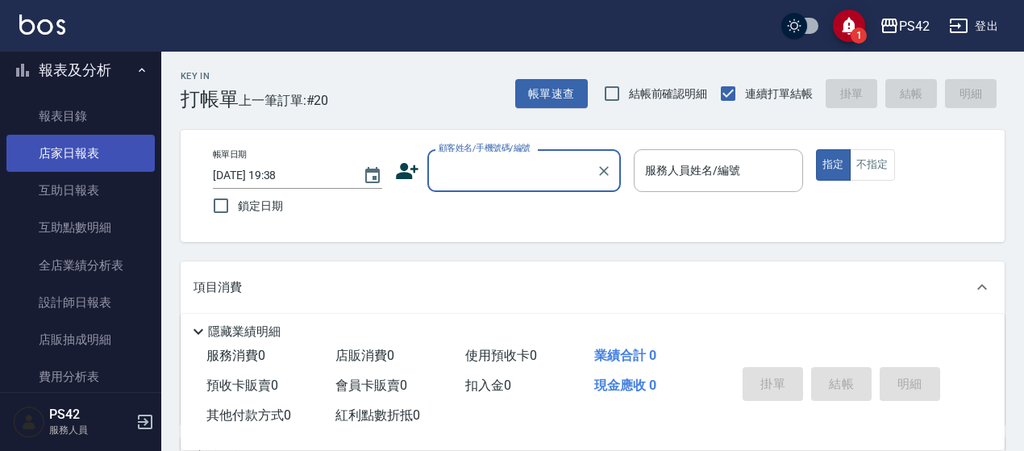
click at [80, 152] on link "店家日報表" at bounding box center [80, 153] width 148 height 37
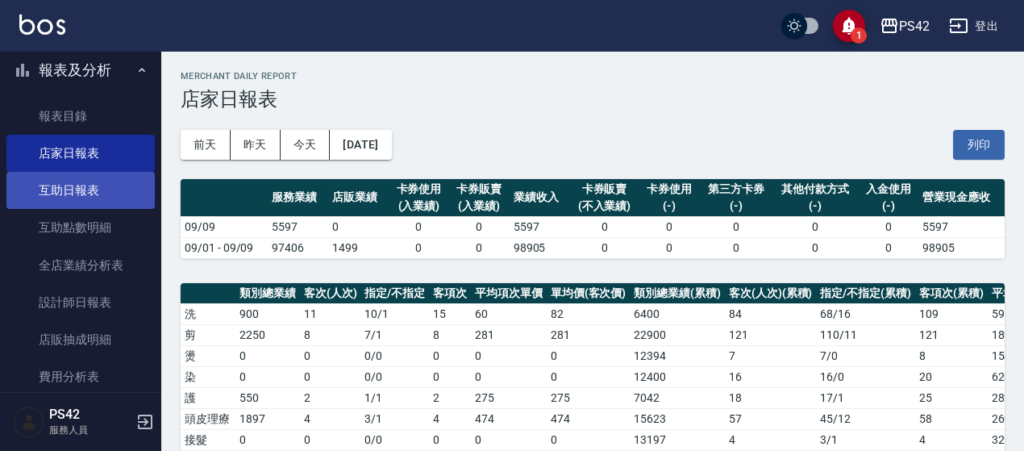
scroll to position [81, 0]
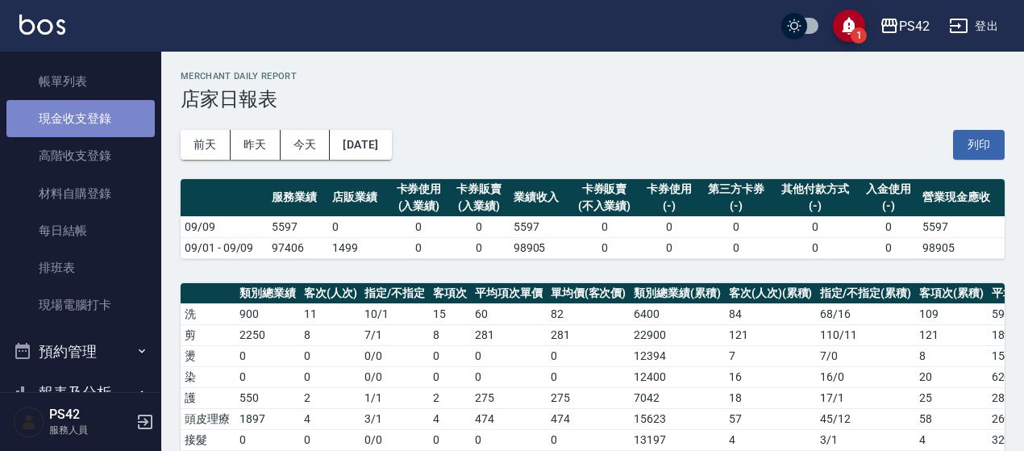
click at [82, 114] on link "現金收支登錄" at bounding box center [80, 118] width 148 height 37
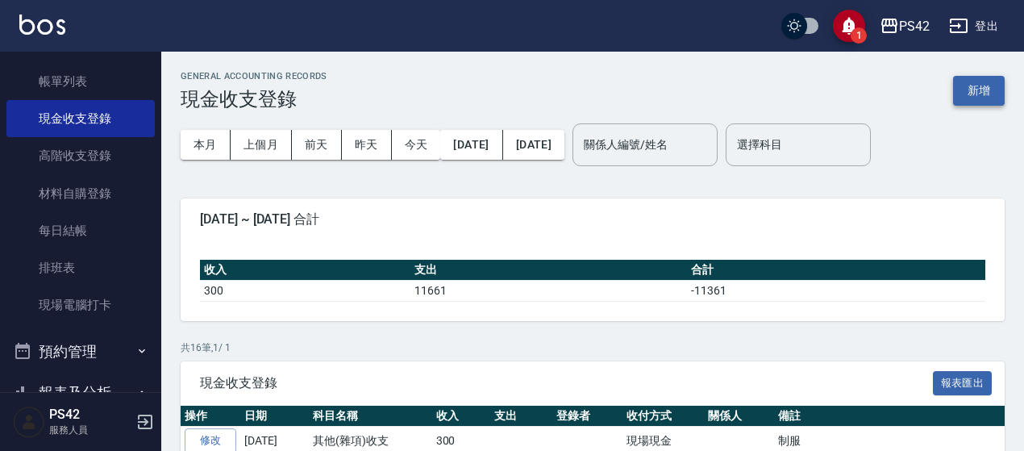
click at [976, 88] on button "新增" at bounding box center [979, 91] width 52 height 30
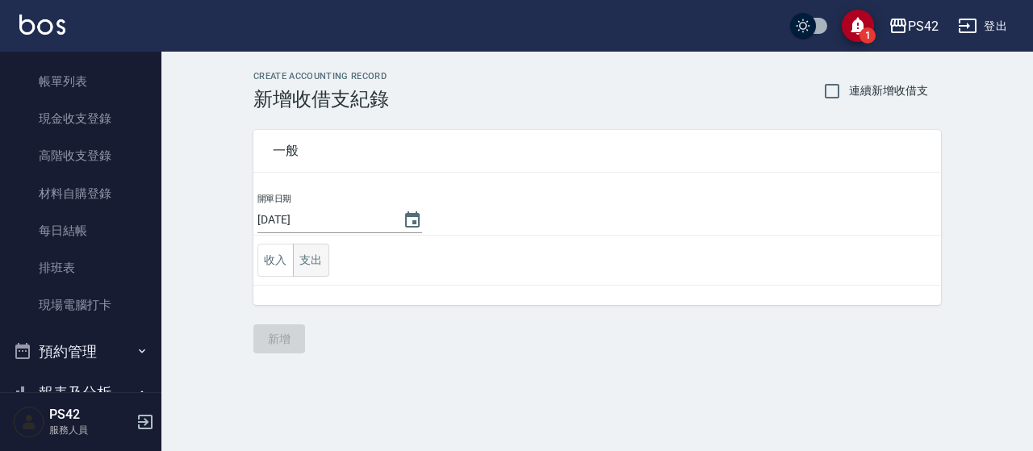
click at [309, 267] on button "支出" at bounding box center [311, 260] width 36 height 33
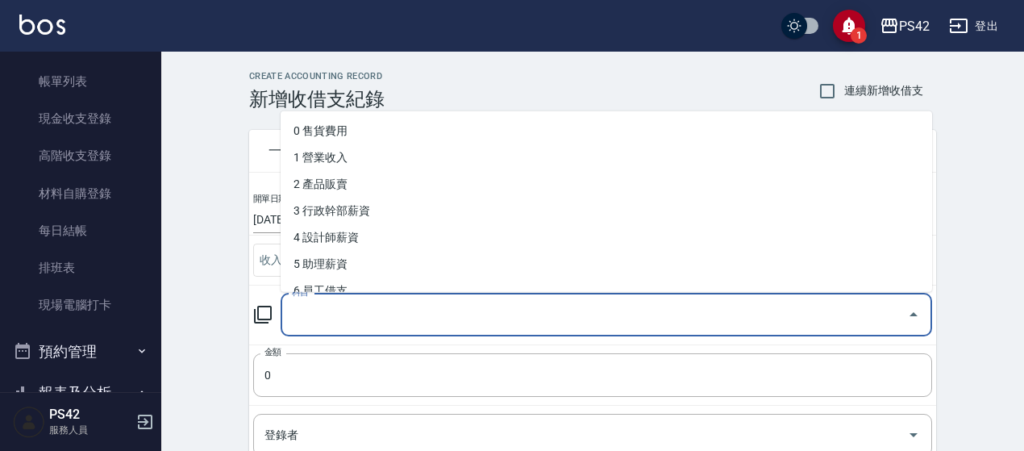
click at [381, 307] on input "科目" at bounding box center [594, 315] width 613 height 28
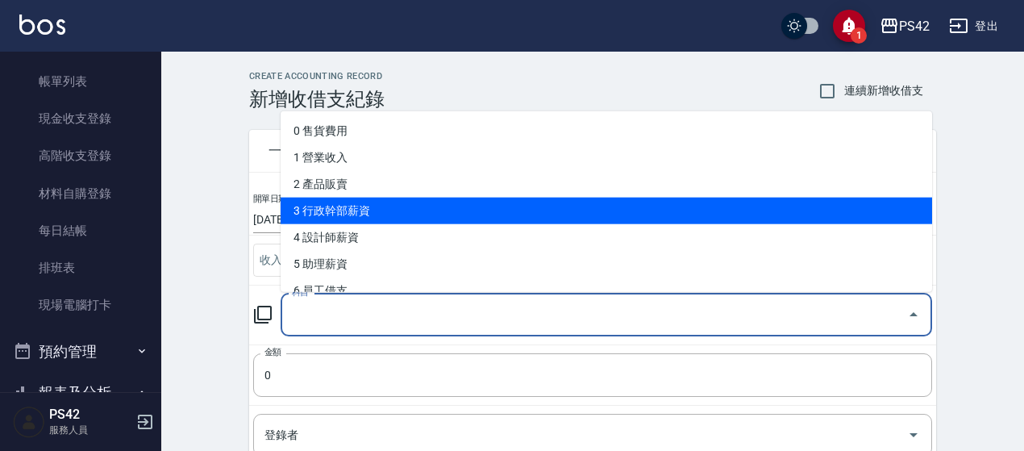
scroll to position [81, 0]
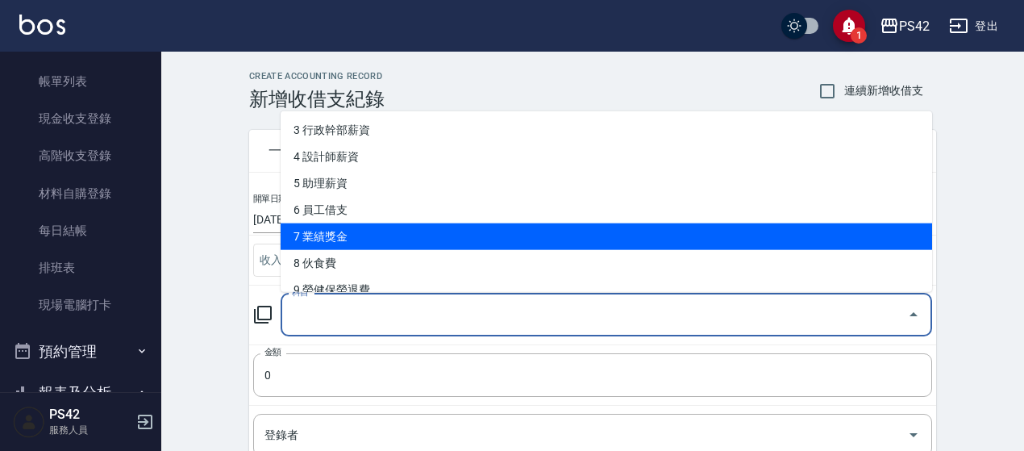
click at [423, 248] on li "7 業績獎金" at bounding box center [607, 236] width 652 height 27
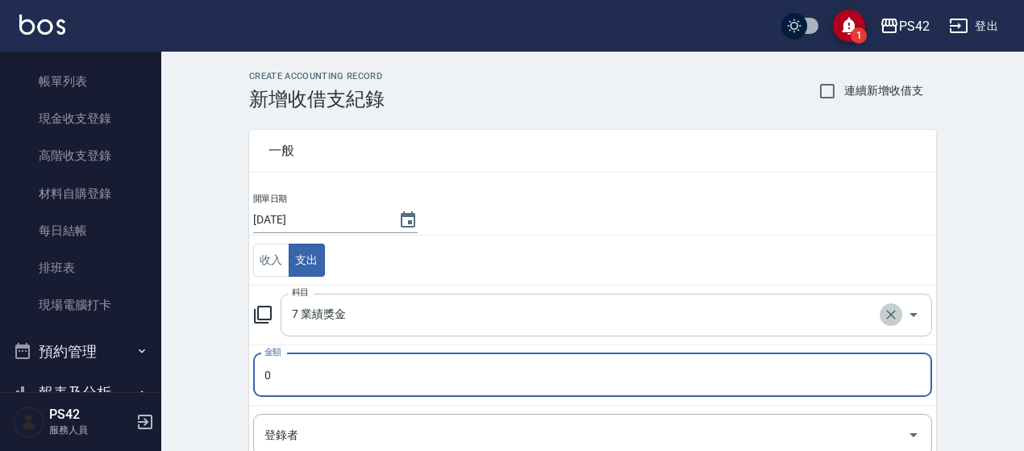
drag, startPoint x: 883, startPoint y: 316, endPoint x: 586, endPoint y: 282, distance: 298.9
click at [883, 315] on icon "Clear" at bounding box center [891, 315] width 16 height 16
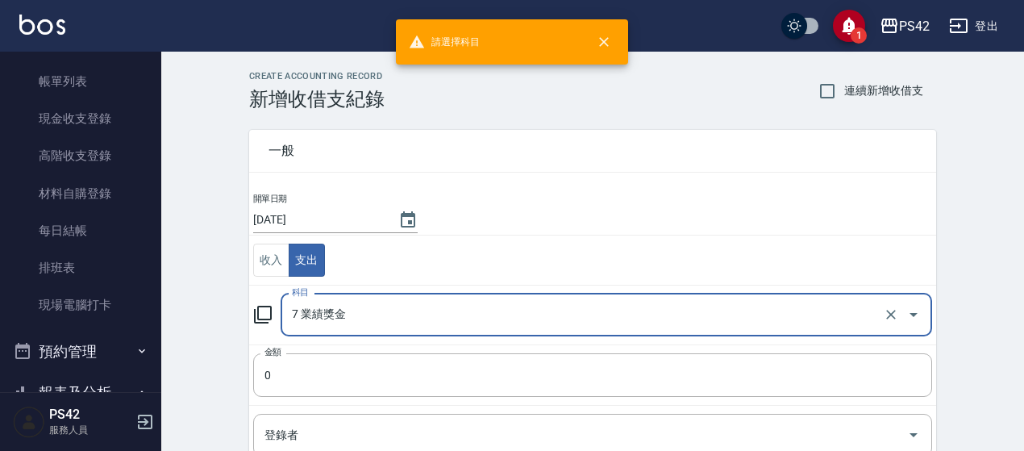
click at [913, 319] on icon "Open" at bounding box center [913, 314] width 19 height 19
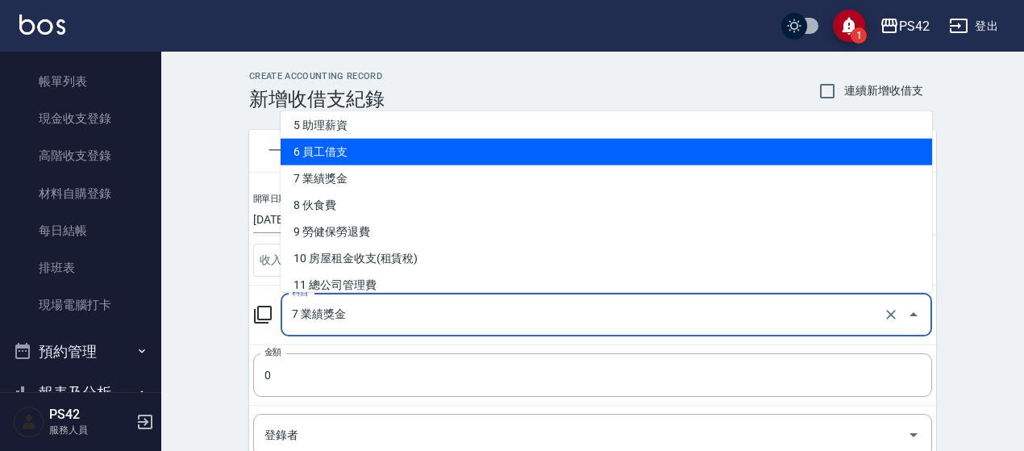
scroll to position [161, 0]
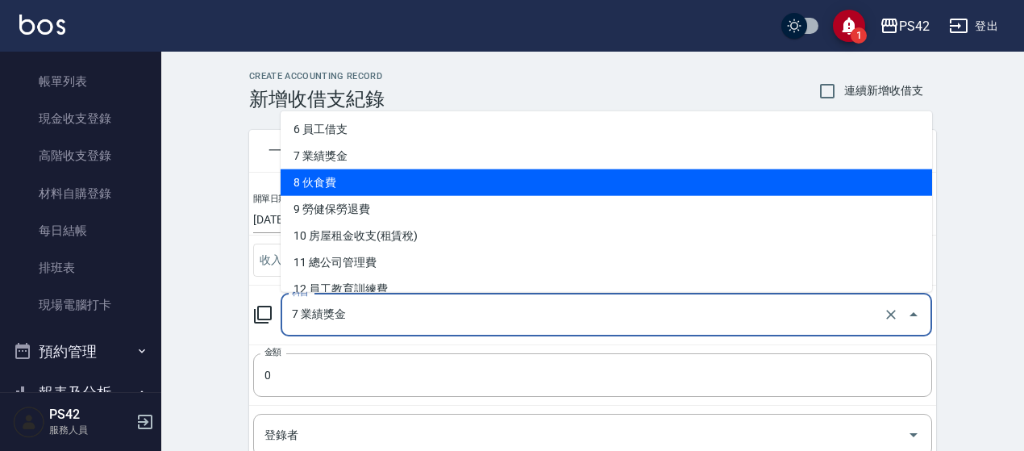
click at [386, 190] on li "8 伙食費" at bounding box center [607, 182] width 652 height 27
type input "8 伙食費"
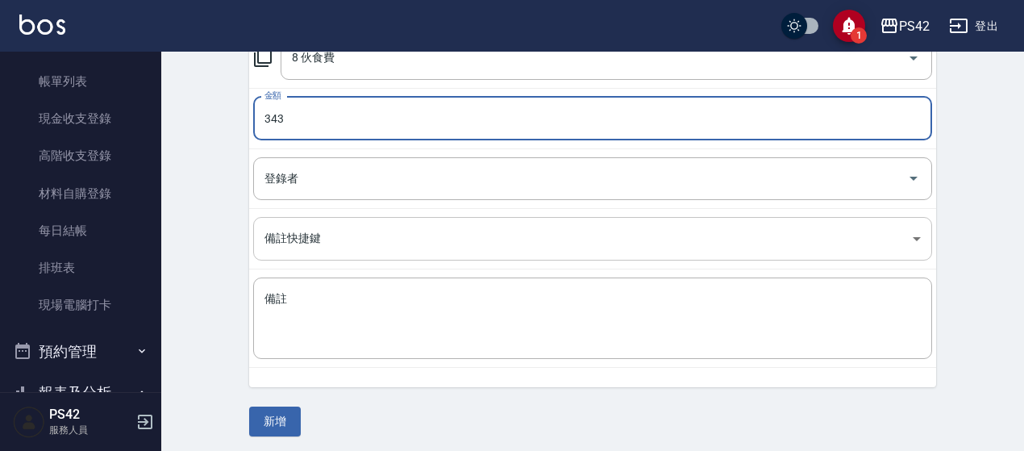
scroll to position [258, 0]
type input "343"
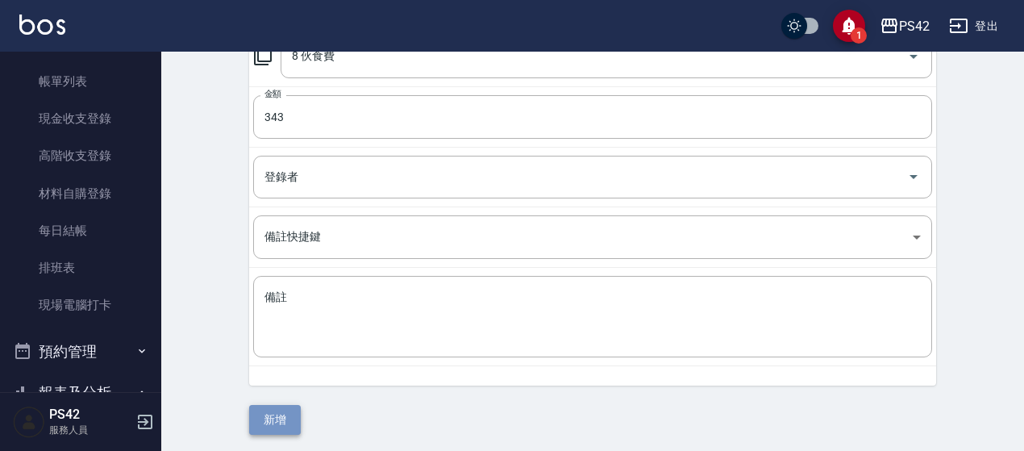
click at [297, 408] on button "新增" at bounding box center [275, 420] width 52 height 30
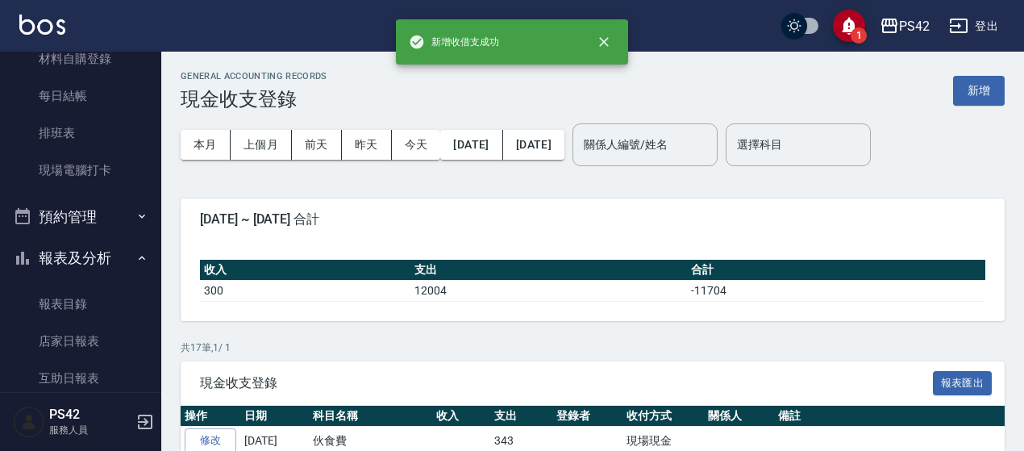
scroll to position [242, 0]
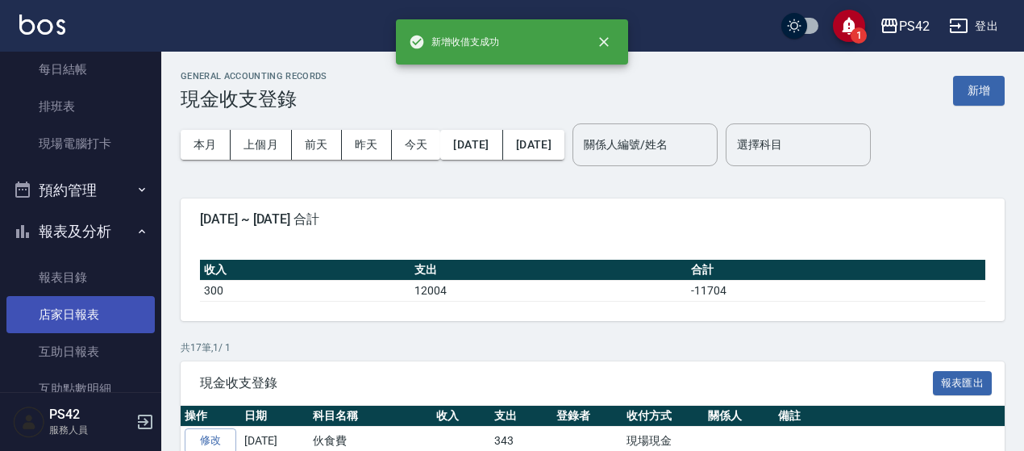
click at [57, 320] on link "店家日報表" at bounding box center [80, 314] width 148 height 37
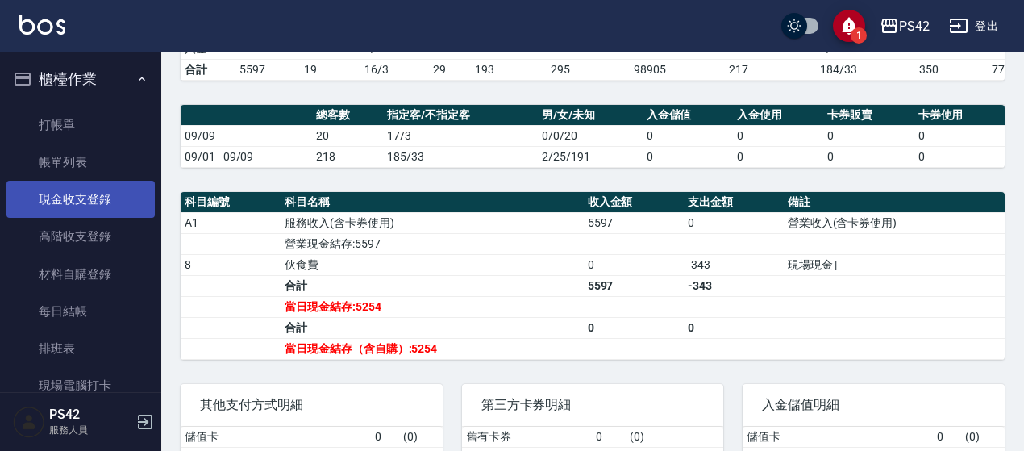
scroll to position [323, 0]
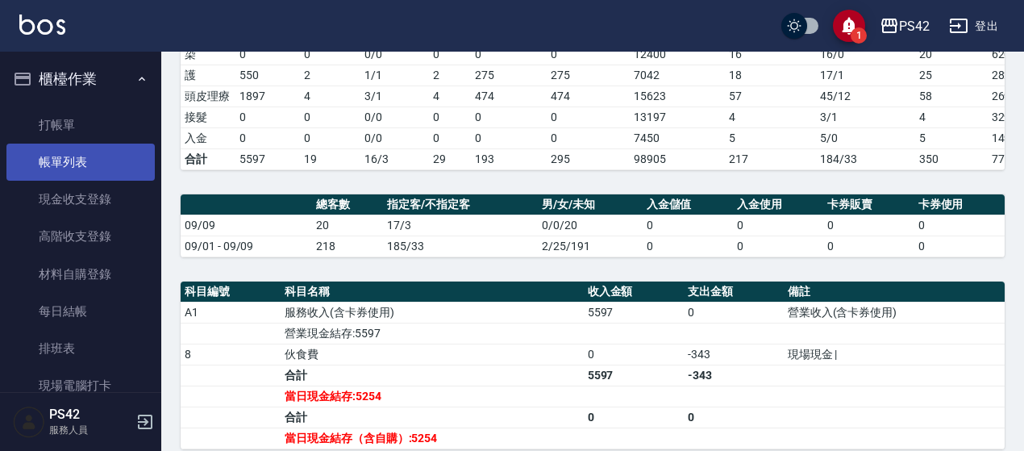
click at [85, 180] on link "帳單列表" at bounding box center [80, 162] width 148 height 37
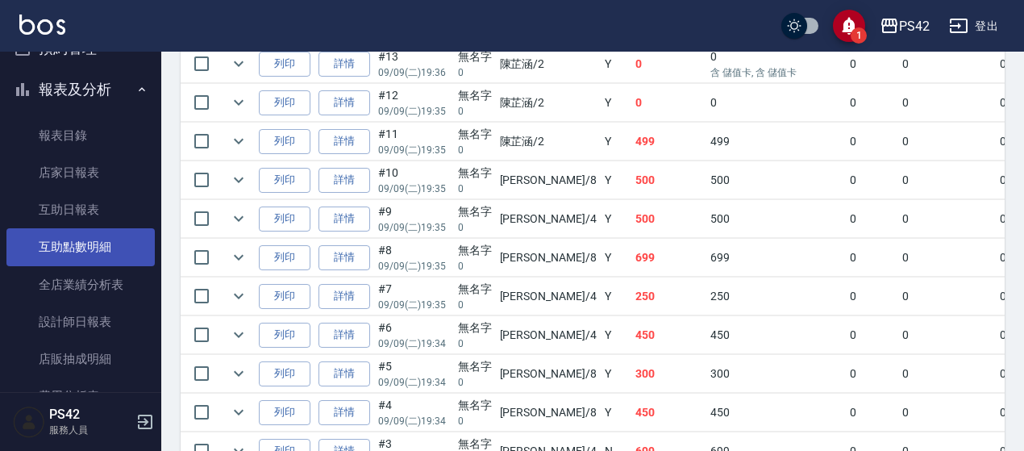
scroll to position [403, 0]
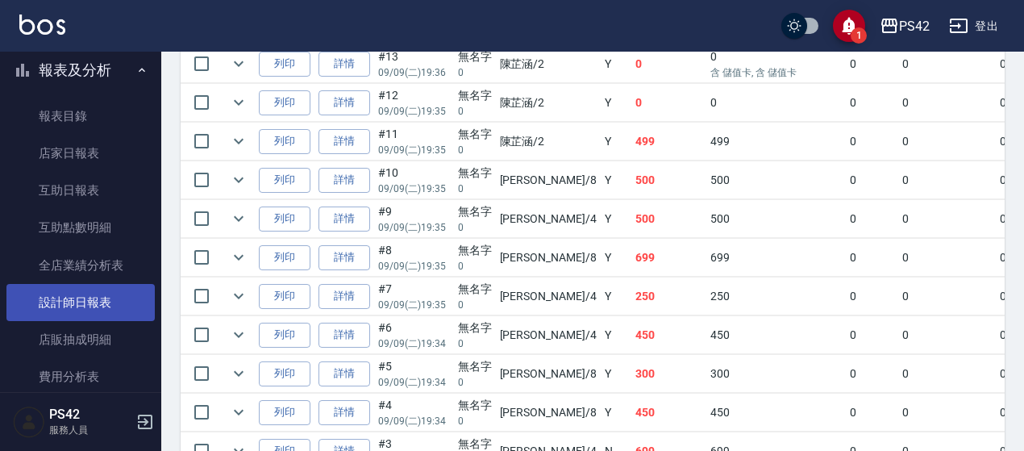
click at [94, 302] on link "設計師日報表" at bounding box center [80, 302] width 148 height 37
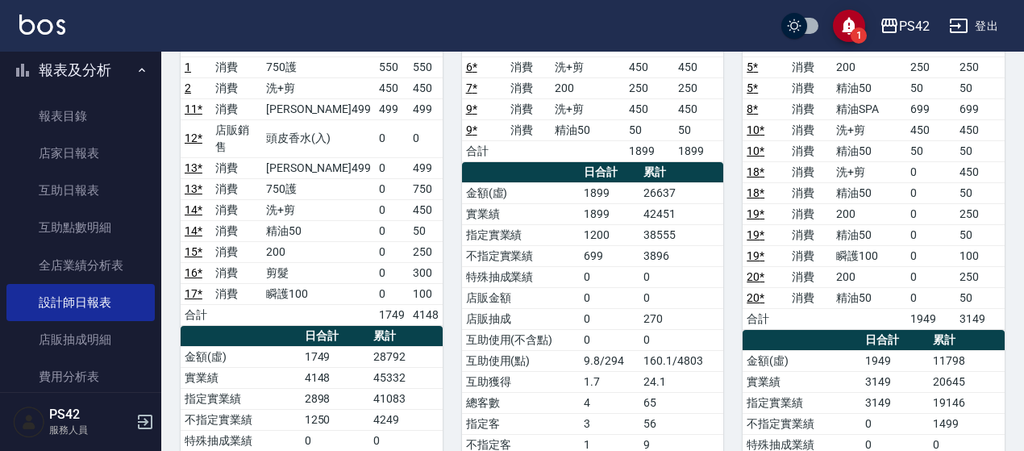
scroll to position [287, 0]
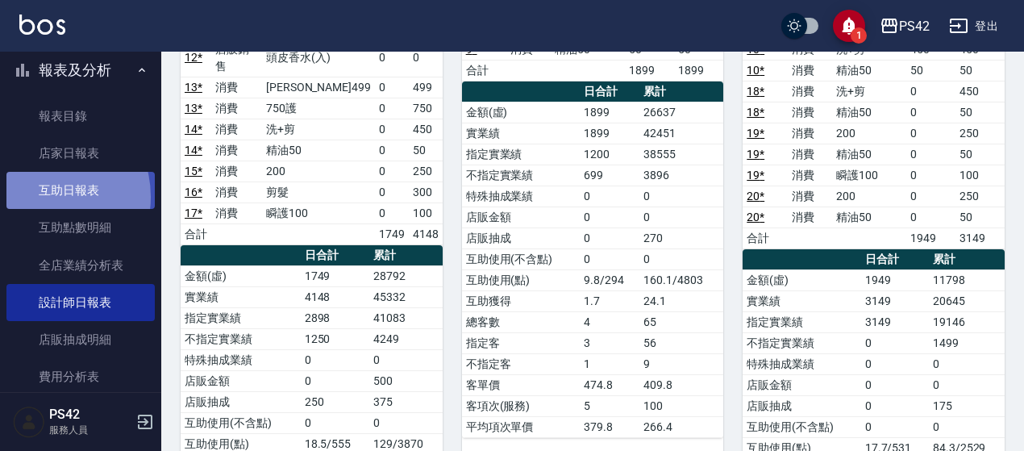
click at [40, 197] on link "互助日報表" at bounding box center [80, 190] width 148 height 37
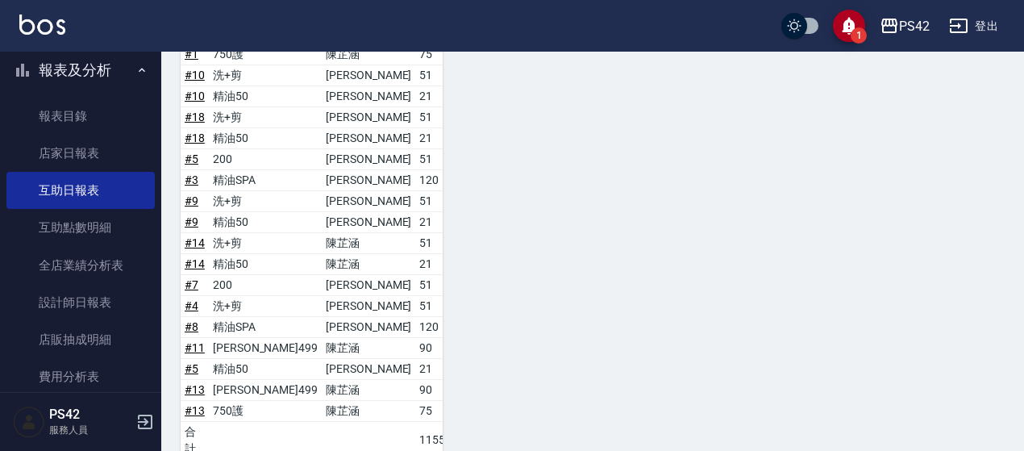
scroll to position [803, 0]
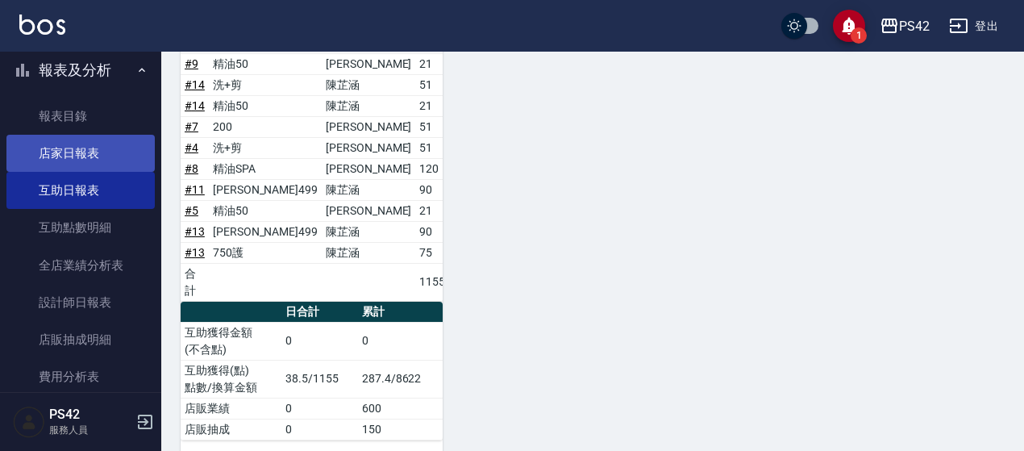
click at [105, 154] on link "店家日報表" at bounding box center [80, 153] width 148 height 37
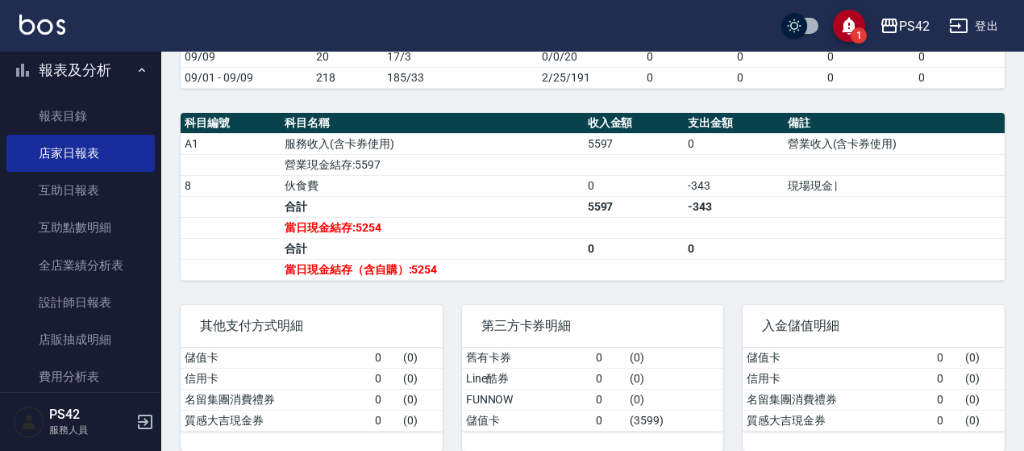
scroll to position [515, 0]
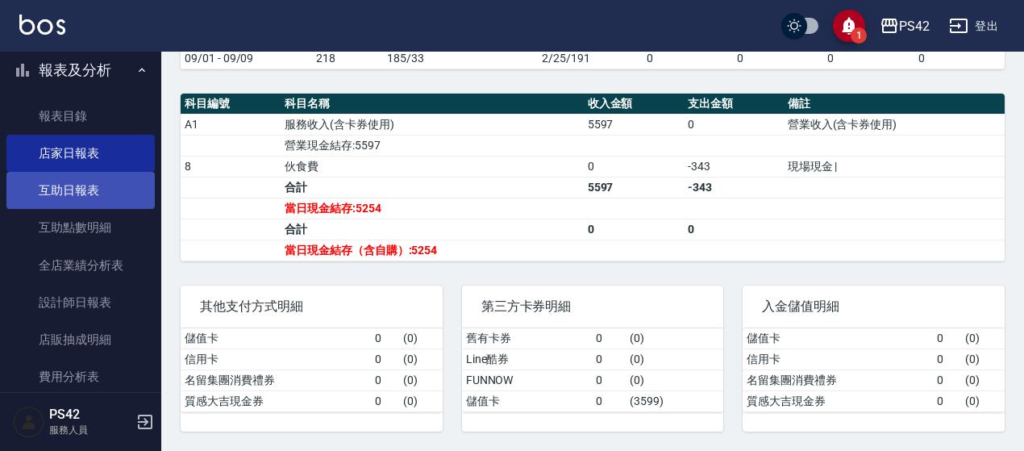
click at [116, 184] on link "互助日報表" at bounding box center [80, 190] width 148 height 37
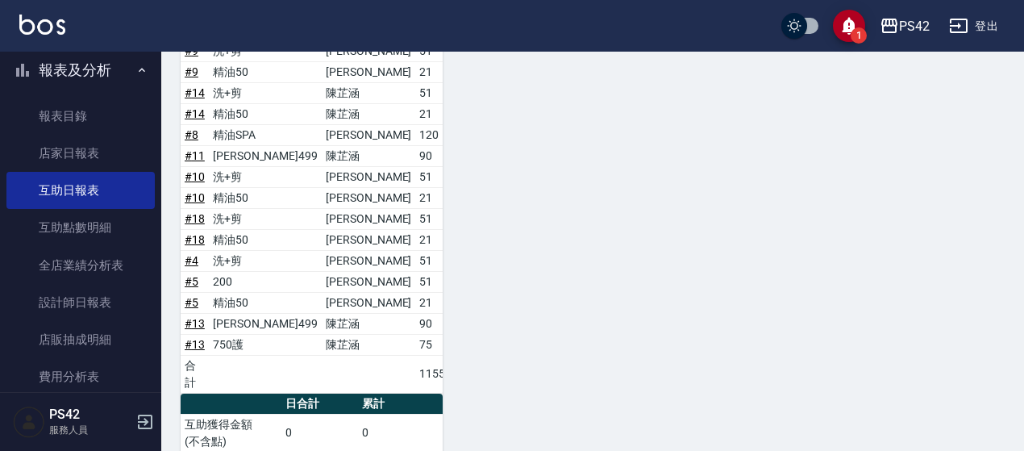
scroll to position [726, 0]
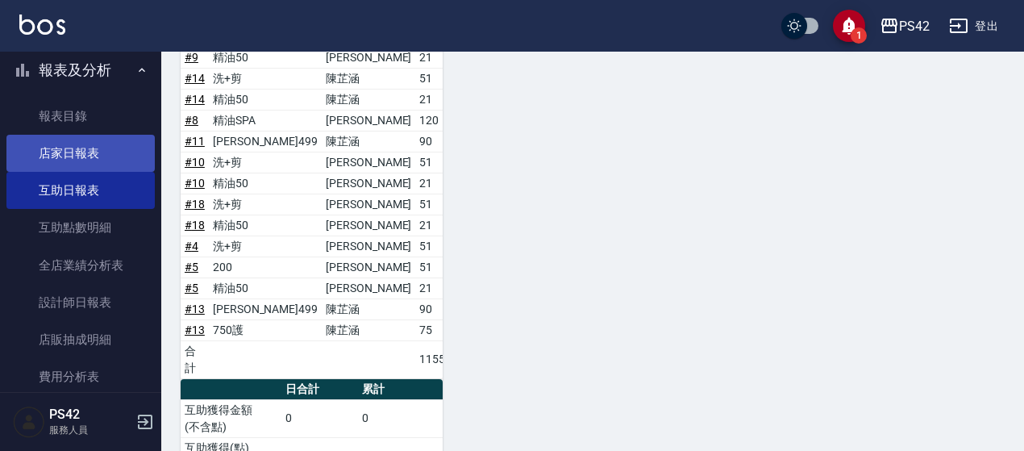
click at [44, 156] on link "店家日報表" at bounding box center [80, 153] width 148 height 37
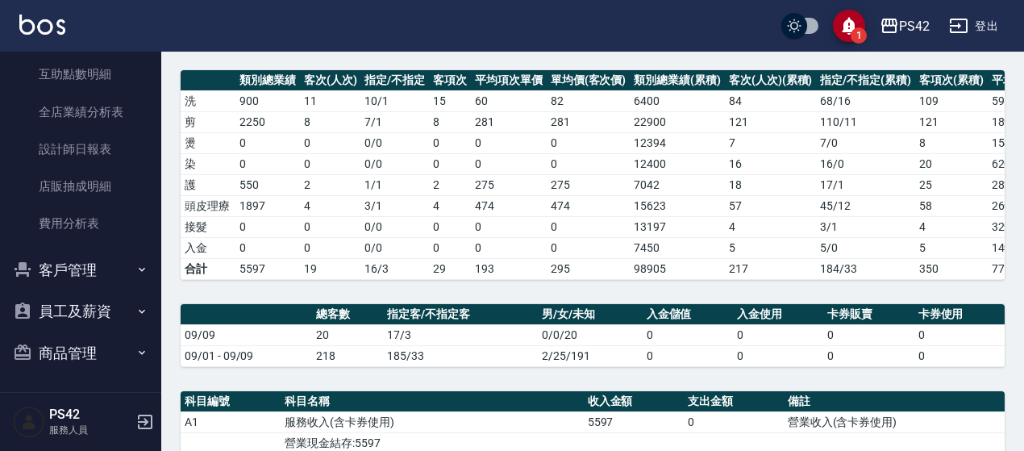
scroll to position [192, 0]
